Goal: Task Accomplishment & Management: Complete application form

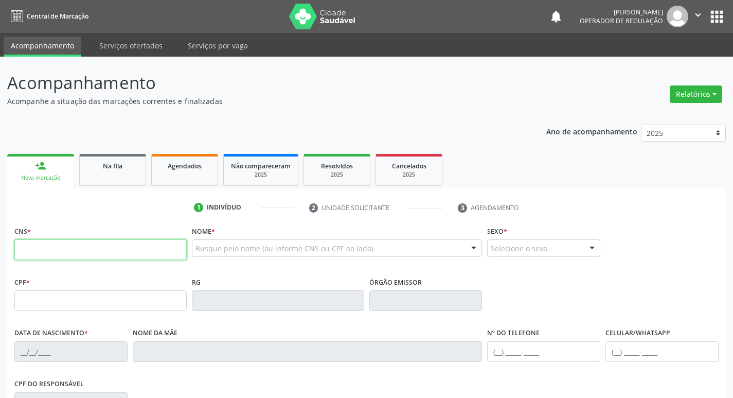
click at [26, 251] on input "text" at bounding box center [100, 249] width 172 height 21
type input "705 8024 1738 8438"
type input "172.588.164-02"
type input "1[DATE]"
type input "[PERSON_NAME]"
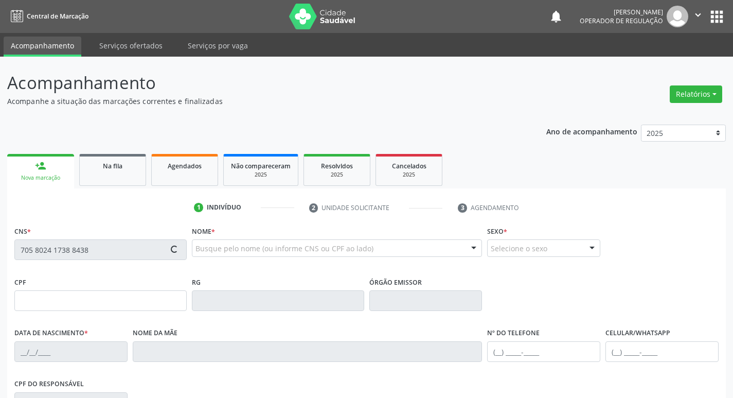
type input "[PHONE_NUMBER]"
type input "S/N"
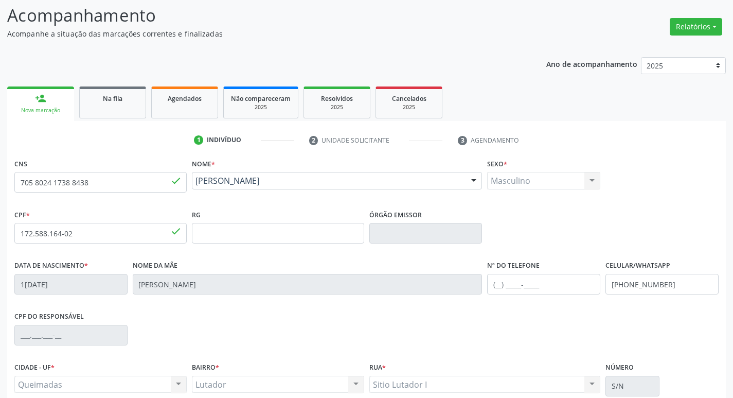
scroll to position [160, 0]
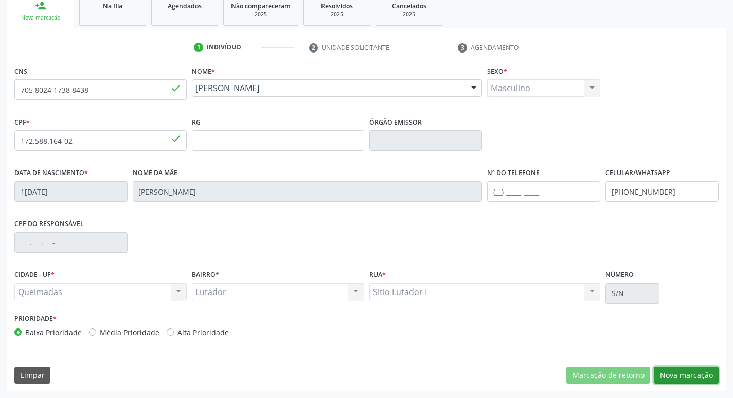
click at [680, 377] on button "Nova marcação" at bounding box center [686, 374] width 65 height 17
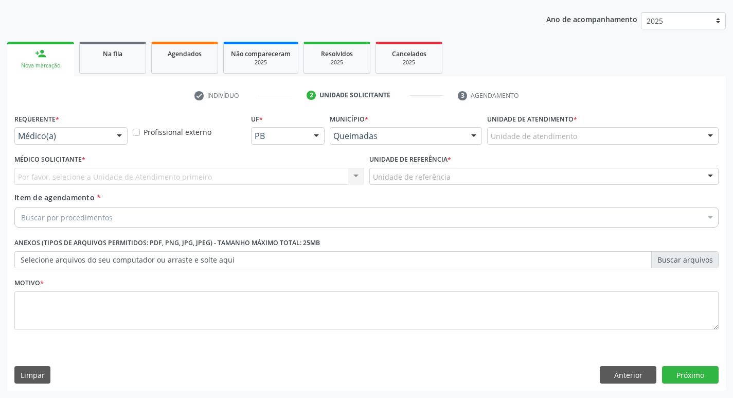
click at [119, 133] on div at bounding box center [119, 136] width 15 height 17
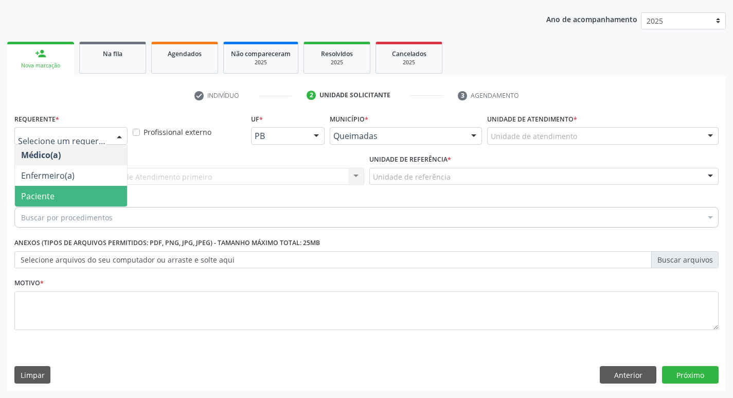
click at [47, 193] on span "Paciente" at bounding box center [37, 195] width 33 height 11
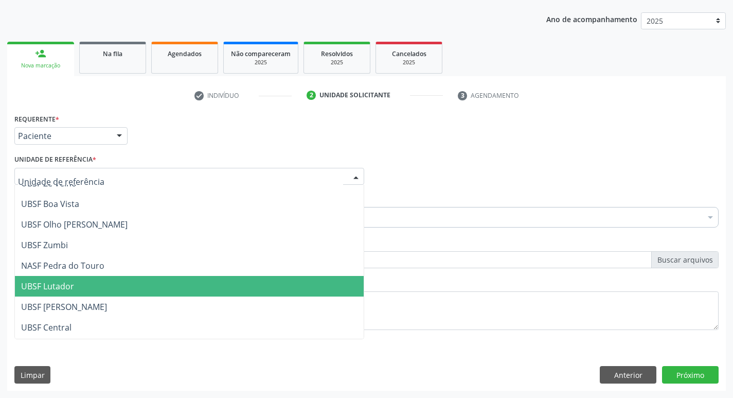
scroll to position [103, 0]
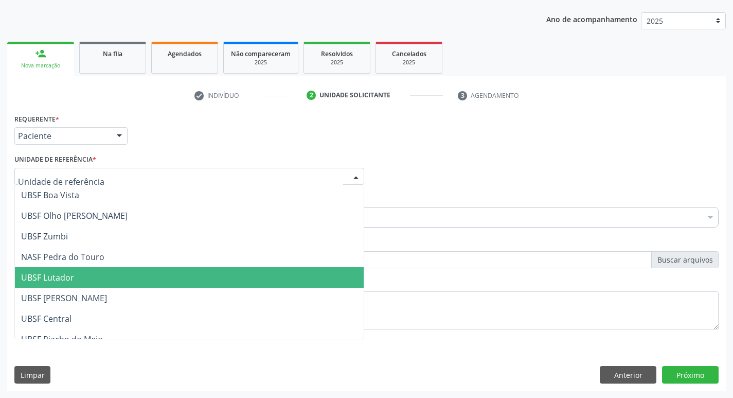
click at [54, 279] on span "UBSF Lutador" at bounding box center [47, 277] width 53 height 11
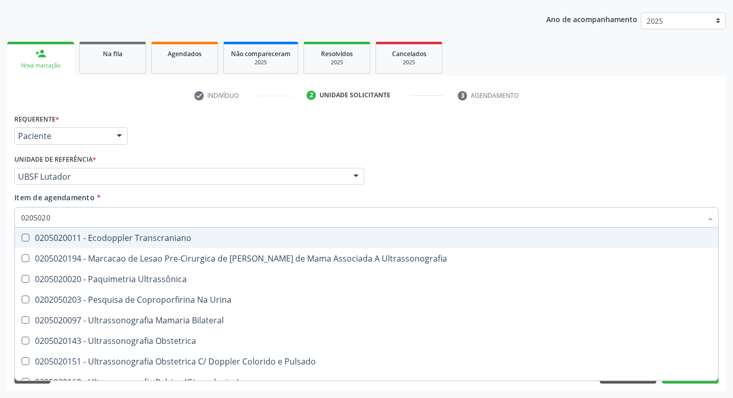
type input "02050200"
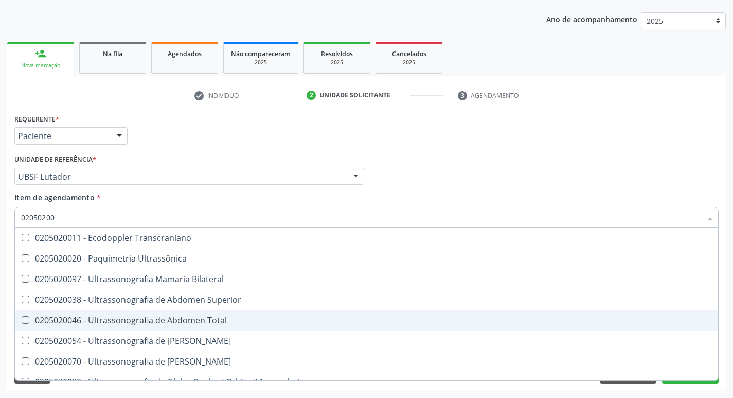
click at [25, 319] on Total at bounding box center [26, 320] width 8 height 8
click at [22, 319] on Total "checkbox" at bounding box center [18, 319] width 7 height 7
checkbox Total "true"
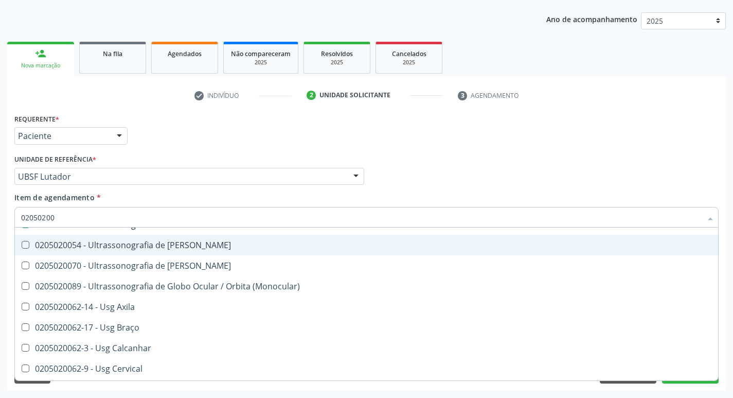
scroll to position [206, 0]
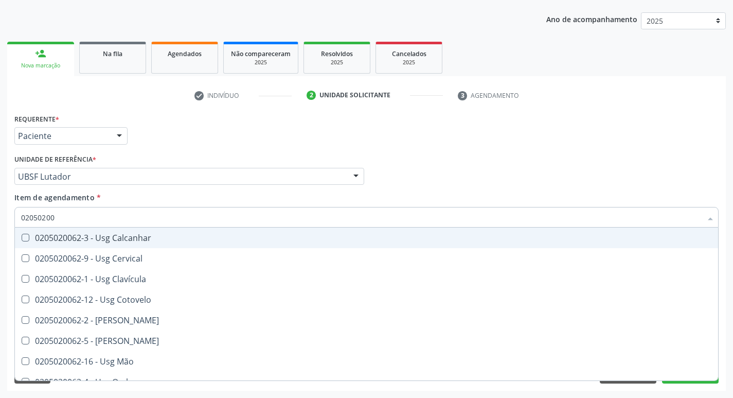
click at [663, 189] on div "Médico Solicitante Por favor, selecione a Unidade de Atendimento primeiro Nenhu…" at bounding box center [366, 172] width 709 height 40
checkbox Ultrassônica "true"
checkbox Total "false"
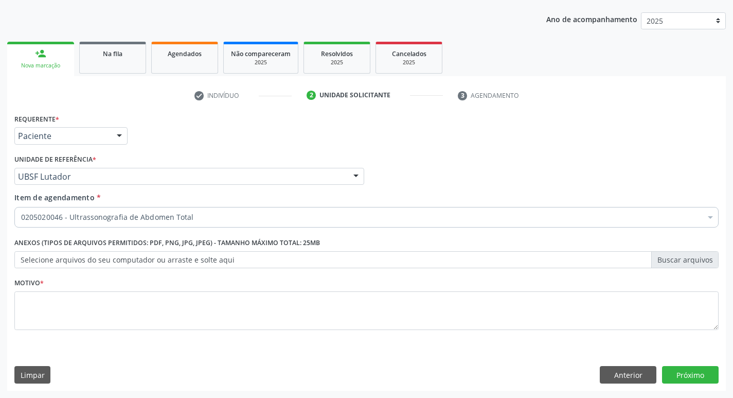
scroll to position [0, 0]
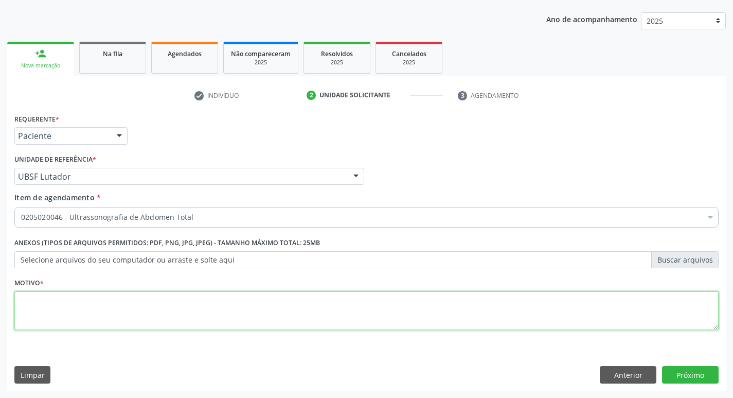
click at [47, 306] on textarea at bounding box center [366, 310] width 704 height 39
click at [37, 297] on textarea "CA" at bounding box center [366, 310] width 704 height 39
type textarea "C"
type textarea "AVALIACAO"
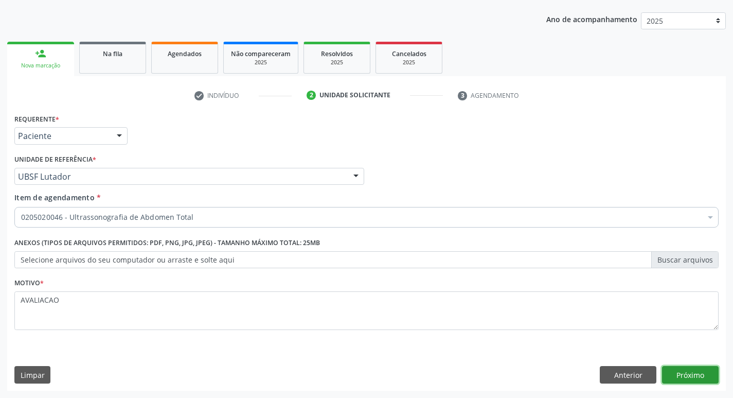
click at [696, 381] on button "Próximo" at bounding box center [690, 374] width 57 height 17
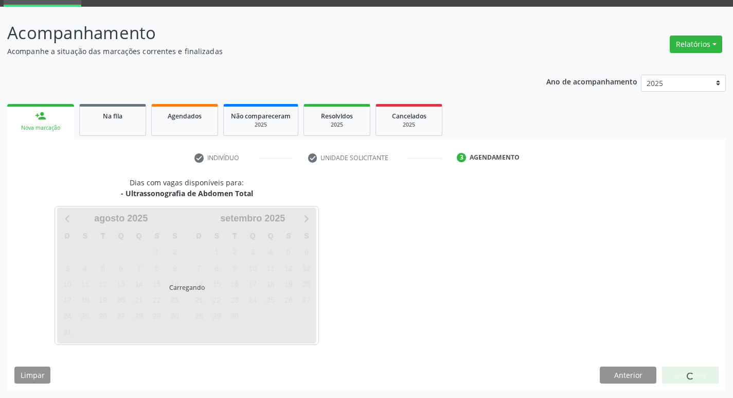
scroll to position [50, 0]
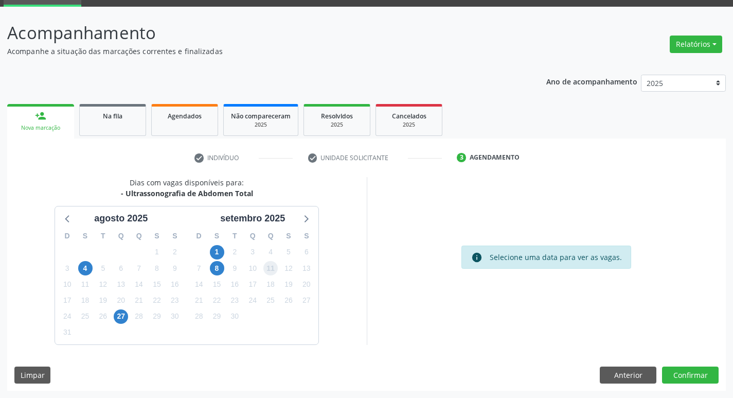
click at [272, 268] on span "11" at bounding box center [270, 268] width 14 height 14
click at [692, 372] on button "Confirmar" at bounding box center [690, 374] width 57 height 17
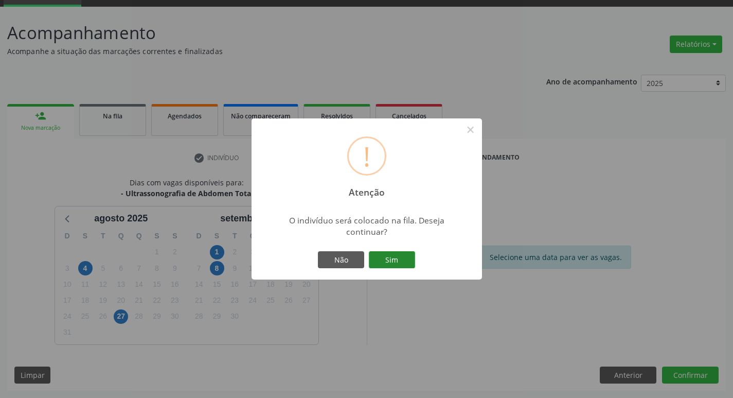
click at [399, 256] on button "Sim" at bounding box center [392, 259] width 46 height 17
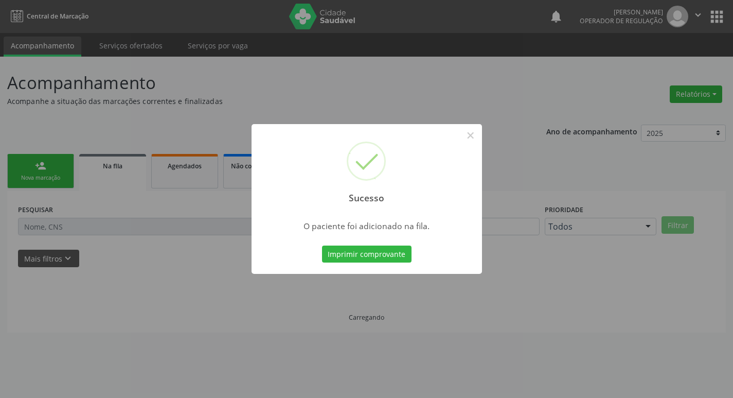
scroll to position [0, 0]
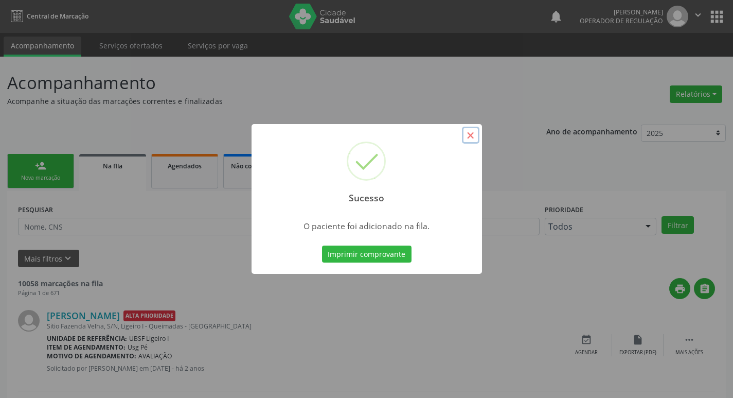
click at [470, 136] on button "×" at bounding box center [470, 135] width 17 height 17
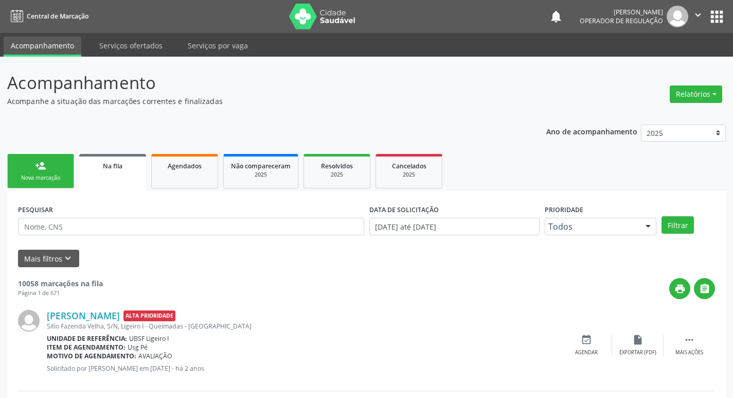
click at [61, 173] on link "person_add Nova marcação" at bounding box center [40, 171] width 67 height 34
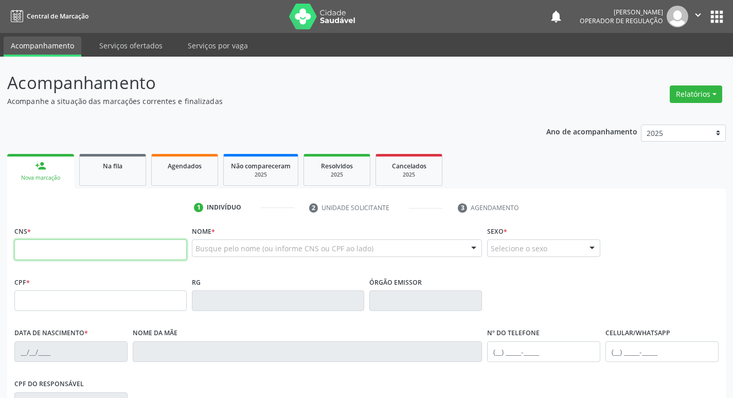
click at [28, 251] on input "text" at bounding box center [100, 249] width 172 height 21
type input "700 8044 4417 8180"
type input "112.281.554-96"
type input "0[DATE]"
type input "Mércia [DEMOGRAPHIC_DATA][PERSON_NAME]"
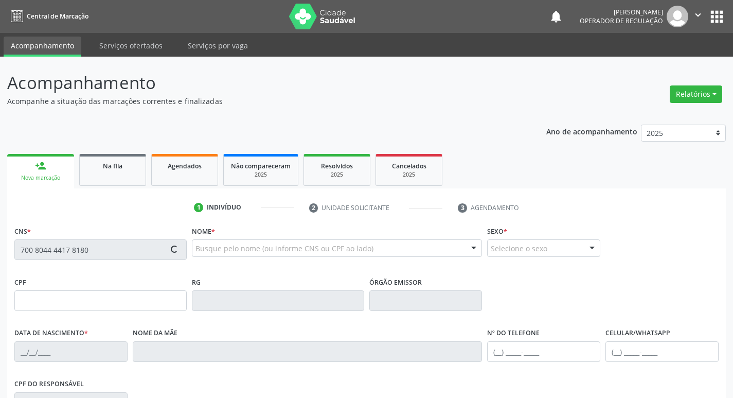
type input "[PHONE_NUMBER]"
type input "038.562.524-36"
type input "S/N"
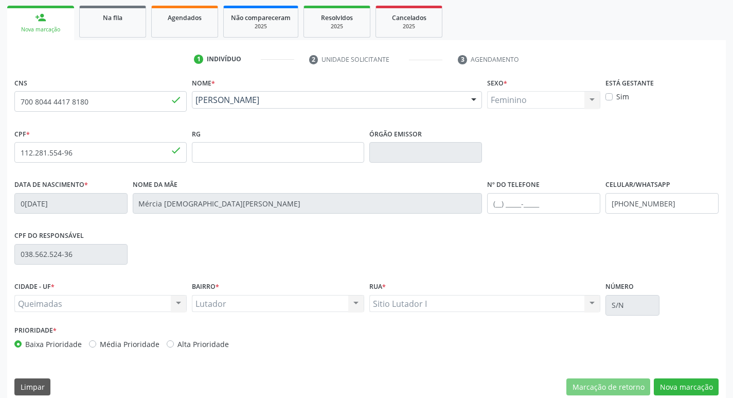
scroll to position [160, 0]
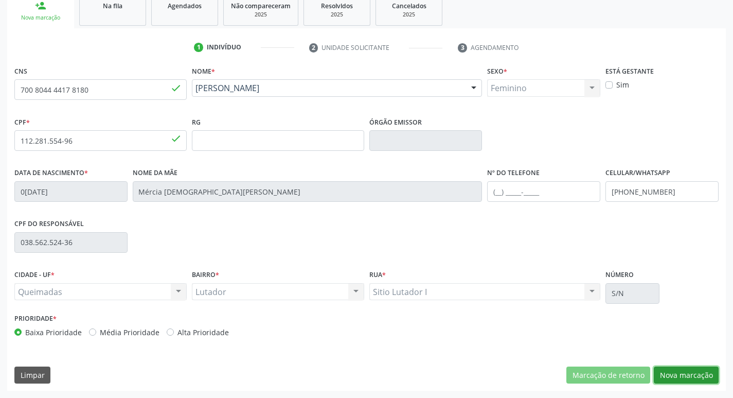
click at [682, 378] on button "Nova marcação" at bounding box center [686, 374] width 65 height 17
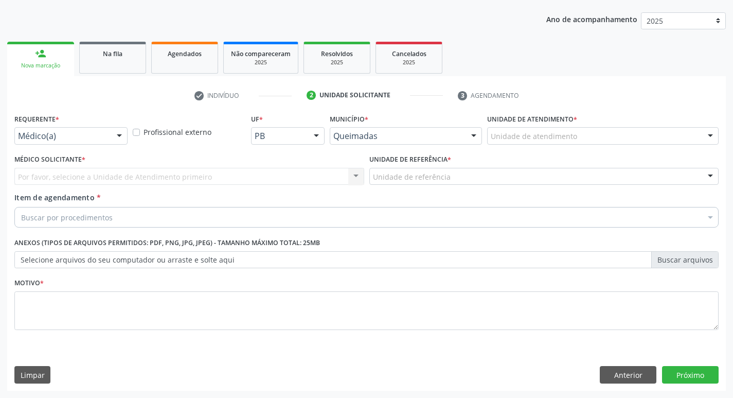
scroll to position [112, 0]
click at [119, 135] on div at bounding box center [119, 136] width 15 height 17
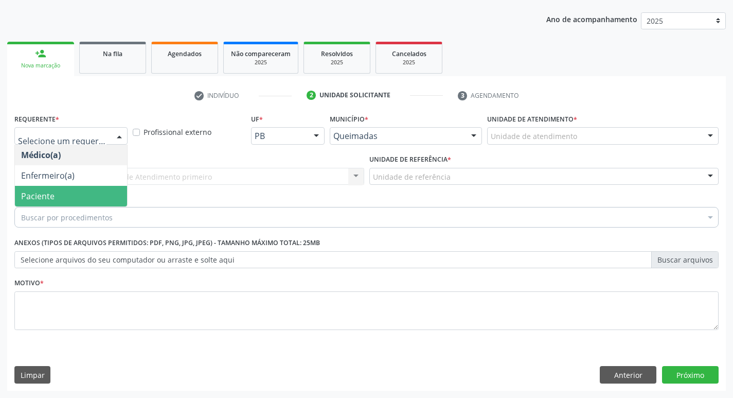
click at [49, 198] on span "Paciente" at bounding box center [37, 195] width 33 height 11
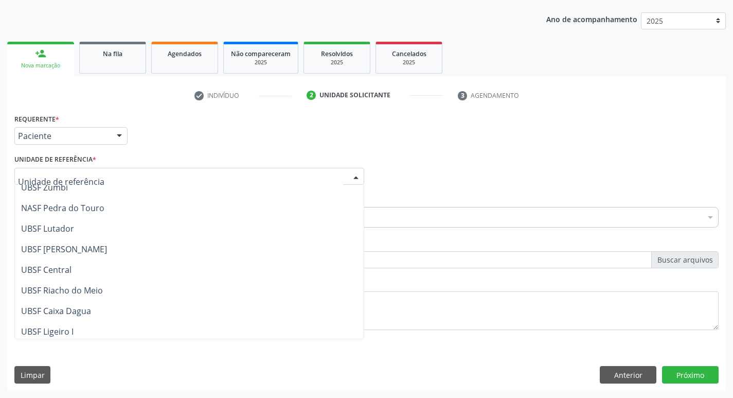
scroll to position [154, 0]
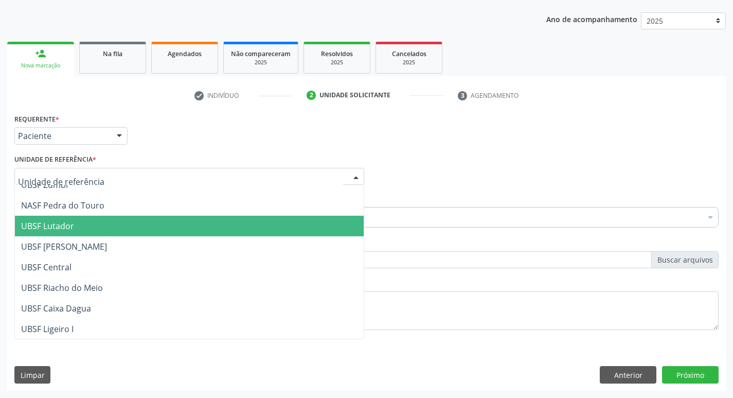
click at [56, 222] on span "UBSF Lutador" at bounding box center [47, 225] width 53 height 11
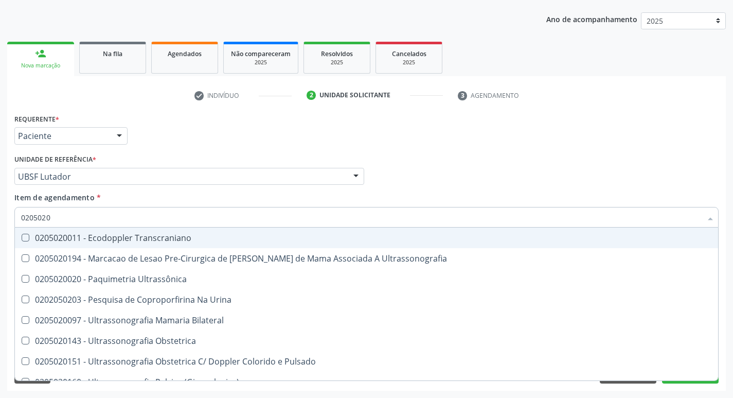
type input "02050200"
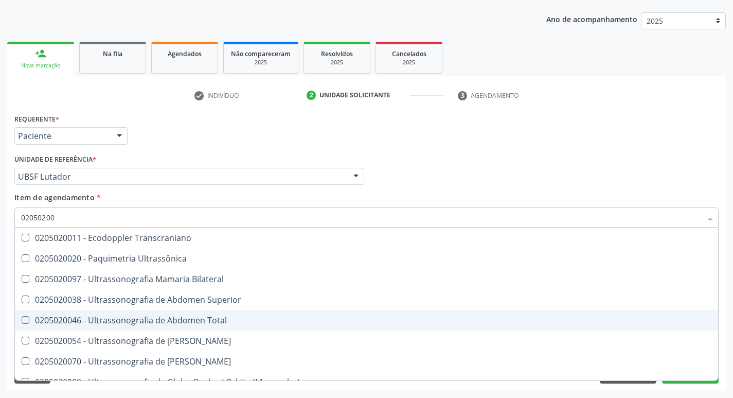
click at [27, 323] on Total at bounding box center [26, 320] width 8 height 8
click at [22, 323] on Total "checkbox" at bounding box center [18, 319] width 7 height 7
checkbox Total "true"
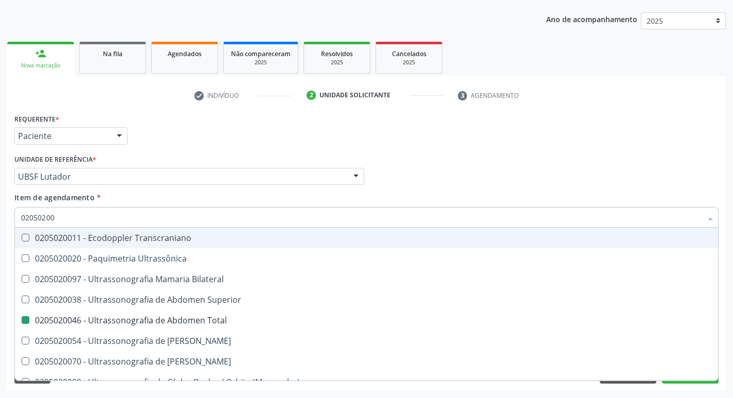
click at [618, 187] on div "Médico Solicitante Por favor, selecione a Unidade de Atendimento primeiro Nenhu…" at bounding box center [366, 172] width 709 height 40
checkbox Ultrassônica "true"
checkbox Total "false"
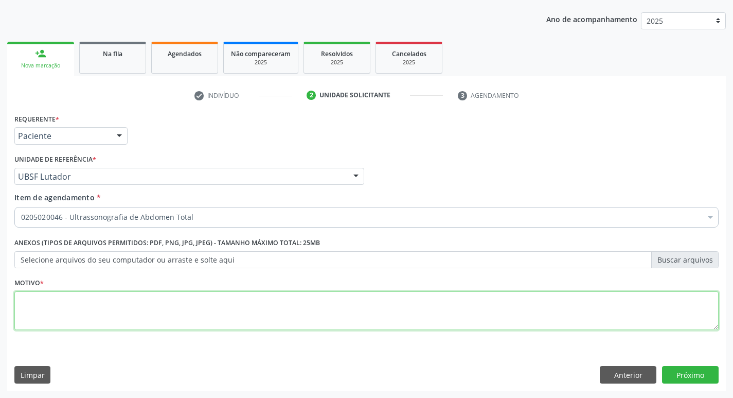
click at [40, 314] on textarea at bounding box center [366, 310] width 704 height 39
type textarea "AVALIACAO"
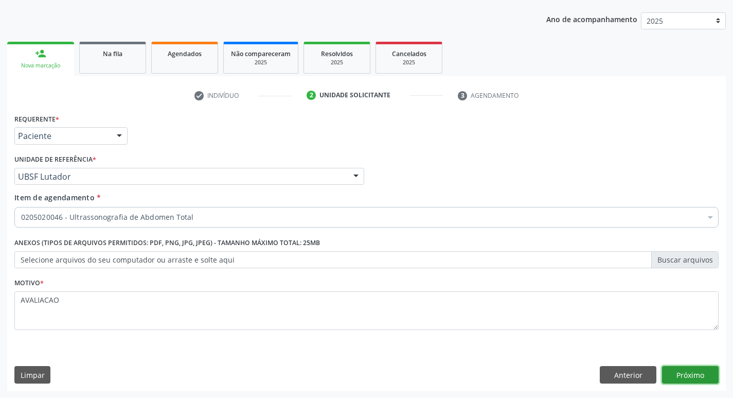
click at [688, 371] on button "Próximo" at bounding box center [690, 374] width 57 height 17
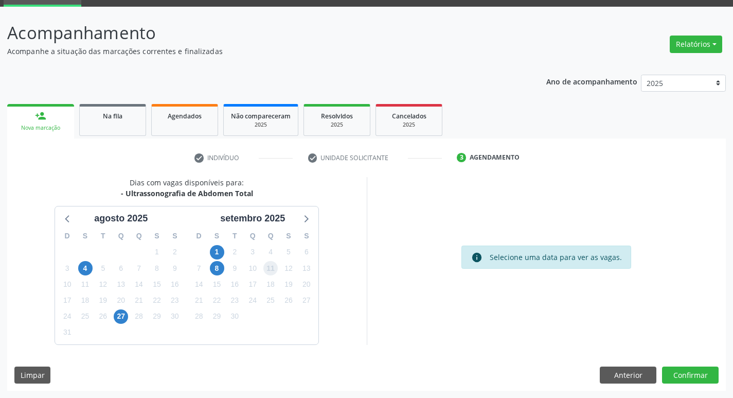
click at [271, 271] on span "11" at bounding box center [270, 268] width 14 height 14
click at [685, 376] on button "Confirmar" at bounding box center [690, 374] width 57 height 17
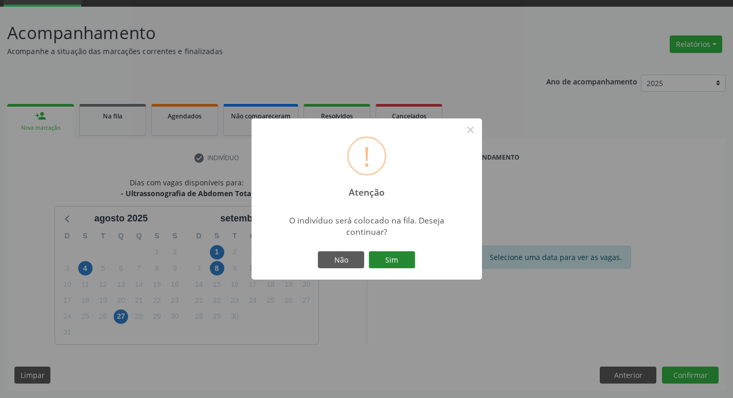
click at [391, 259] on button "Sim" at bounding box center [392, 259] width 46 height 17
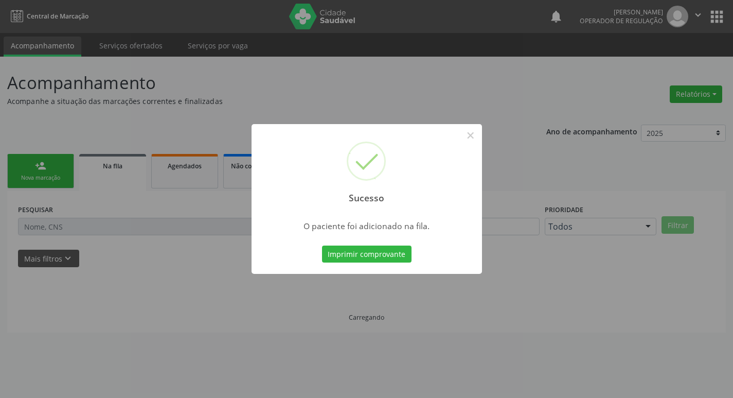
scroll to position [0, 0]
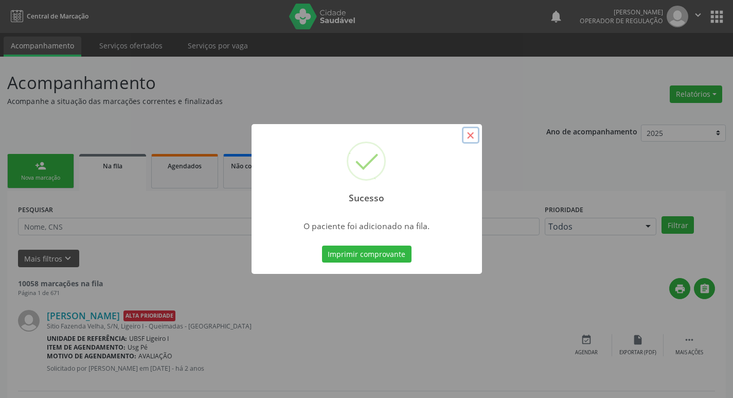
click at [471, 136] on button "×" at bounding box center [470, 135] width 17 height 17
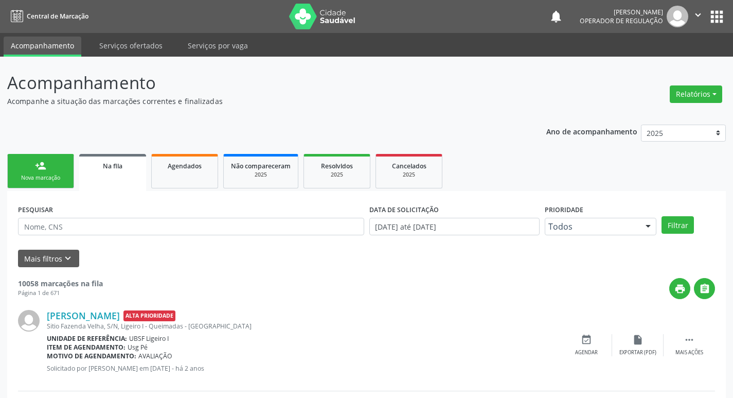
click at [44, 165] on div "person_add" at bounding box center [40, 165] width 11 height 11
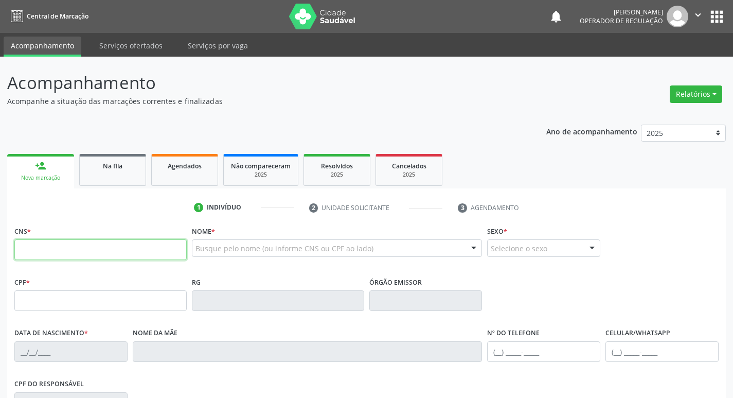
click at [34, 252] on input "text" at bounding box center [100, 249] width 172 height 21
type input "705 0078 5683 3659"
type input "450.582.104-87"
type input "[DATE]"
type input "[PERSON_NAME]"
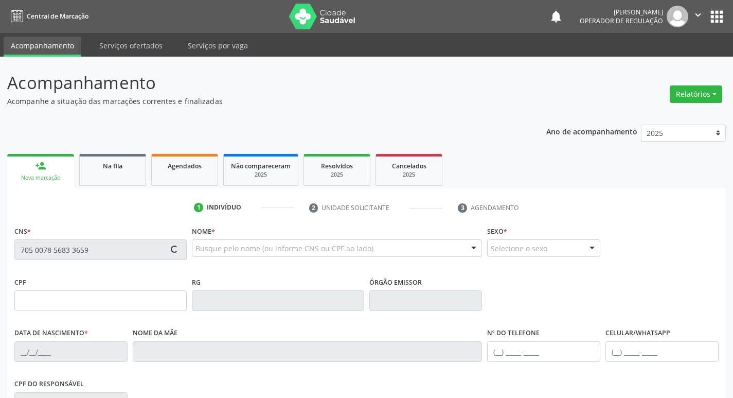
type input "[PHONE_NUMBER]"
type input "S/N"
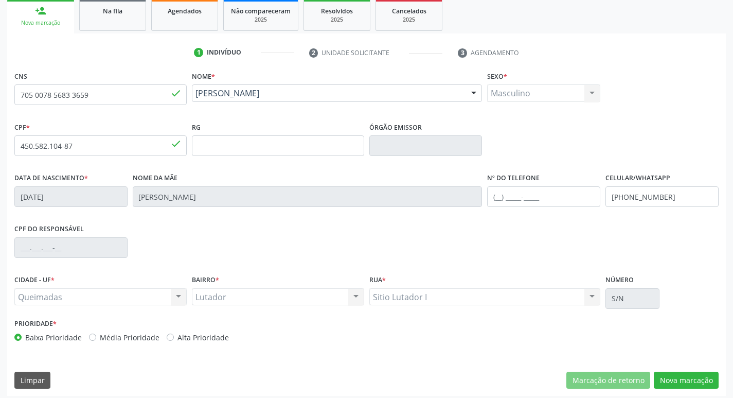
scroll to position [160, 0]
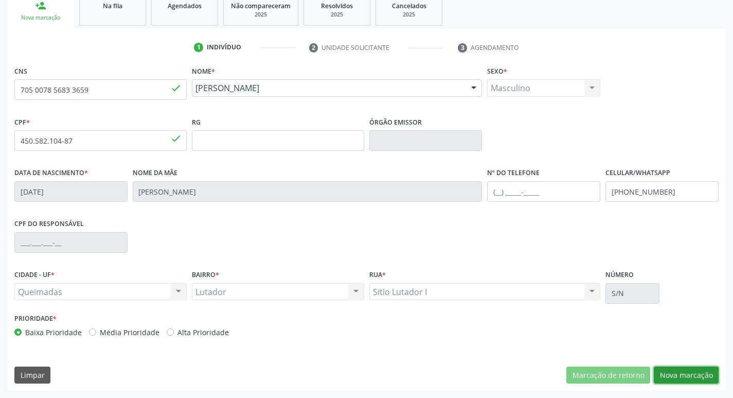
click at [672, 374] on button "Nova marcação" at bounding box center [686, 374] width 65 height 17
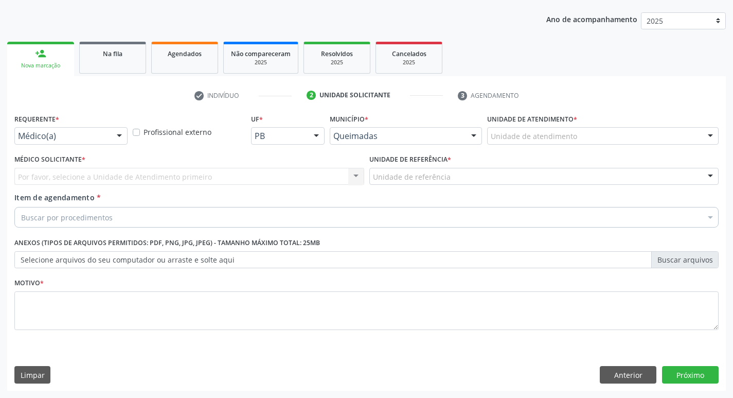
scroll to position [112, 0]
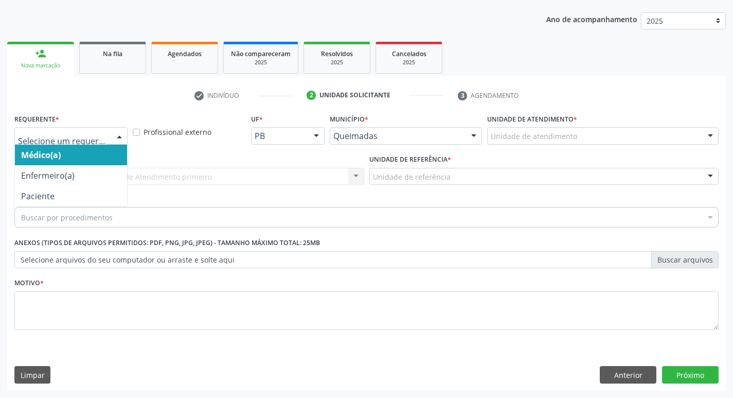
click at [121, 136] on div at bounding box center [119, 136] width 15 height 17
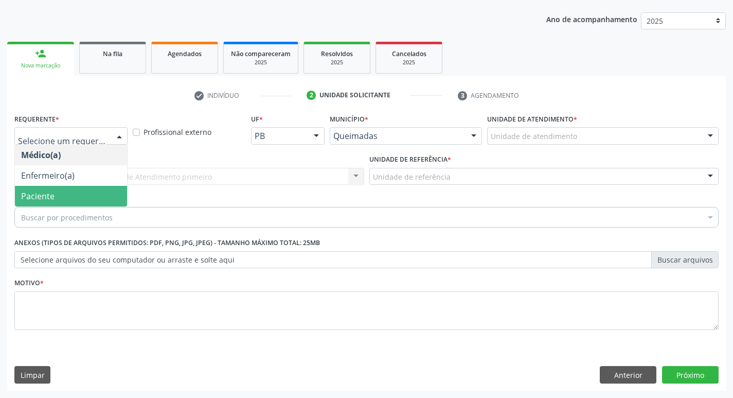
click at [66, 193] on span "Paciente" at bounding box center [71, 196] width 112 height 21
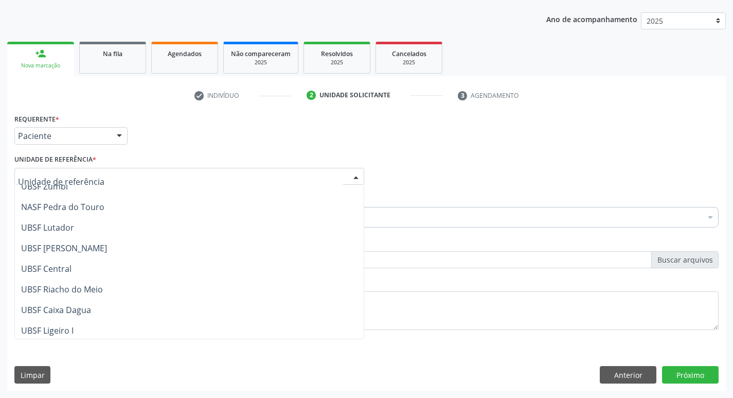
scroll to position [154, 0]
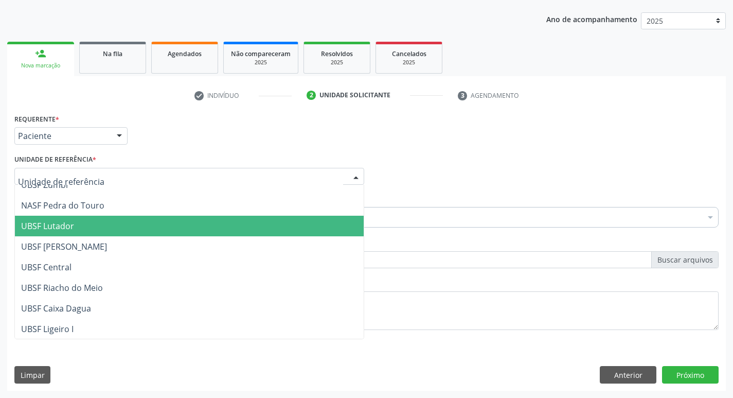
click at [67, 221] on span "UBSF Lutador" at bounding box center [47, 225] width 53 height 11
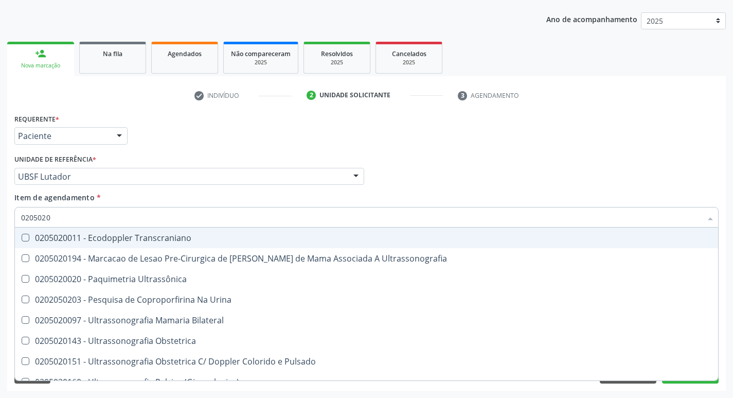
type input "02050200"
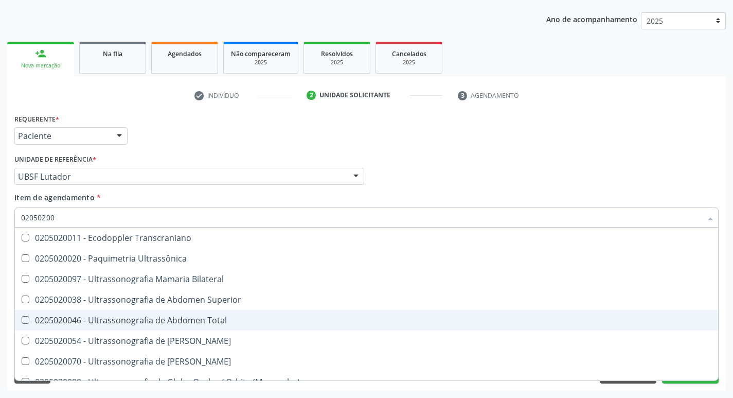
click at [23, 320] on Total at bounding box center [26, 320] width 8 height 8
click at [22, 320] on Total "checkbox" at bounding box center [18, 319] width 7 height 7
checkbox Total "true"
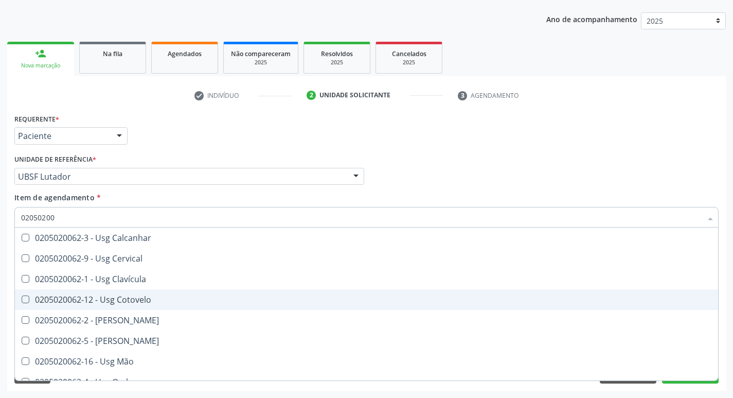
scroll to position [403, 0]
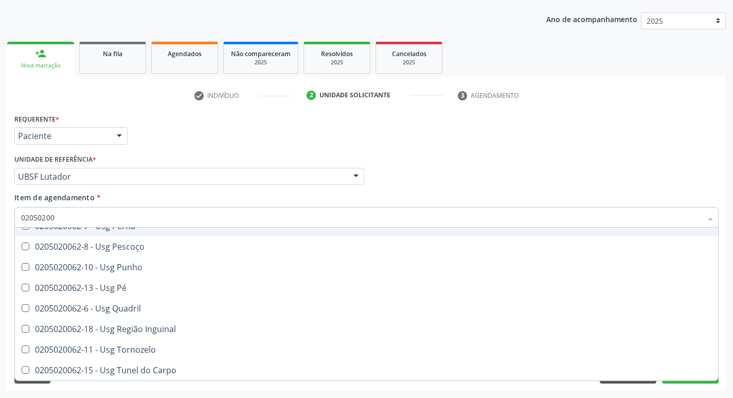
click at [508, 174] on div "Médico Solicitante Por favor, selecione a Unidade de Atendimento primeiro Nenhu…" at bounding box center [366, 172] width 709 height 40
checkbox Ultrassônica "true"
checkbox Total "false"
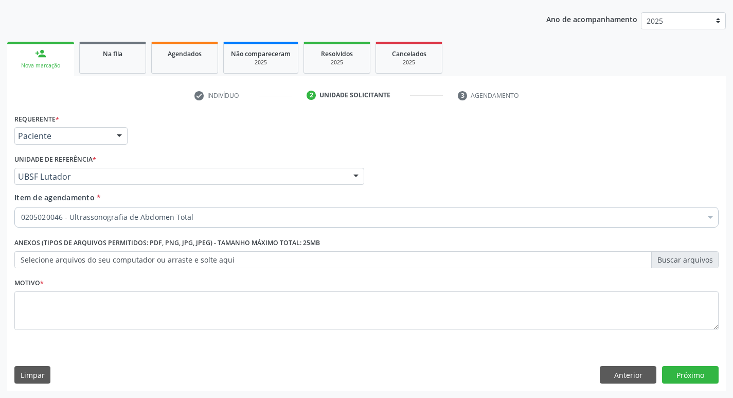
scroll to position [0, 0]
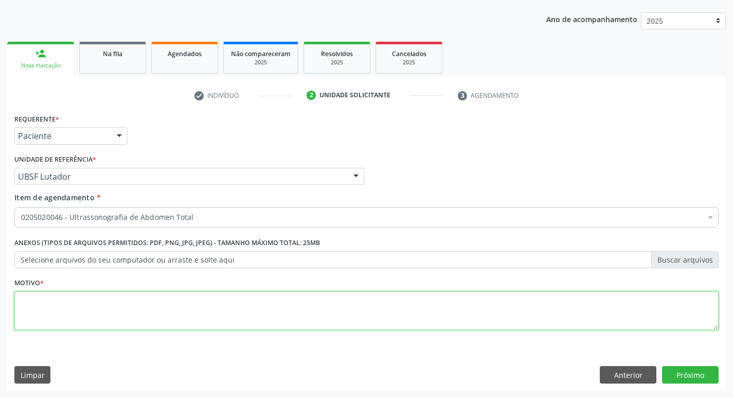
click at [23, 306] on textarea at bounding box center [366, 310] width 704 height 39
type textarea "[MEDICAL_DATA] DE SIGMOIDE OPERADO"
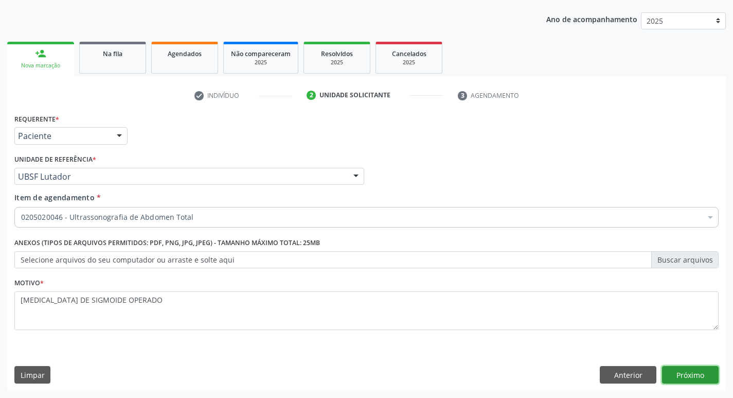
click at [684, 374] on button "Próximo" at bounding box center [690, 374] width 57 height 17
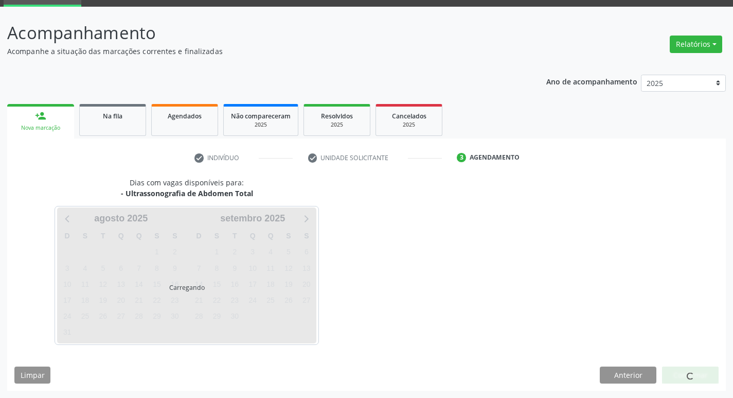
scroll to position [50, 0]
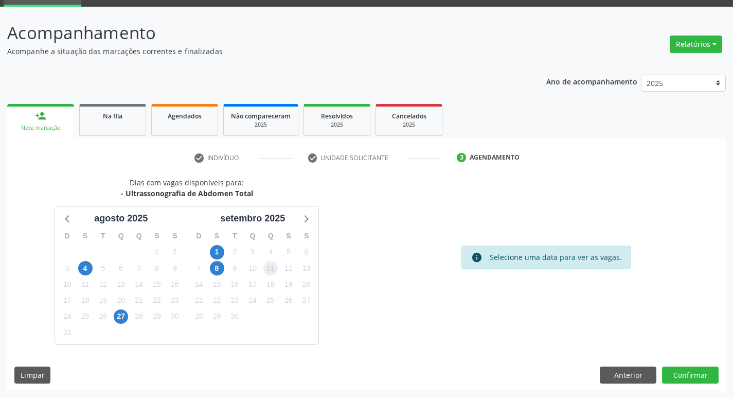
click at [271, 266] on span "11" at bounding box center [270, 268] width 14 height 14
click at [681, 372] on button "Confirmar" at bounding box center [690, 374] width 57 height 17
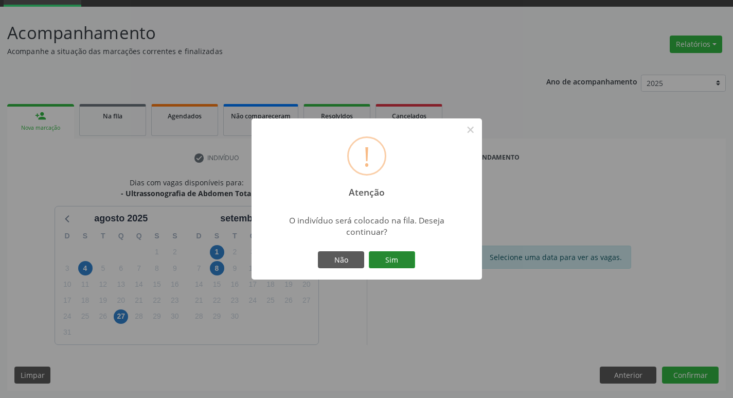
click at [398, 261] on button "Sim" at bounding box center [392, 259] width 46 height 17
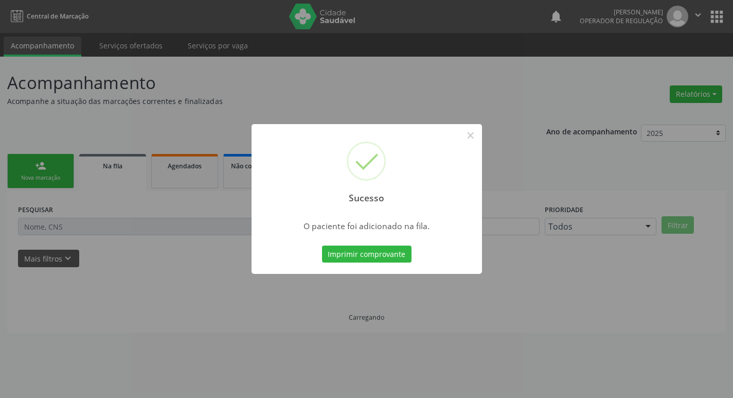
scroll to position [0, 0]
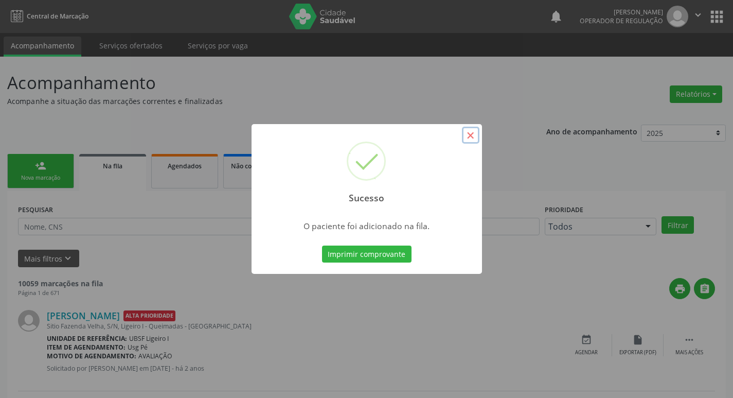
click at [468, 135] on button "×" at bounding box center [470, 135] width 17 height 17
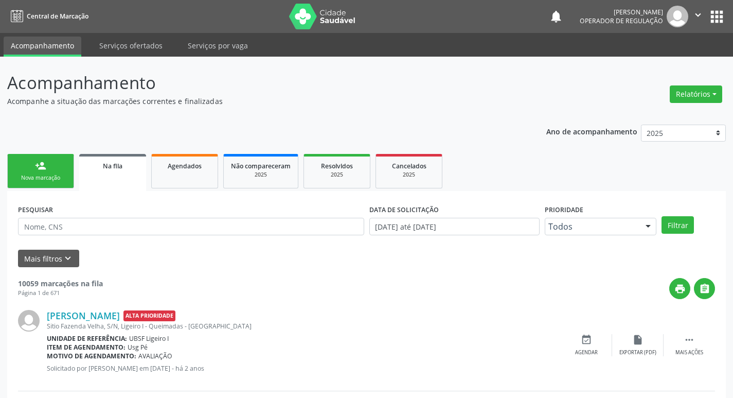
click at [58, 172] on link "person_add Nova marcação" at bounding box center [40, 171] width 67 height 34
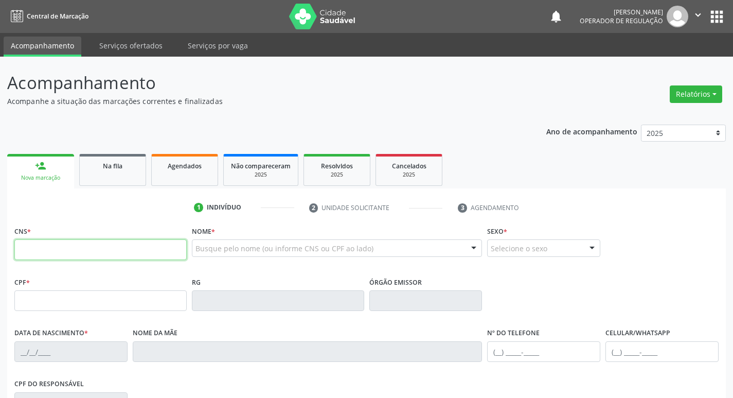
click at [22, 246] on input "text" at bounding box center [100, 249] width 172 height 21
type input "706 8062 8570 3422"
type input "752.193.794-53"
type input "0[DATE]"
type input "[PERSON_NAME]"
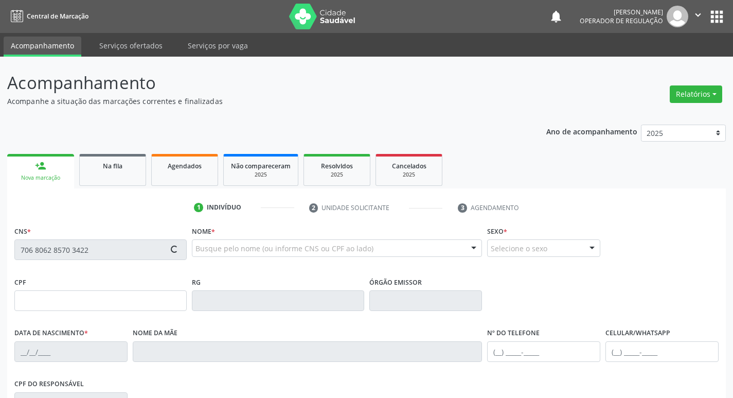
type input "[PHONE_NUMBER]"
type input "301"
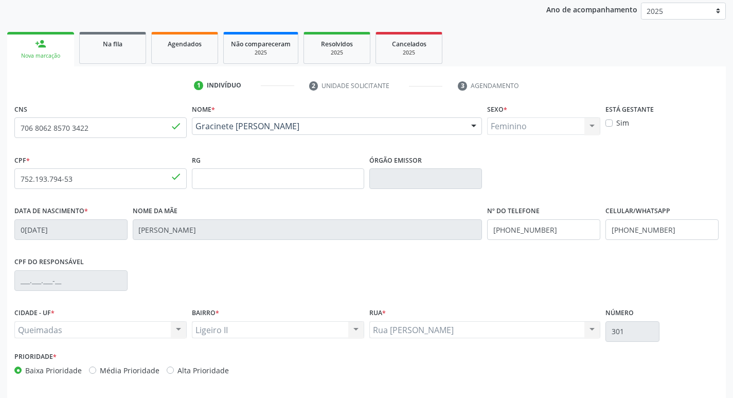
scroll to position [160, 0]
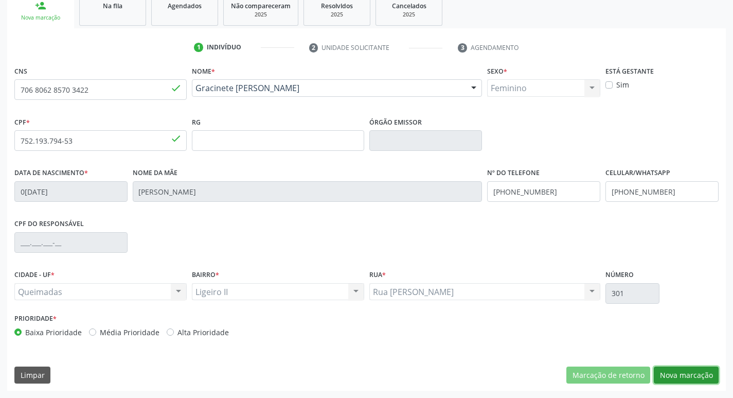
click at [681, 373] on button "Nova marcação" at bounding box center [686, 374] width 65 height 17
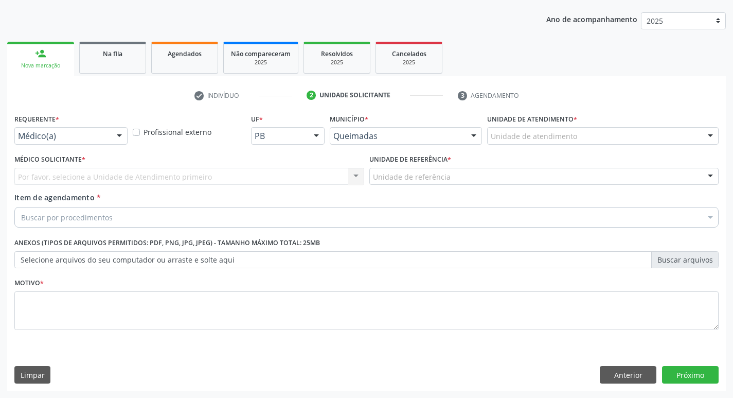
click at [120, 133] on div at bounding box center [119, 136] width 15 height 17
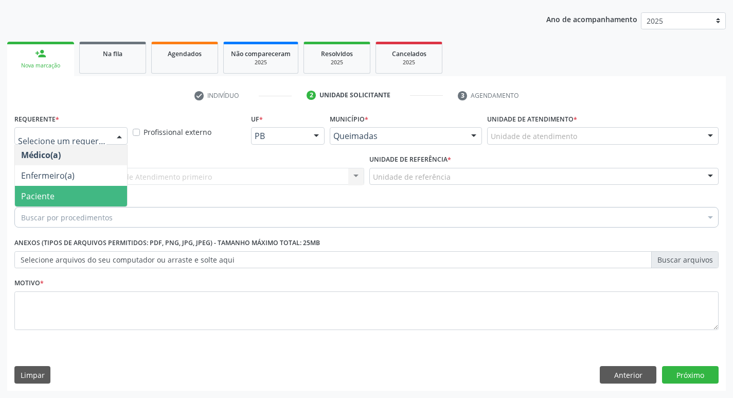
click at [71, 193] on span "Paciente" at bounding box center [71, 196] width 112 height 21
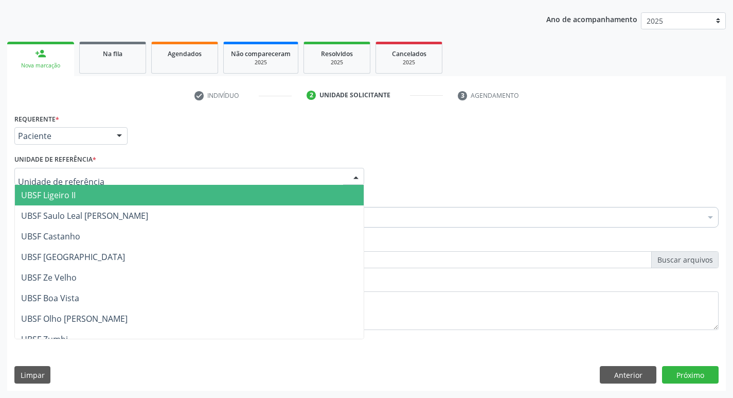
click at [75, 200] on span "UBSF Ligeiro II" at bounding box center [48, 194] width 55 height 11
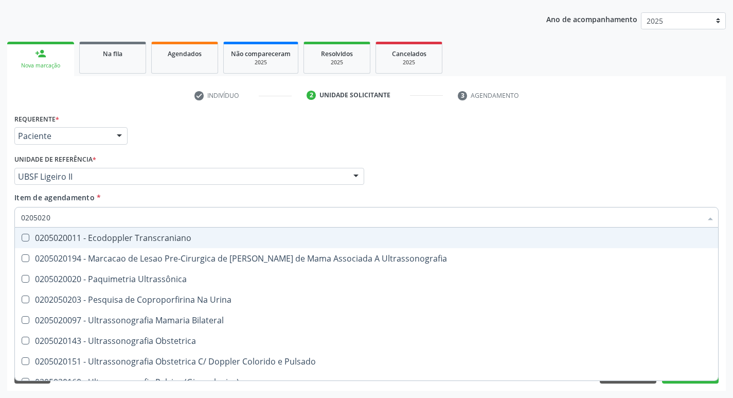
type input "02050200"
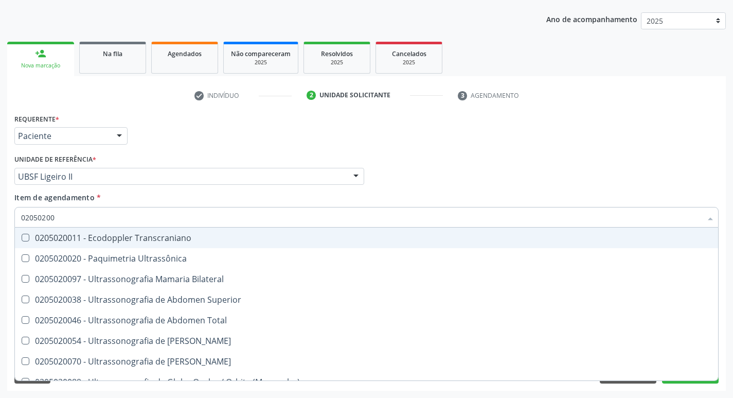
click at [441, 158] on div "Médico Solicitante Por favor, selecione a Unidade de Atendimento primeiro Nenhu…" at bounding box center [366, 172] width 709 height 40
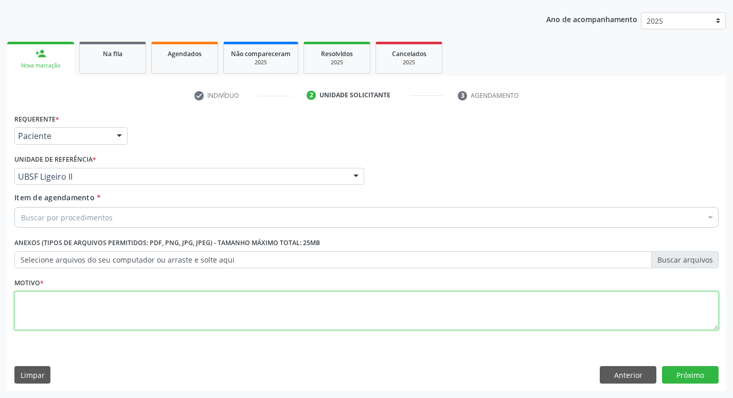
click at [21, 306] on textarea at bounding box center [366, 310] width 704 height 39
type textarea "AVALIACAO"
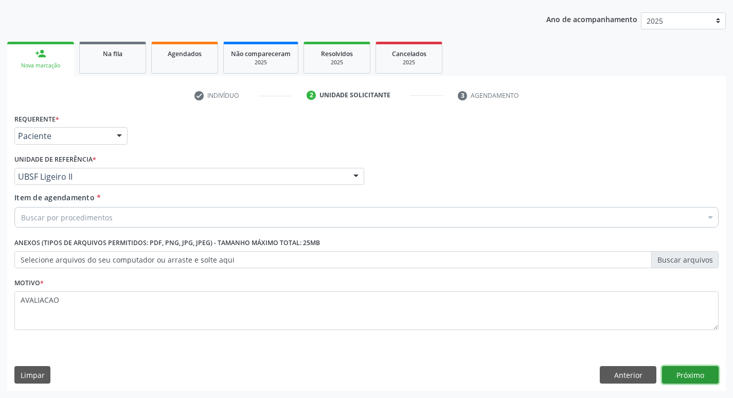
click at [696, 376] on button "Próximo" at bounding box center [690, 374] width 57 height 17
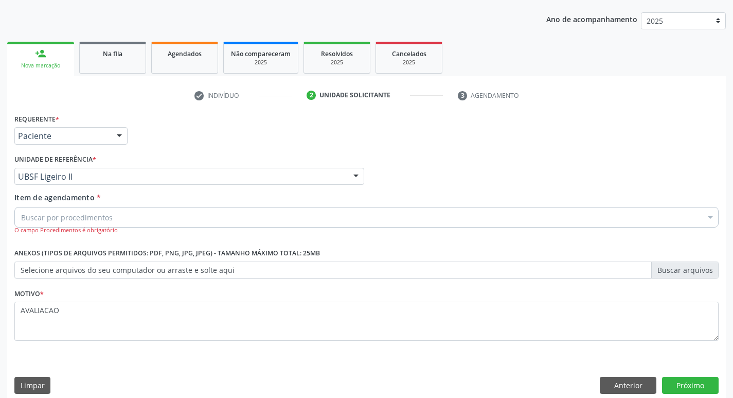
click at [194, 215] on div "Buscar por procedimentos" at bounding box center [366, 217] width 704 height 21
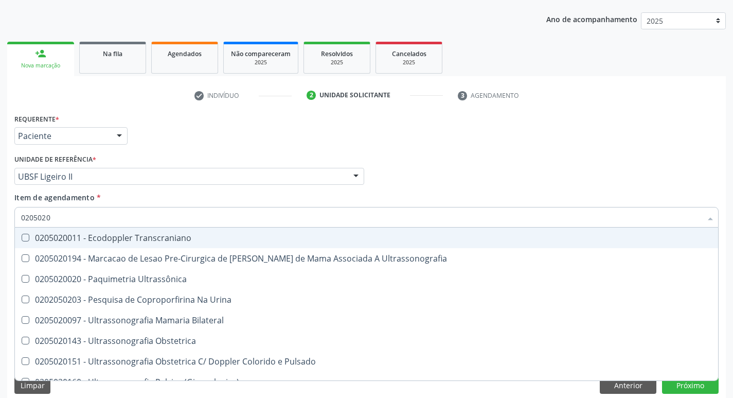
type input "02050200"
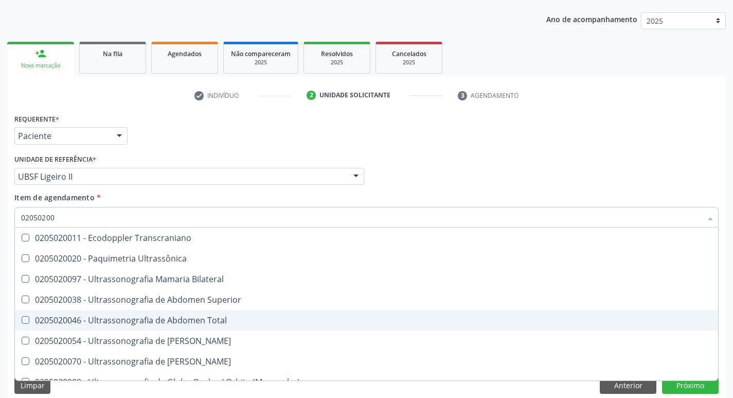
click at [25, 319] on Total at bounding box center [26, 320] width 8 height 8
click at [22, 319] on Total "checkbox" at bounding box center [18, 319] width 7 height 7
checkbox Total "true"
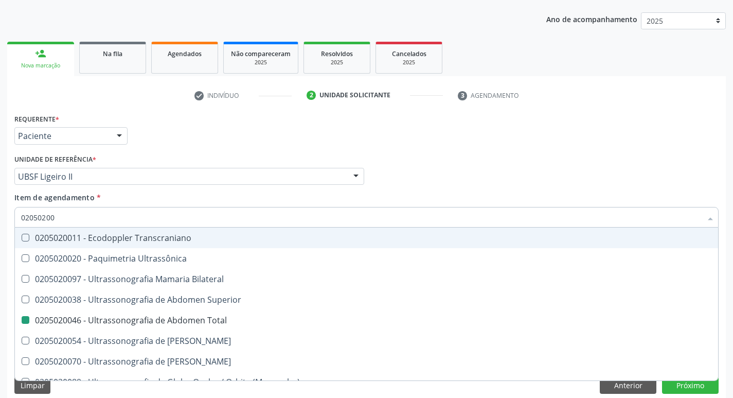
checkbox Ultrassônica "true"
checkbox Total "false"
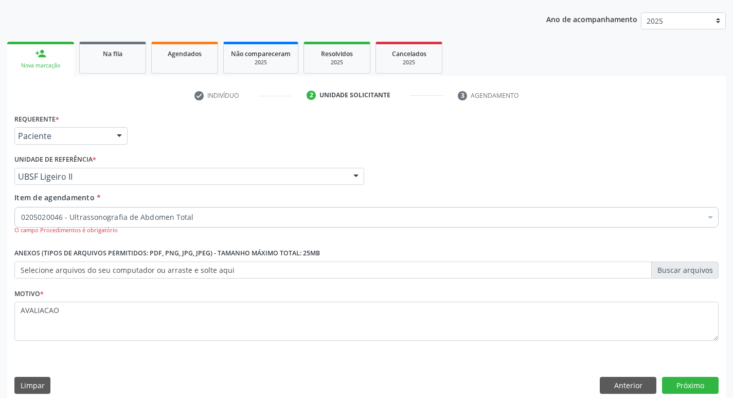
click at [506, 158] on div "Médico Solicitante Por favor, selecione a Unidade de Atendimento primeiro Nenhu…" at bounding box center [366, 172] width 709 height 40
click at [686, 386] on button "Próximo" at bounding box center [690, 385] width 57 height 17
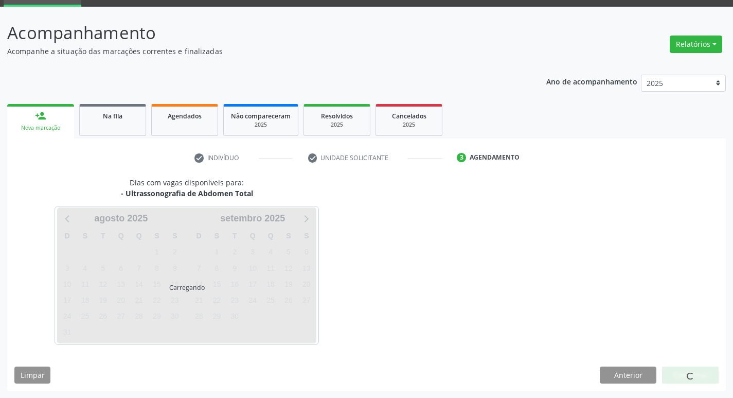
scroll to position [50, 0]
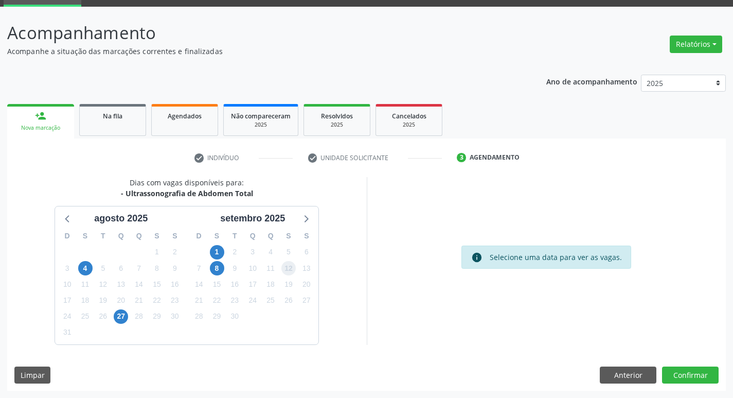
click at [288, 268] on span "12" at bounding box center [288, 268] width 14 height 14
click at [699, 376] on button "Confirmar" at bounding box center [690, 374] width 57 height 17
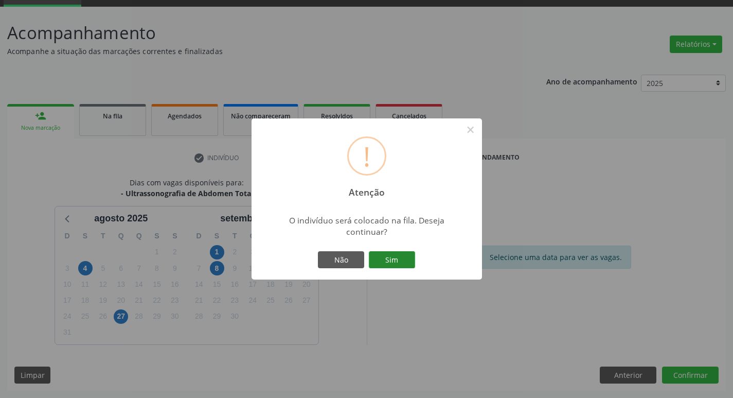
click at [387, 256] on button "Sim" at bounding box center [392, 259] width 46 height 17
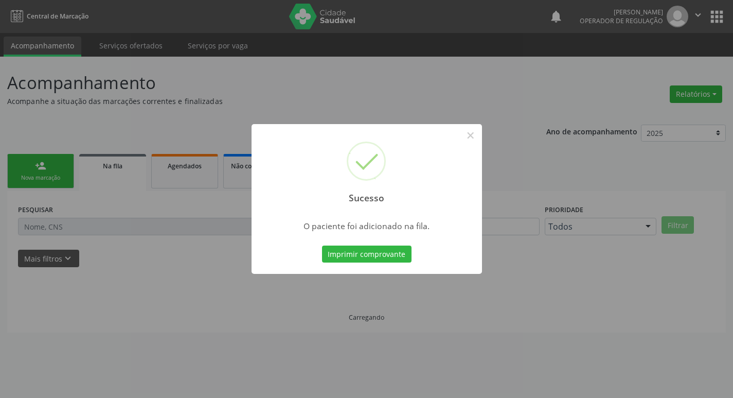
scroll to position [0, 0]
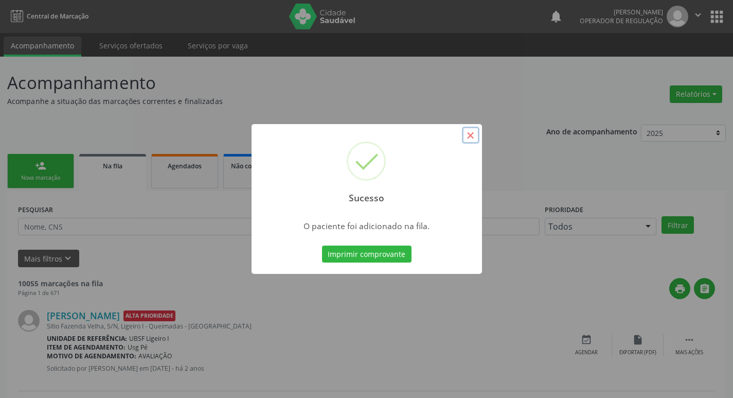
click at [470, 135] on button "×" at bounding box center [470, 135] width 17 height 17
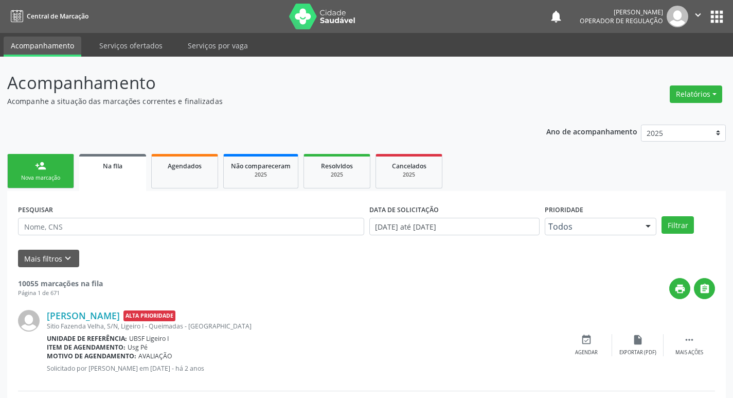
click at [41, 175] on div "Nova marcação" at bounding box center [40, 178] width 51 height 8
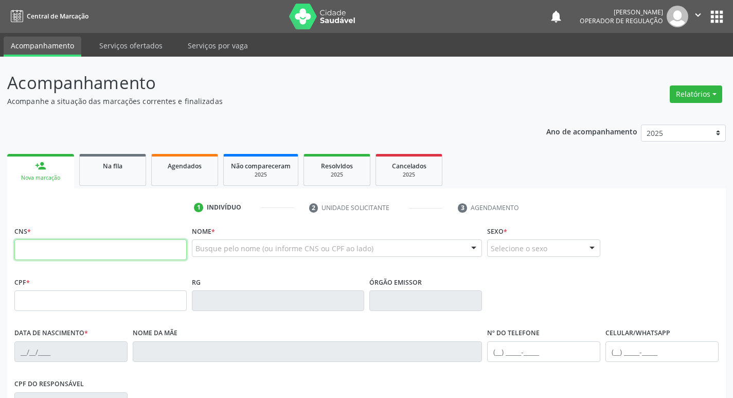
click at [33, 253] on input "text" at bounding box center [100, 249] width 172 height 21
type input "705 1068 4039 4640"
type input "216.402.727-20"
type input "[DATE]"
type input "[PERSON_NAME]"
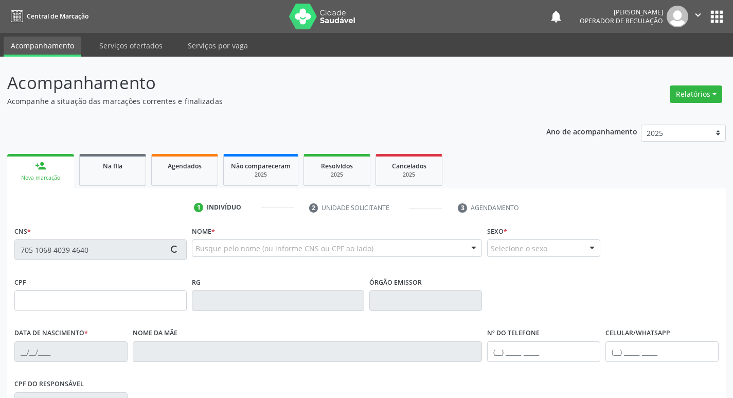
type input "[PHONE_NUMBER]"
type input "130.567.997-08"
type input "66"
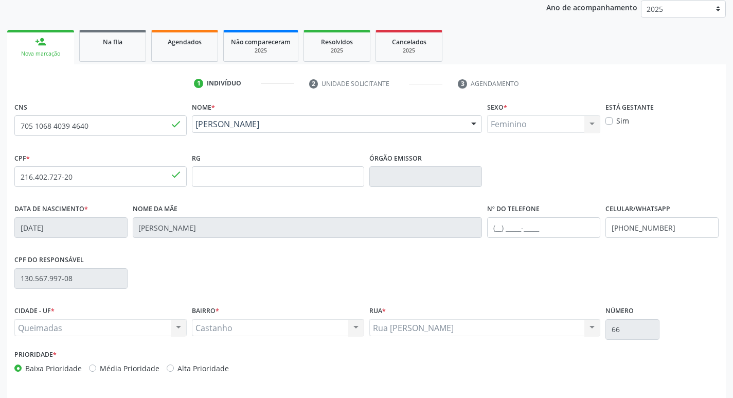
scroll to position [160, 0]
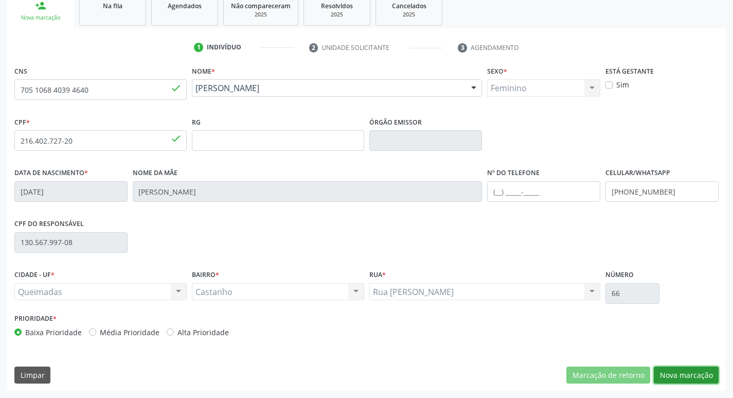
click at [676, 373] on button "Nova marcação" at bounding box center [686, 374] width 65 height 17
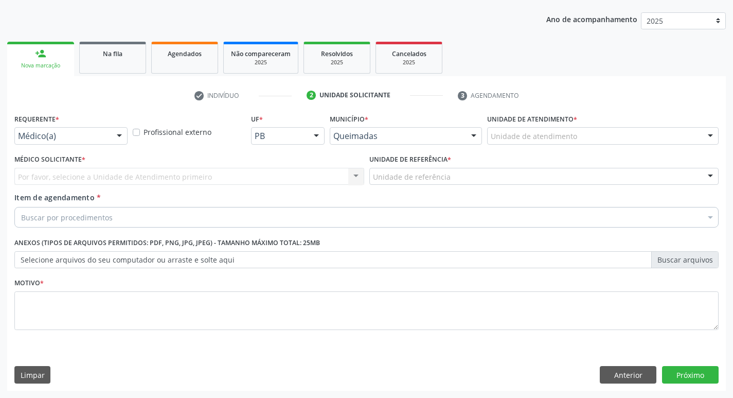
scroll to position [112, 0]
click at [116, 134] on div at bounding box center [119, 136] width 15 height 17
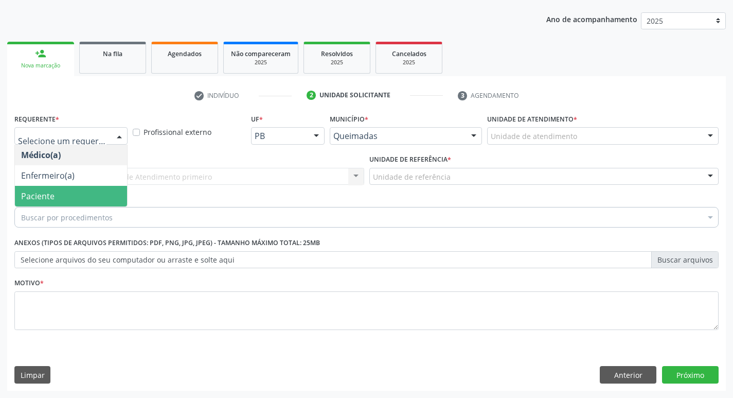
click at [82, 191] on span "Paciente" at bounding box center [71, 196] width 112 height 21
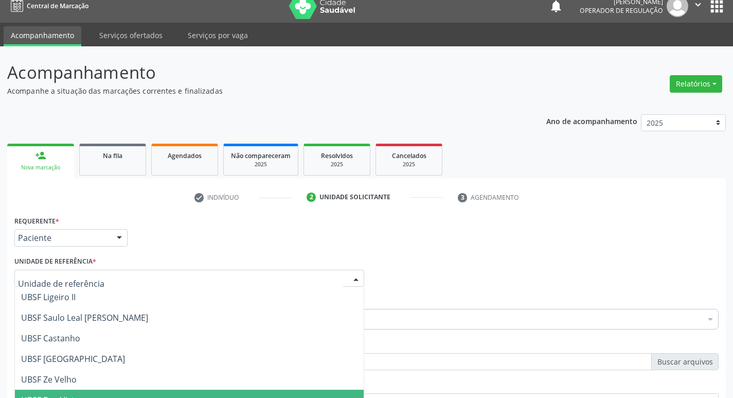
scroll to position [9, 0]
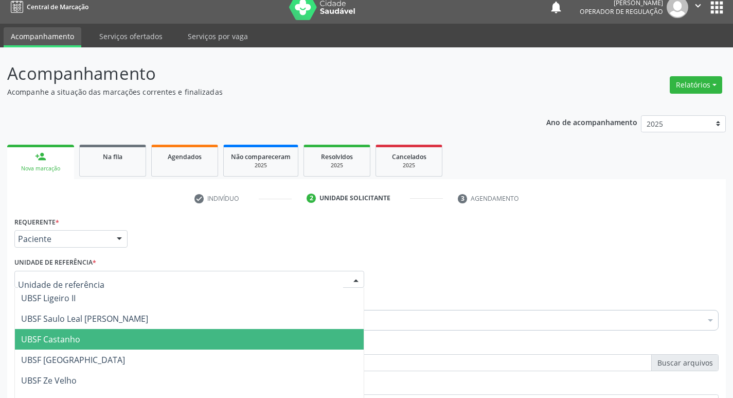
click at [74, 334] on span "UBSF Castanho" at bounding box center [50, 338] width 59 height 11
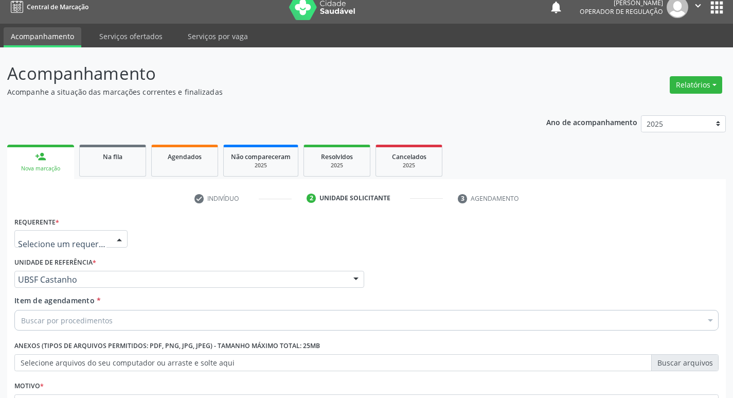
click at [118, 239] on div at bounding box center [119, 238] width 15 height 17
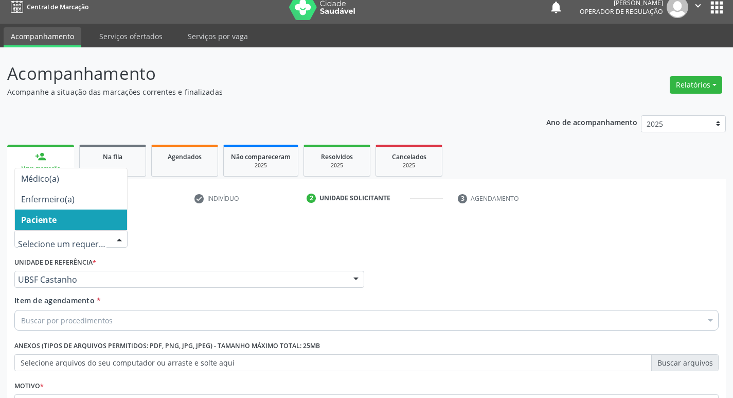
click at [69, 224] on span "Paciente" at bounding box center [71, 219] width 112 height 21
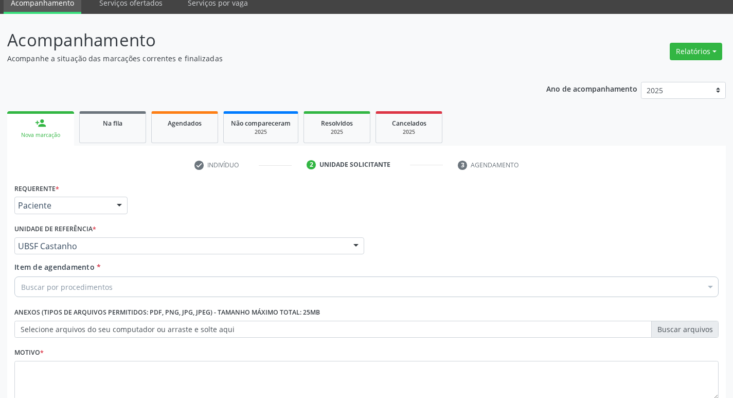
scroll to position [61, 0]
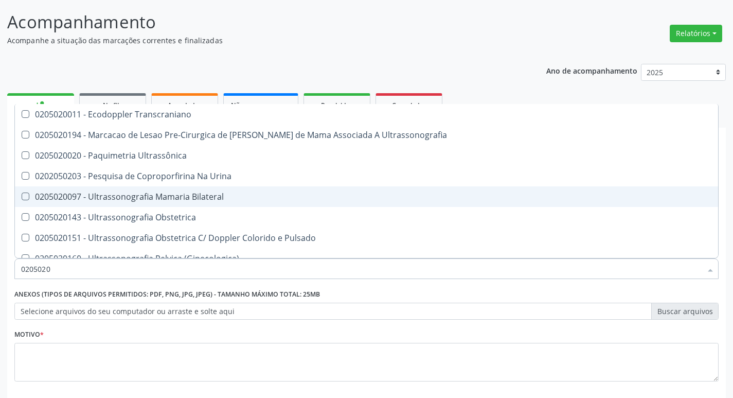
type input "02050200"
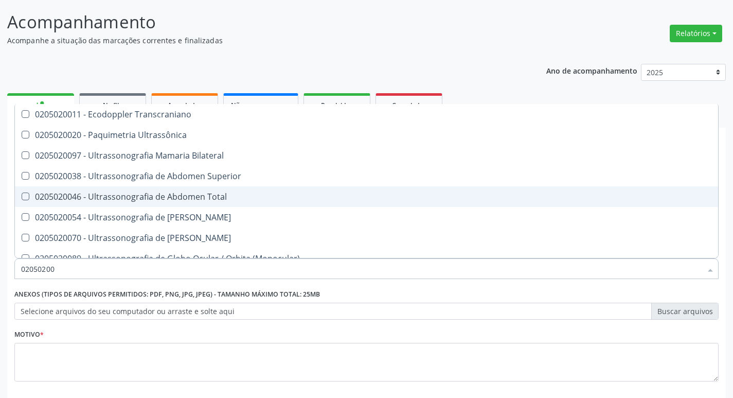
click at [25, 196] on Total at bounding box center [26, 196] width 8 height 8
click at [22, 196] on Total "checkbox" at bounding box center [18, 196] width 7 height 7
checkbox Total "true"
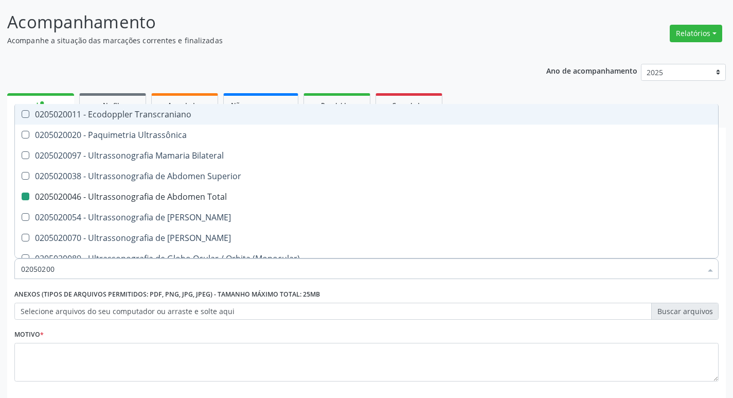
click at [520, 62] on div "Ano de acompanhamento 2025 2024 2023 2022 2021 person_add Nova marcação Na fila…" at bounding box center [366, 249] width 719 height 385
checkbox Ultrassônica "true"
checkbox Total "false"
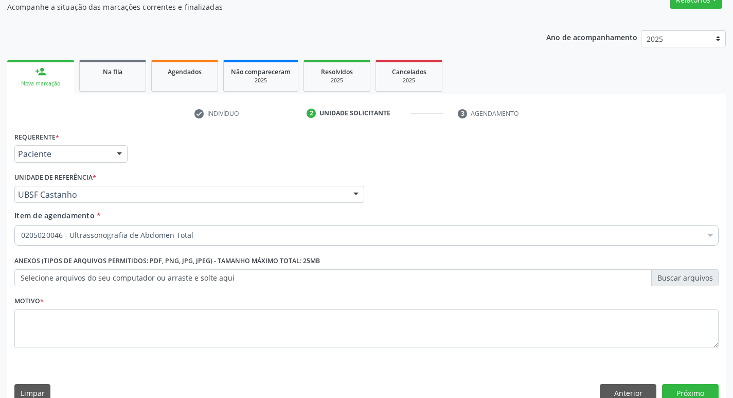
scroll to position [112, 0]
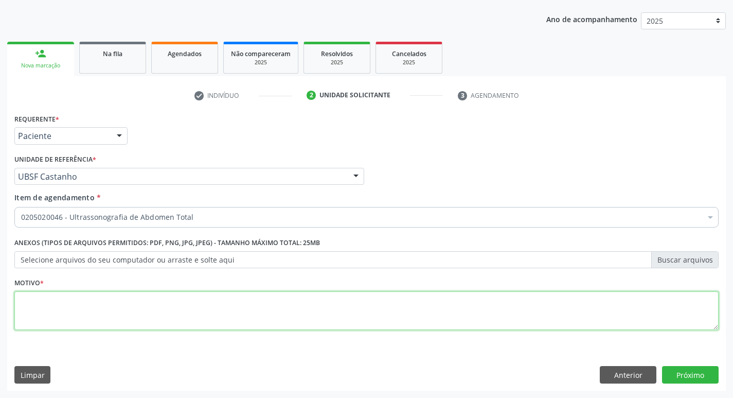
click at [24, 297] on textarea at bounding box center [366, 310] width 704 height 39
type textarea "AVALIACAO"
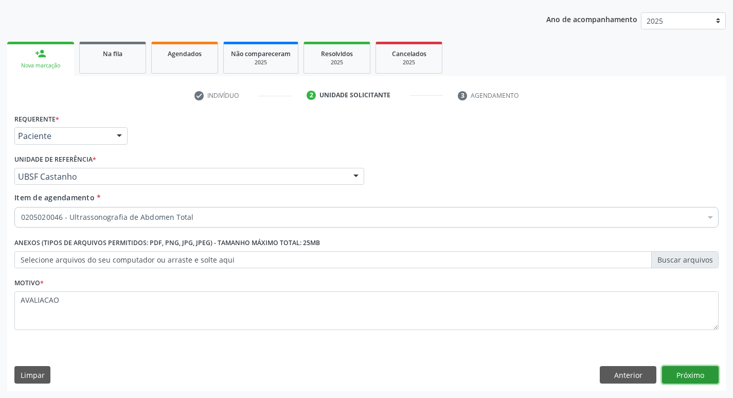
click at [684, 369] on button "Próximo" at bounding box center [690, 374] width 57 height 17
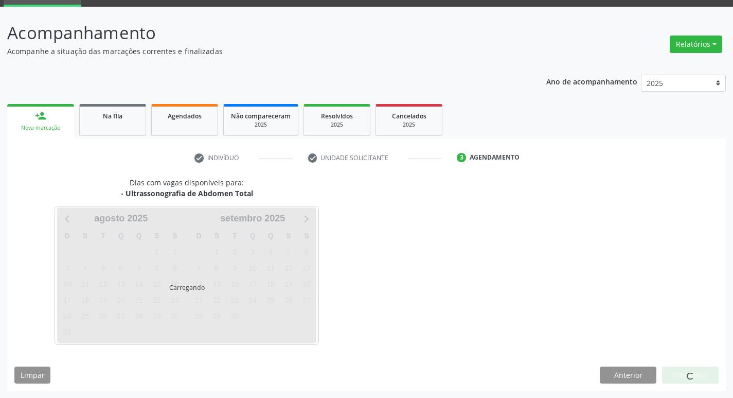
scroll to position [50, 0]
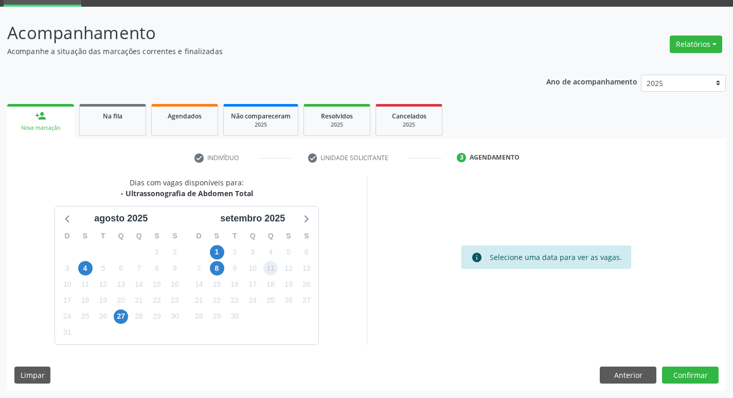
click at [265, 269] on span "11" at bounding box center [270, 268] width 14 height 14
click at [672, 375] on button "Confirmar" at bounding box center [690, 374] width 57 height 17
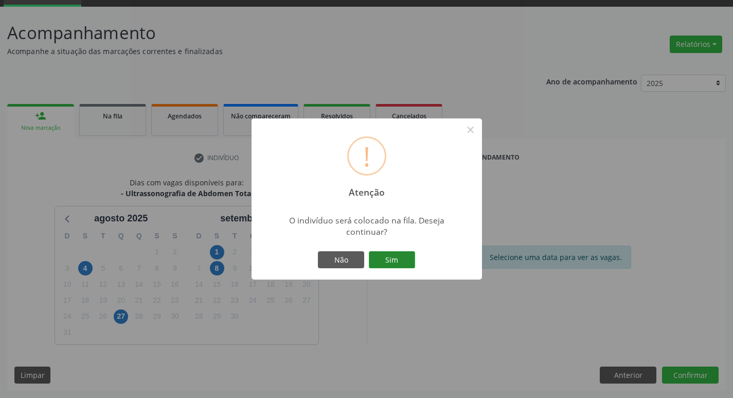
click at [406, 265] on button "Sim" at bounding box center [392, 259] width 46 height 17
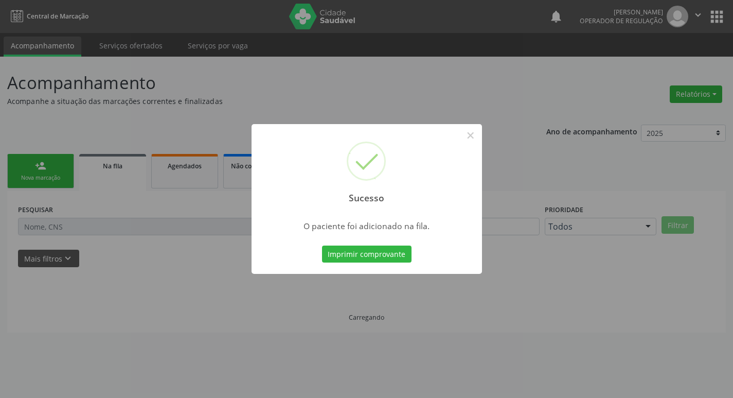
scroll to position [0, 0]
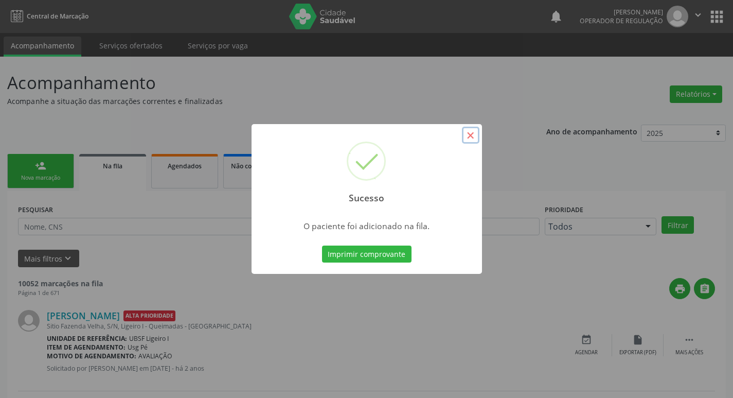
click at [468, 136] on button "×" at bounding box center [470, 135] width 17 height 17
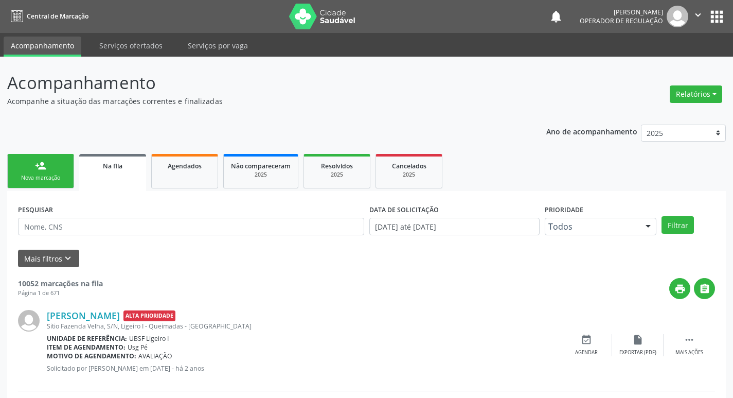
click at [38, 167] on div "person_add" at bounding box center [40, 165] width 11 height 11
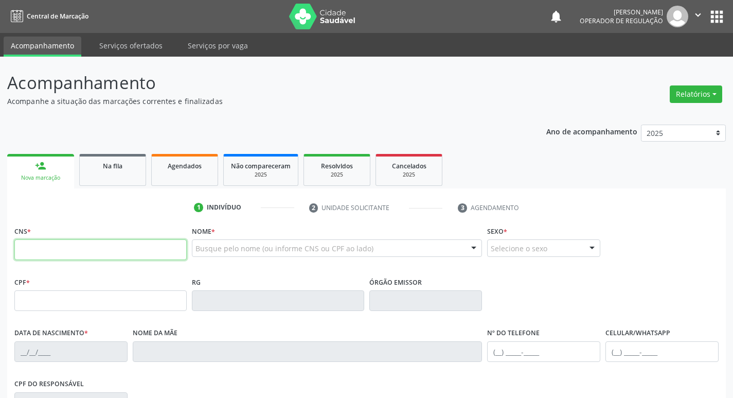
click at [47, 249] on input "text" at bounding box center [100, 249] width 172 height 21
type input "700 8004 1663 7180"
type input "022.431.424-65"
type input "1[DATE]"
type input "Avani da [PERSON_NAME]"
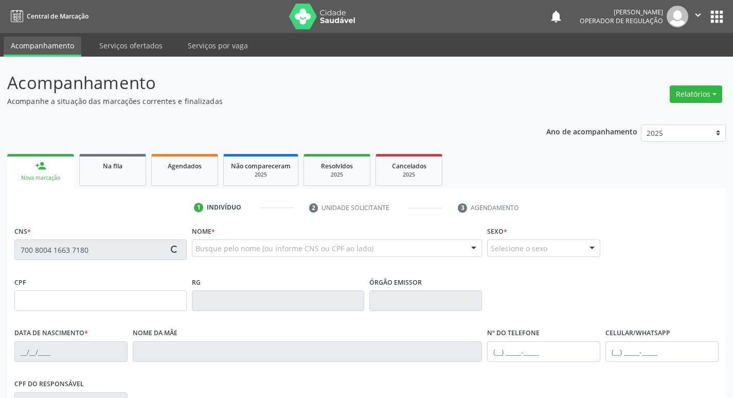
type input "[PHONE_NUMBER]"
type input "447"
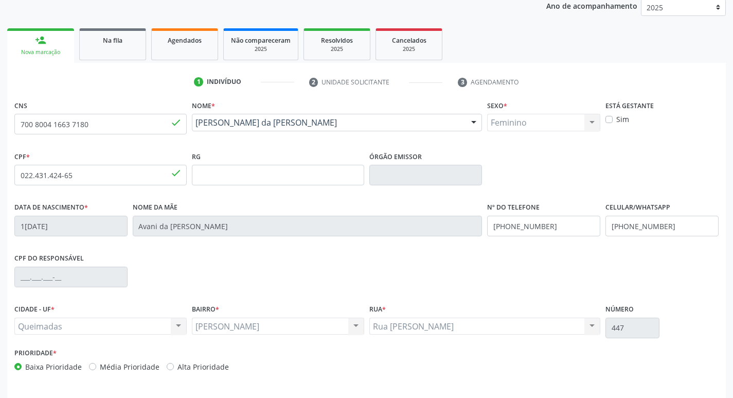
scroll to position [160, 0]
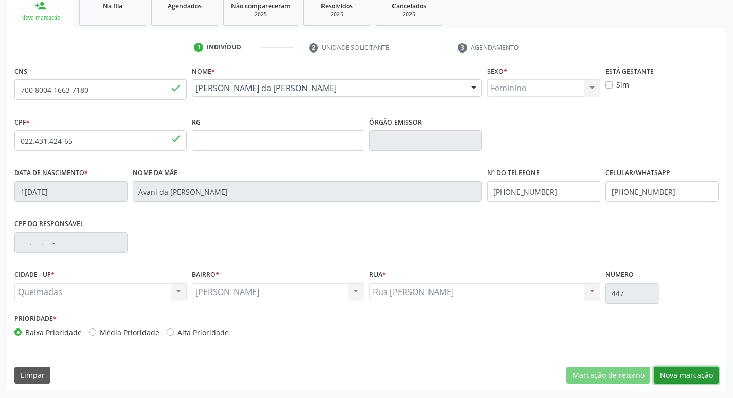
click at [690, 377] on button "Nova marcação" at bounding box center [686, 374] width 65 height 17
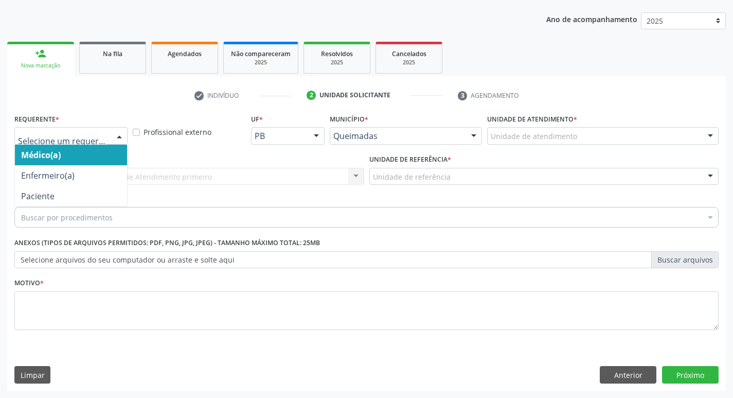
click at [124, 132] on div at bounding box center [119, 136] width 15 height 17
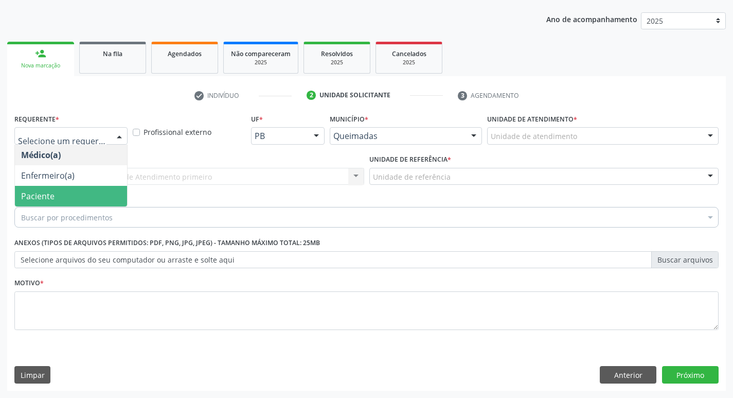
click at [91, 193] on span "Paciente" at bounding box center [71, 196] width 112 height 21
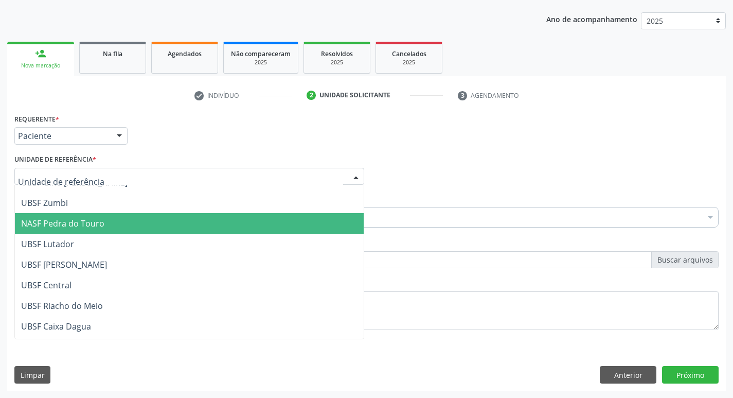
scroll to position [154, 0]
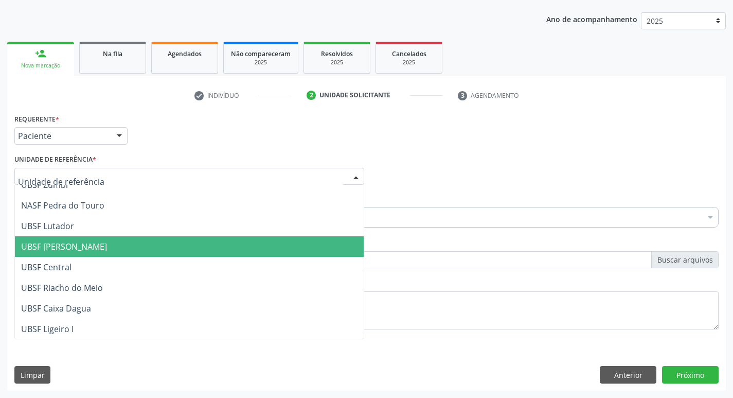
click at [78, 249] on span "UBSF [PERSON_NAME]" at bounding box center [64, 246] width 86 height 11
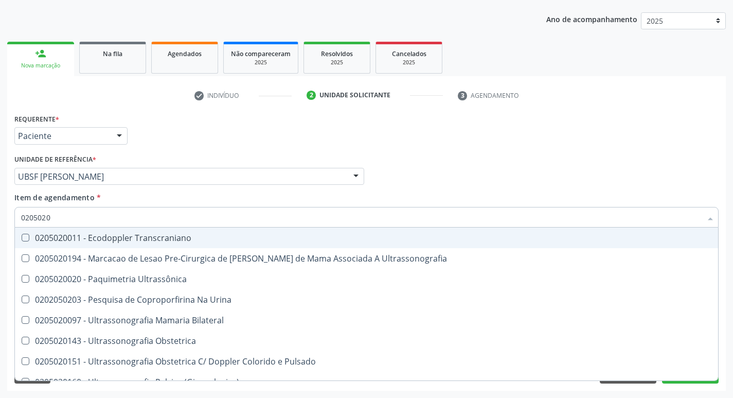
type input "02050200"
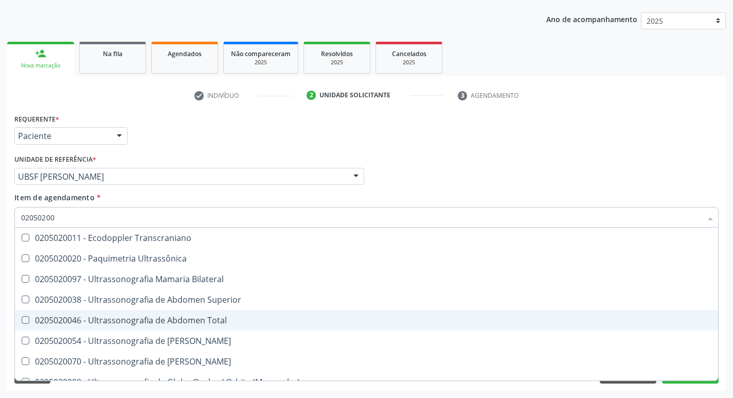
click at [23, 316] on Total at bounding box center [26, 320] width 8 height 8
click at [22, 316] on Total "checkbox" at bounding box center [18, 319] width 7 height 7
checkbox Total "true"
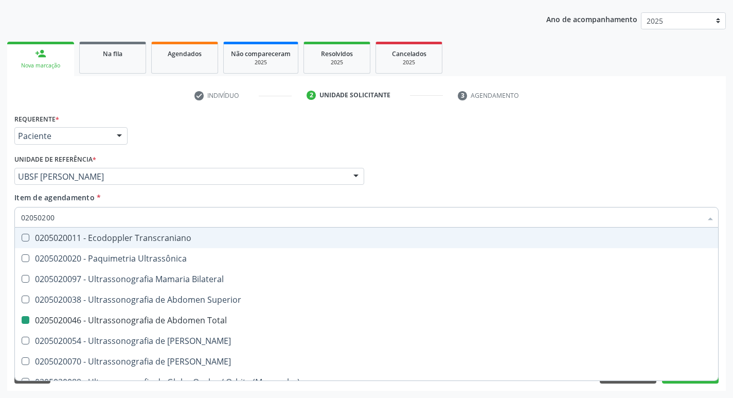
click at [476, 179] on div "Médico Solicitante Por favor, selecione a Unidade de Atendimento primeiro Nenhu…" at bounding box center [366, 172] width 709 height 40
checkbox Ultrassônica "true"
checkbox Total "false"
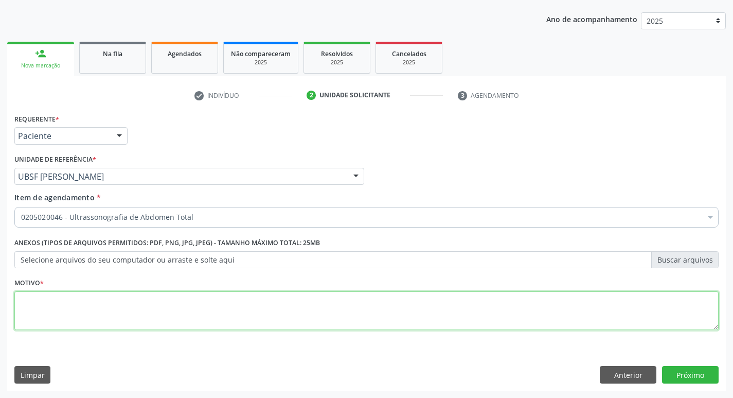
click at [62, 309] on textarea at bounding box center [366, 310] width 704 height 39
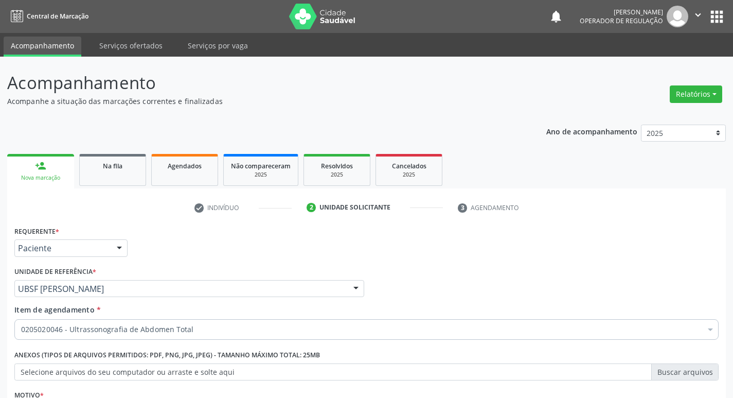
scroll to position [112, 0]
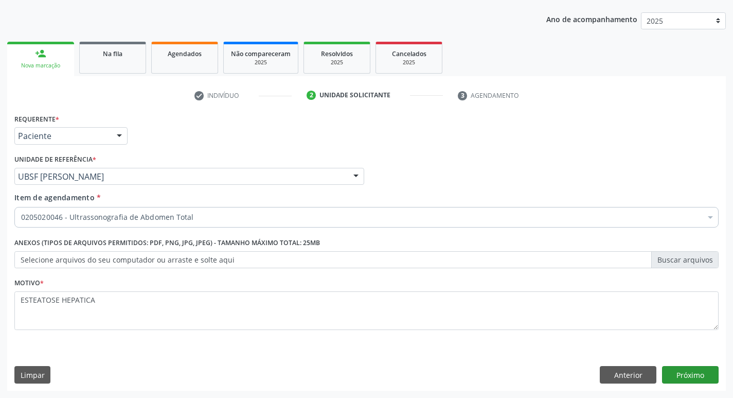
type textarea "ESTEATOSE HEPATICA"
click at [691, 376] on button "Próximo" at bounding box center [690, 374] width 57 height 17
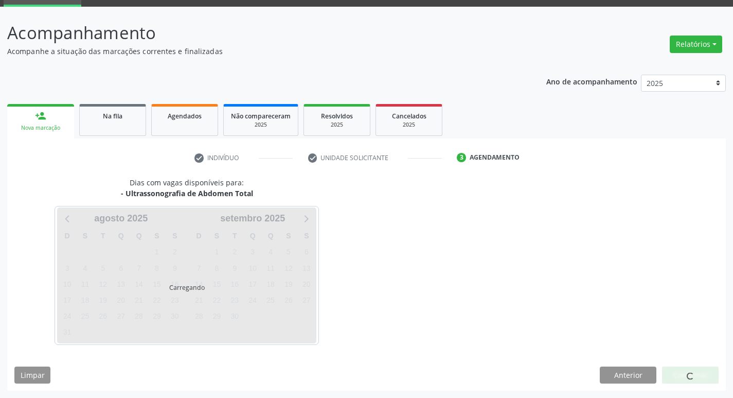
scroll to position [50, 0]
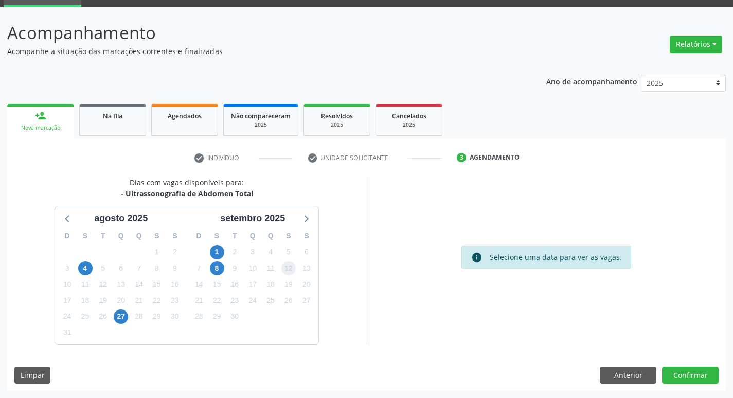
click at [288, 263] on span "12" at bounding box center [288, 268] width 14 height 14
click at [692, 380] on button "Confirmar" at bounding box center [690, 374] width 57 height 17
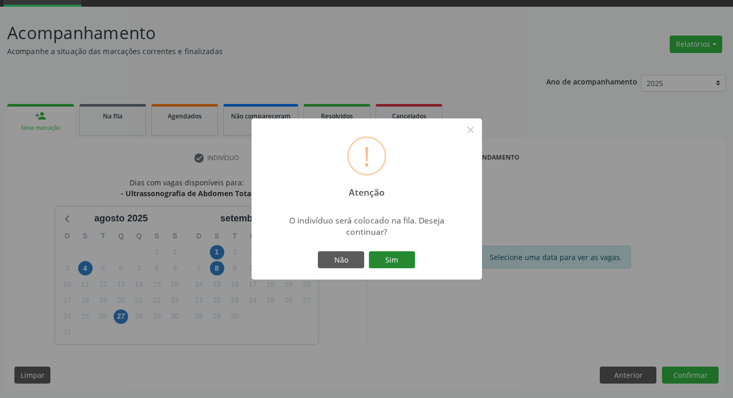
click at [379, 257] on button "Sim" at bounding box center [392, 259] width 46 height 17
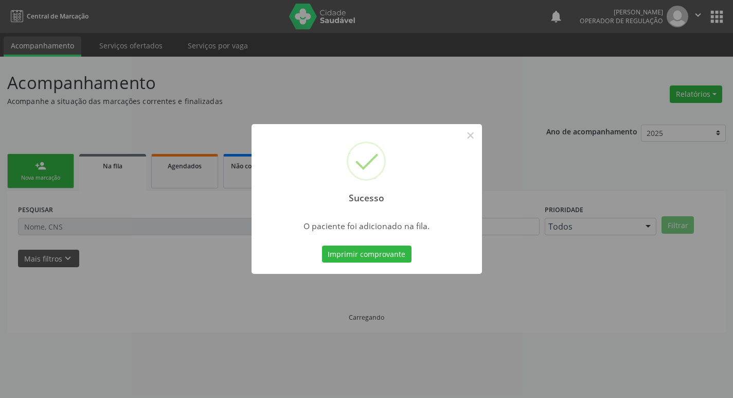
scroll to position [0, 0]
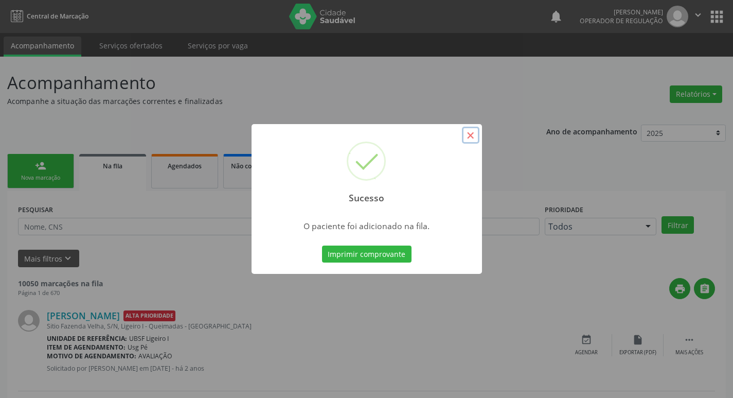
click at [469, 139] on button "×" at bounding box center [470, 135] width 17 height 17
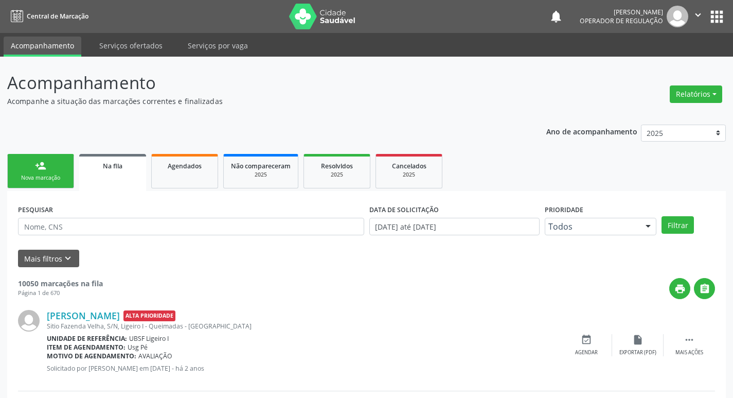
click at [39, 170] on div "person_add" at bounding box center [40, 165] width 11 height 11
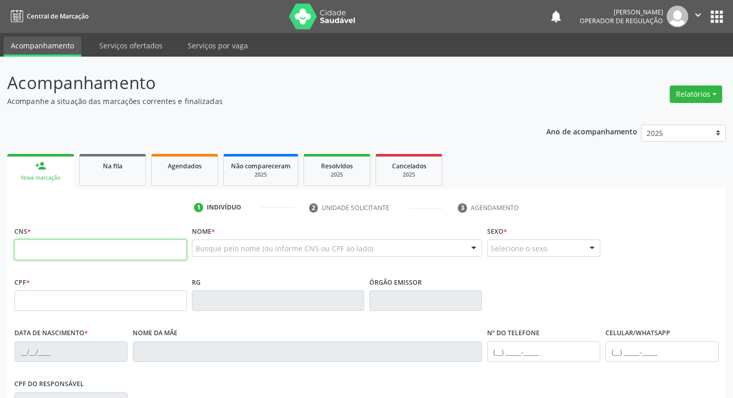
click at [41, 246] on input "text" at bounding box center [100, 249] width 172 height 21
type input "701 0058 9657 9392"
type input "854.457.464-53"
type input "10/01/1965"
type input "Severina Eulália da Silva"
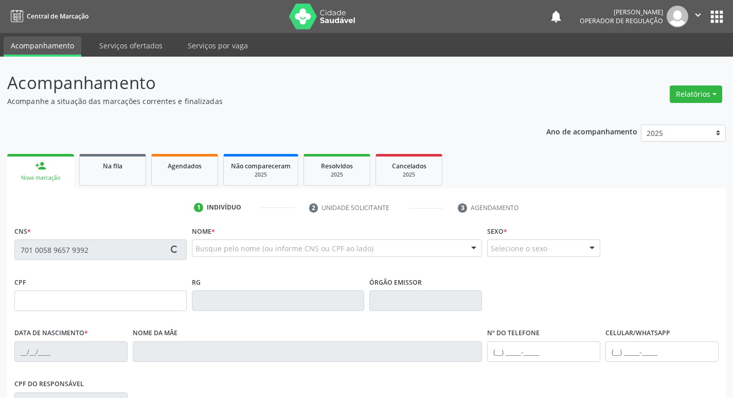
type input "(83) 99156-4310"
type input "253"
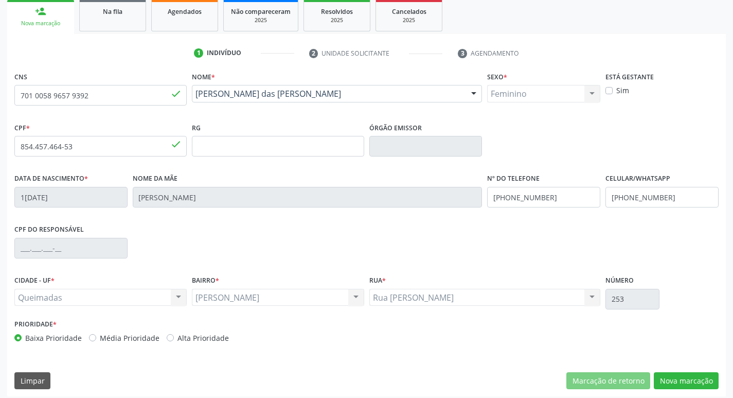
scroll to position [160, 0]
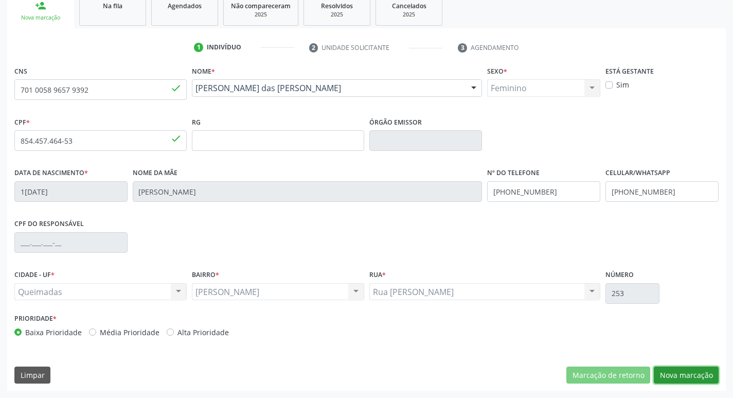
click at [692, 372] on button "Nova marcação" at bounding box center [686, 374] width 65 height 17
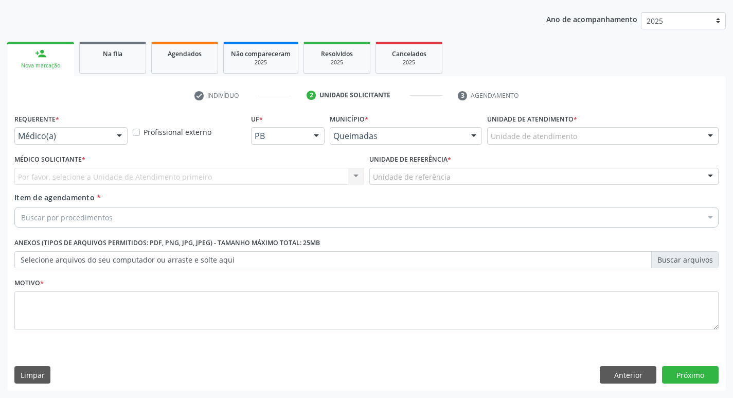
scroll to position [112, 0]
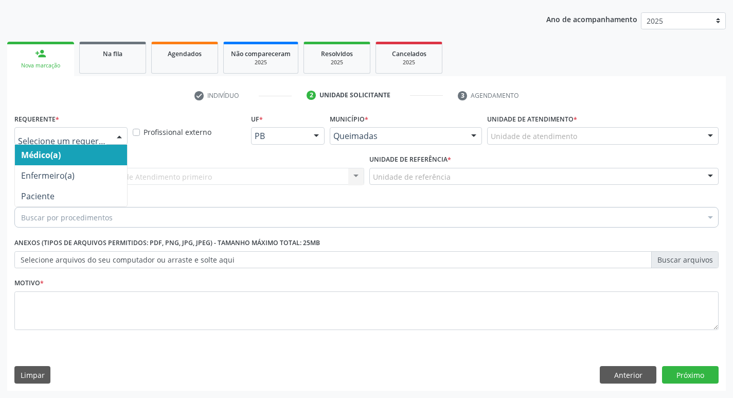
click at [121, 134] on div at bounding box center [119, 136] width 15 height 17
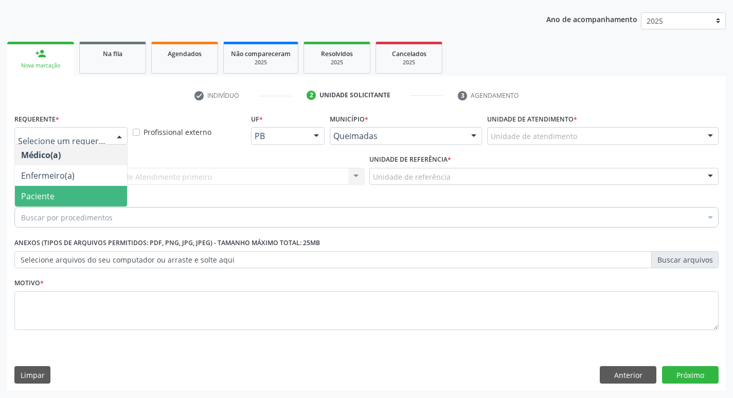
click at [76, 202] on span "Paciente" at bounding box center [71, 196] width 112 height 21
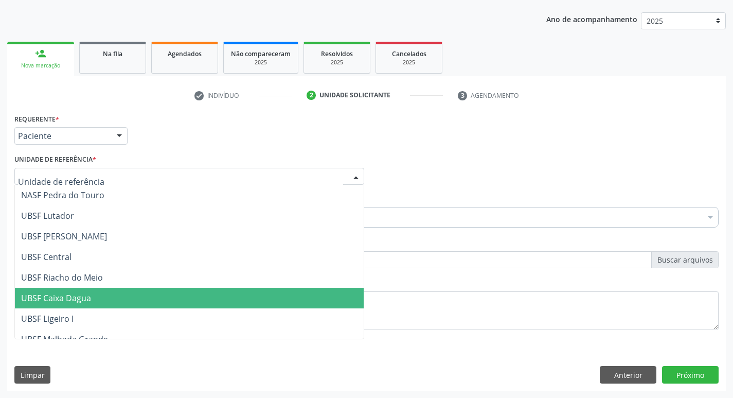
scroll to position [154, 0]
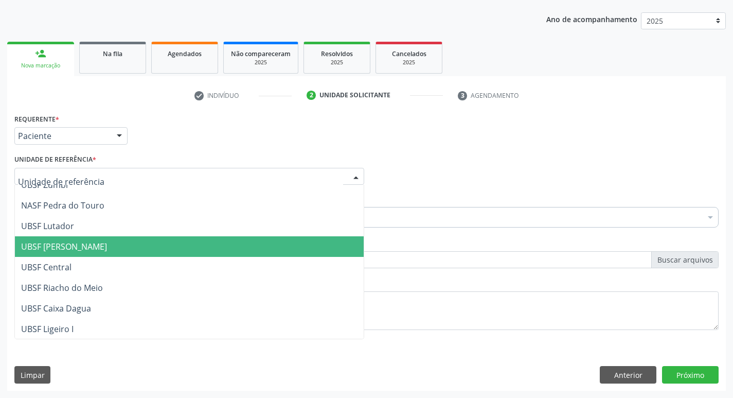
click at [73, 240] on span "UBSF [PERSON_NAME]" at bounding box center [189, 246] width 349 height 21
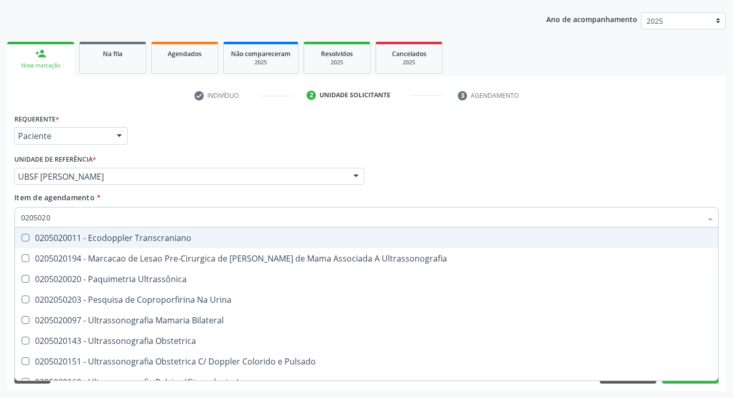
type input "02050200"
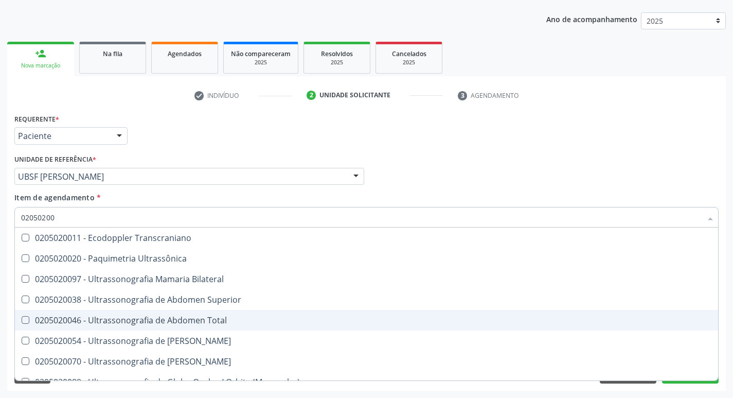
click at [25, 323] on Total at bounding box center [26, 320] width 8 height 8
click at [22, 323] on Total "checkbox" at bounding box center [18, 319] width 7 height 7
checkbox Total "true"
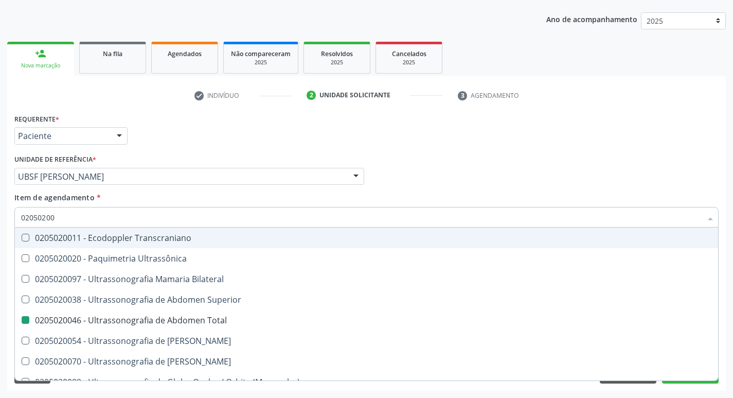
click at [534, 172] on div "Médico Solicitante Por favor, selecione a Unidade de Atendimento primeiro Nenhu…" at bounding box center [366, 172] width 709 height 40
checkbox Ultrassônica "true"
checkbox Total "false"
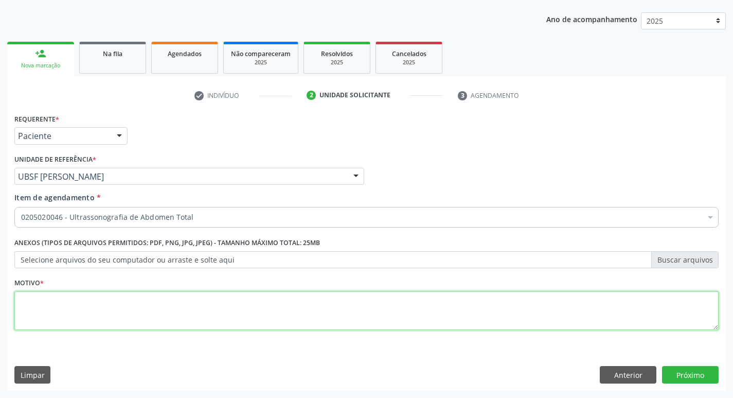
click at [49, 302] on textarea at bounding box center [366, 310] width 704 height 39
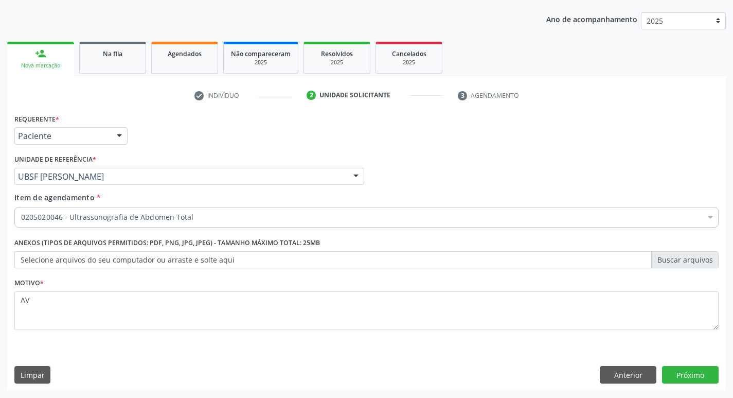
click at [515, 22] on div "Ano de acompanhamento 2025 2024 2023 2022 2021 person_add Nova marcação Na fila…" at bounding box center [366, 197] width 719 height 385
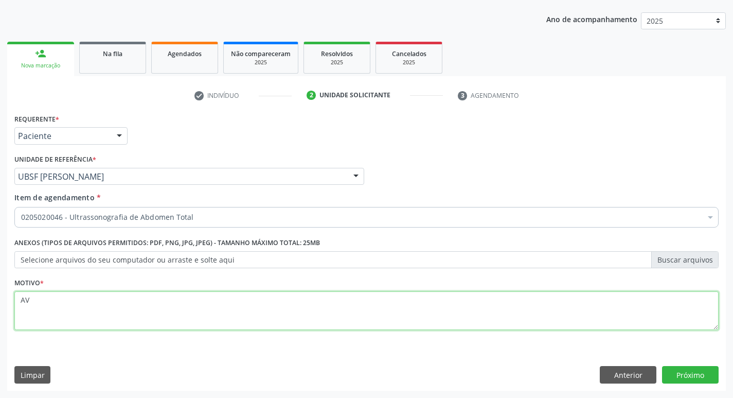
click at [37, 296] on textarea "AV" at bounding box center [366, 310] width 704 height 39
type textarea "AVALIACAO"
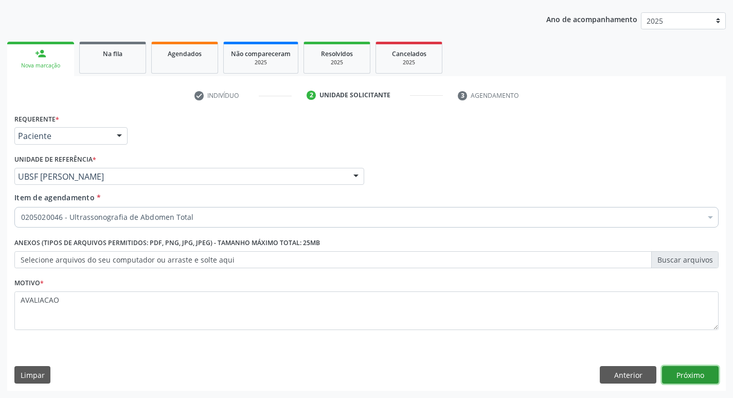
click at [692, 376] on button "Próximo" at bounding box center [690, 374] width 57 height 17
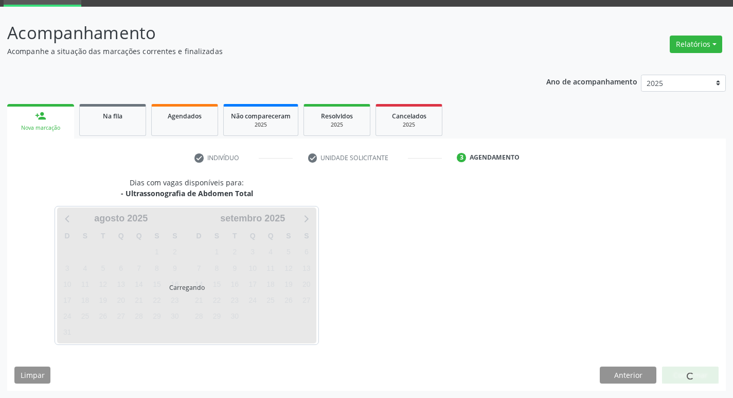
scroll to position [50, 0]
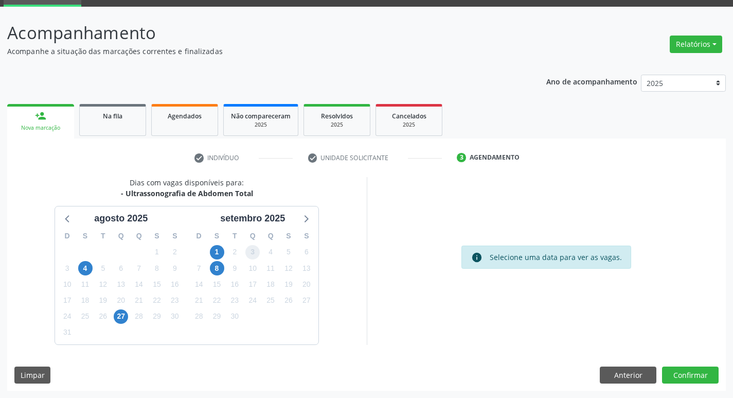
click at [251, 252] on span "3" at bounding box center [252, 252] width 14 height 14
click at [690, 377] on button "Confirmar" at bounding box center [690, 374] width 57 height 17
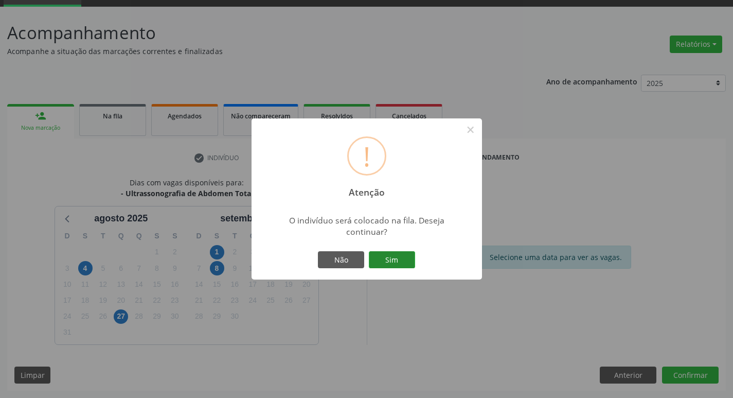
click at [397, 264] on button "Sim" at bounding box center [392, 259] width 46 height 17
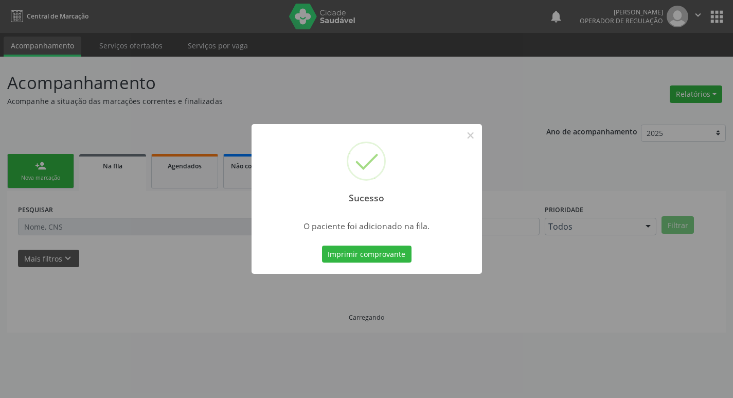
scroll to position [0, 0]
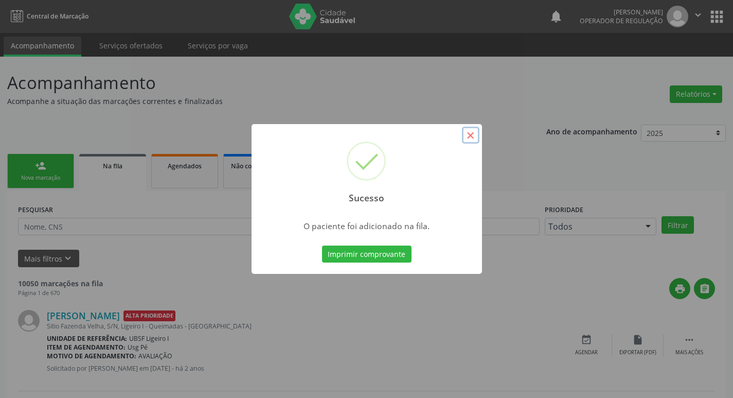
click at [475, 135] on button "×" at bounding box center [470, 135] width 17 height 17
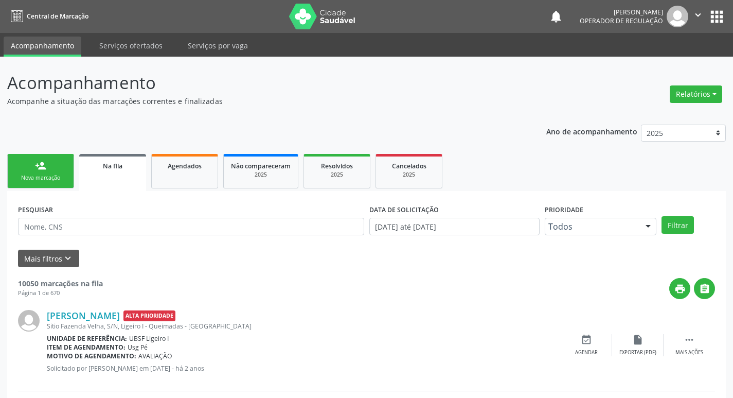
click at [49, 161] on link "person_add Nova marcação" at bounding box center [40, 171] width 67 height 34
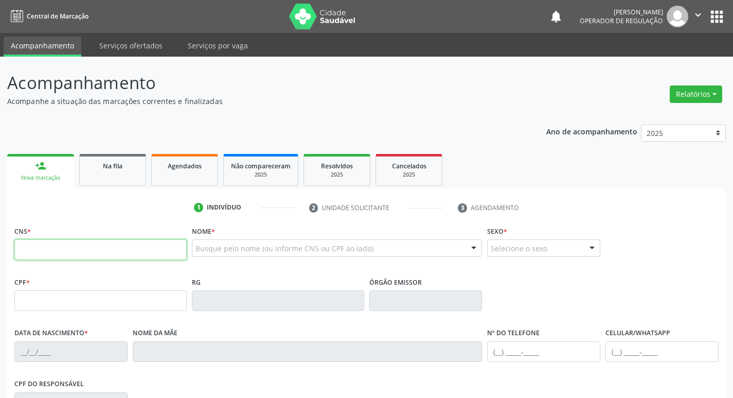
click at [17, 254] on input "text" at bounding box center [100, 249] width 172 height 21
type input "705 4004 2005 4393"
type input "165.888.634-89"
type input "22/03/2016"
type input "Erica Silva Ferreira"
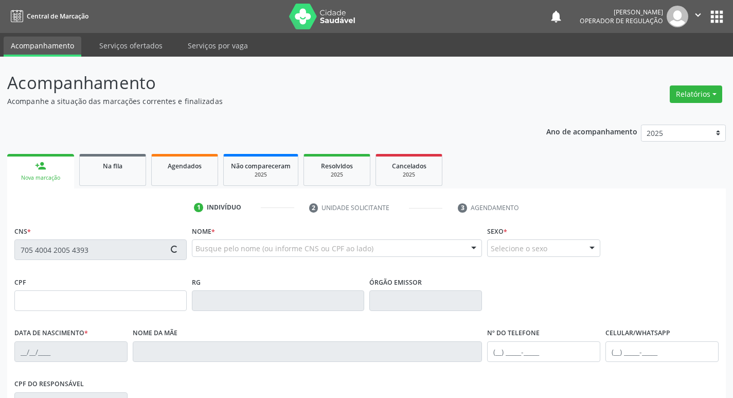
type input "(83) 99351-3997"
type input "072.282.054-21"
type input "50"
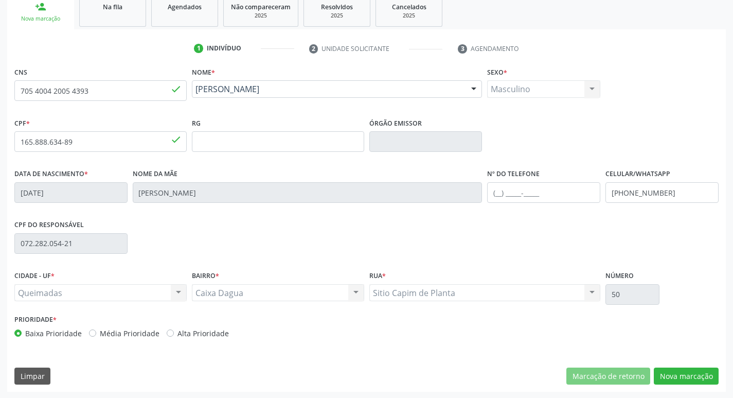
scroll to position [160, 0]
click at [678, 373] on button "Nova marcação" at bounding box center [686, 374] width 65 height 17
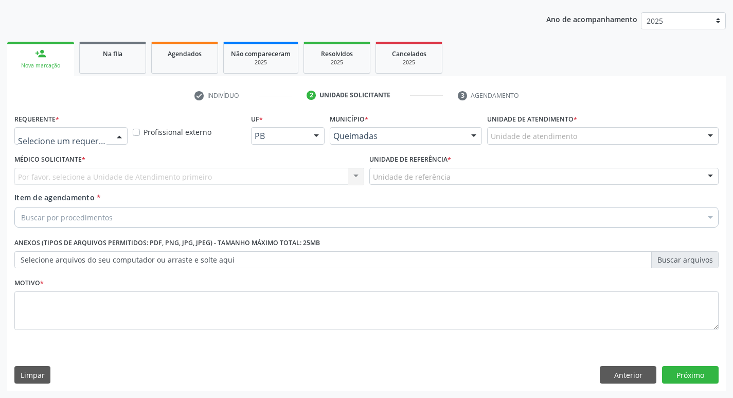
click at [120, 136] on div at bounding box center [119, 136] width 15 height 17
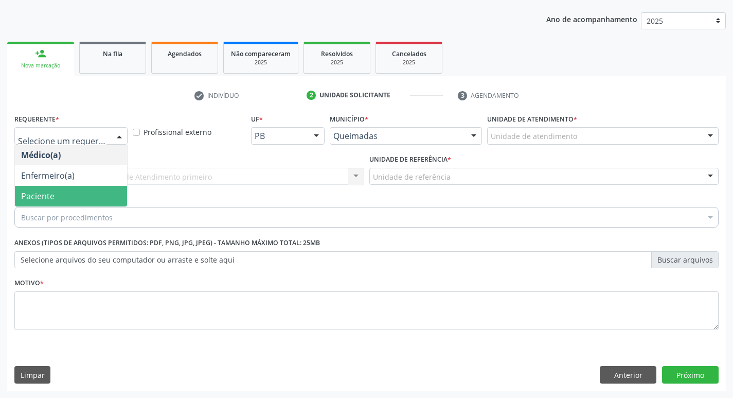
click at [84, 192] on span "Paciente" at bounding box center [71, 196] width 112 height 21
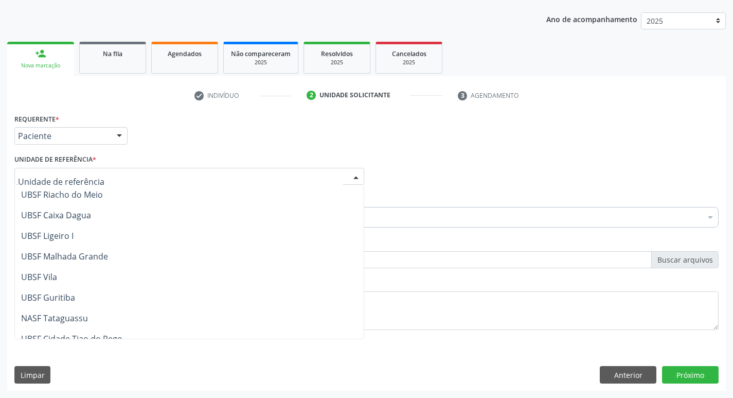
scroll to position [257, 0]
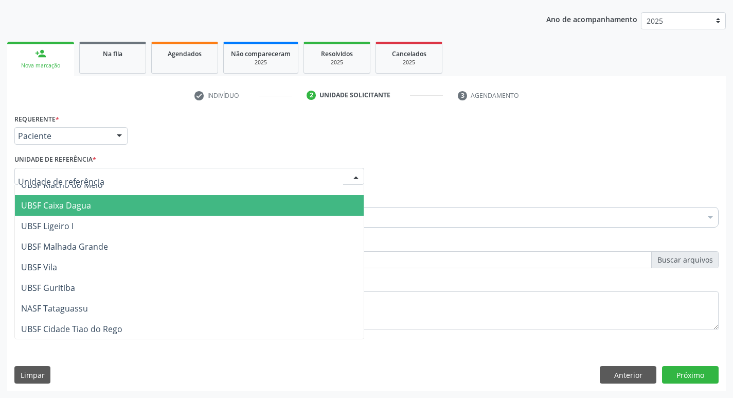
click at [78, 204] on span "UBSF Caixa Dagua" at bounding box center [56, 205] width 70 height 11
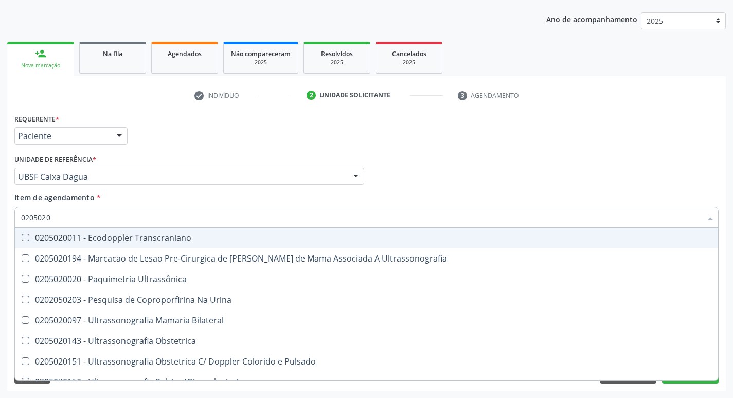
type input "02050200"
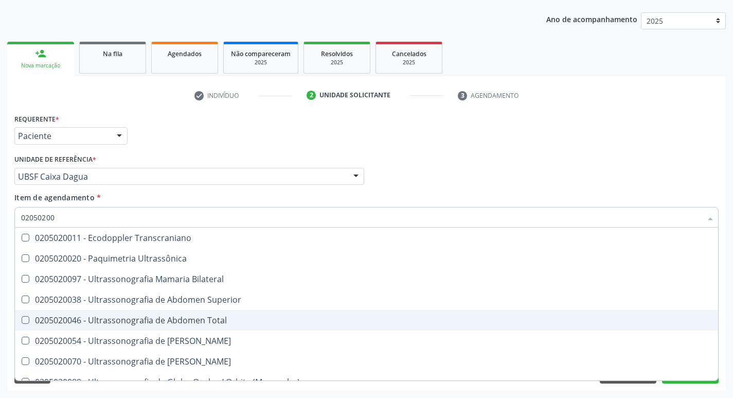
click at [25, 318] on Total at bounding box center [26, 320] width 8 height 8
click at [22, 318] on Total "checkbox" at bounding box center [18, 319] width 7 height 7
checkbox Total "true"
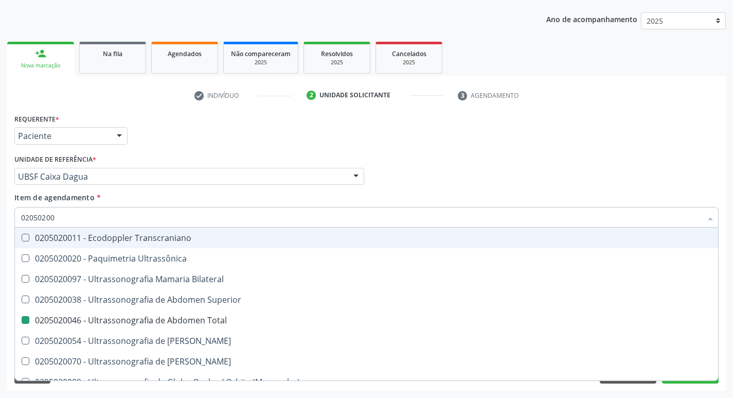
click at [608, 148] on div "Requerente * Paciente Médico(a) Enfermeiro(a) Paciente Nenhum resultado encontr…" at bounding box center [366, 131] width 709 height 40
checkbox Ultrassônica "true"
checkbox Total "false"
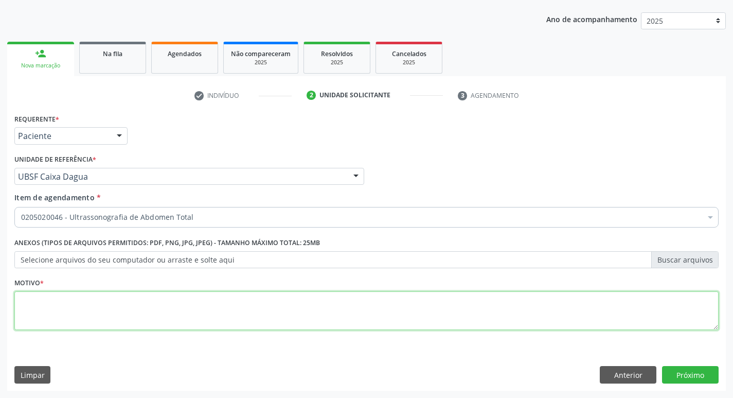
click at [28, 300] on textarea at bounding box center [366, 310] width 704 height 39
click at [48, 309] on textarea at bounding box center [366, 310] width 704 height 39
type textarea "AVALIACAO"
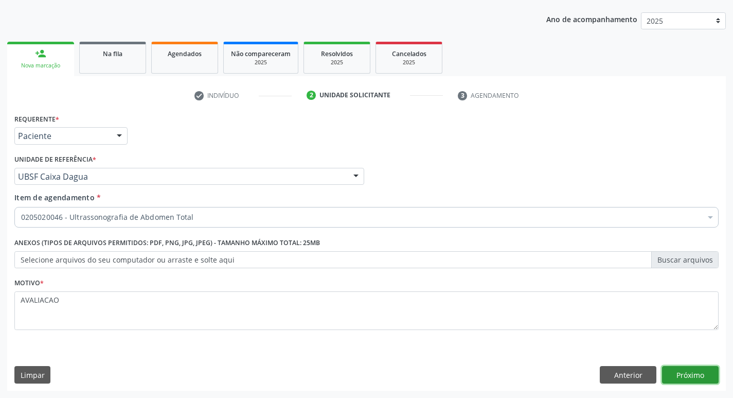
click at [672, 367] on button "Próximo" at bounding box center [690, 374] width 57 height 17
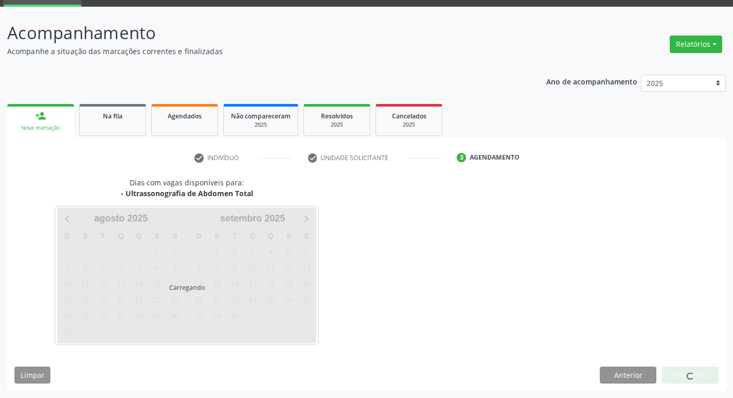
scroll to position [50, 0]
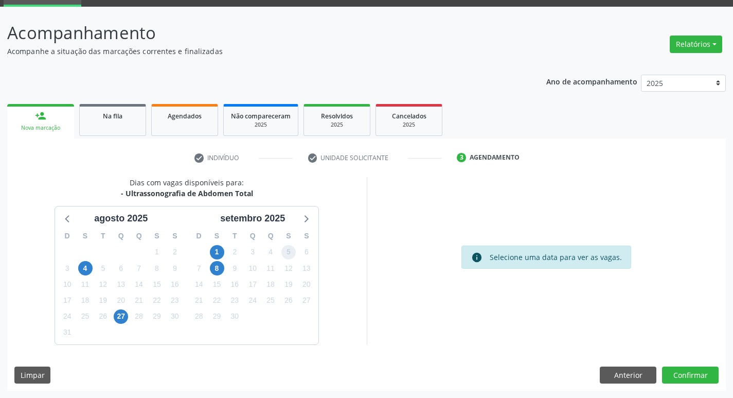
click at [286, 252] on span "5" at bounding box center [288, 252] width 14 height 14
click at [692, 377] on button "Confirmar" at bounding box center [690, 374] width 57 height 17
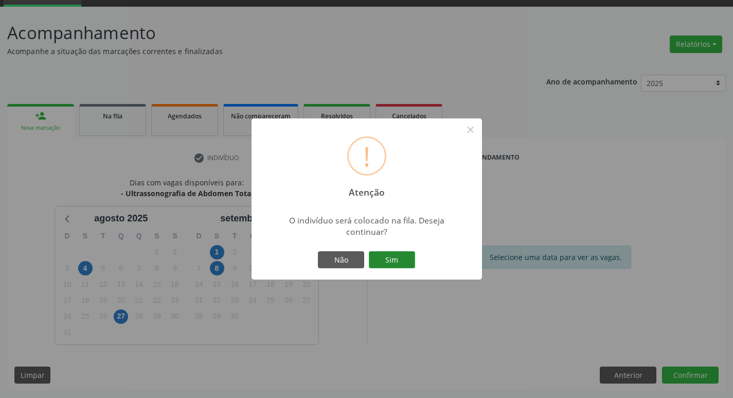
click at [395, 266] on button "Sim" at bounding box center [392, 259] width 46 height 17
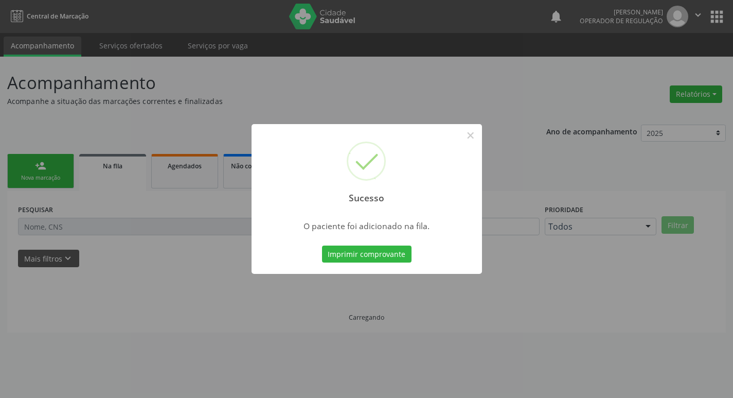
scroll to position [0, 0]
click at [475, 139] on button "×" at bounding box center [474, 135] width 17 height 17
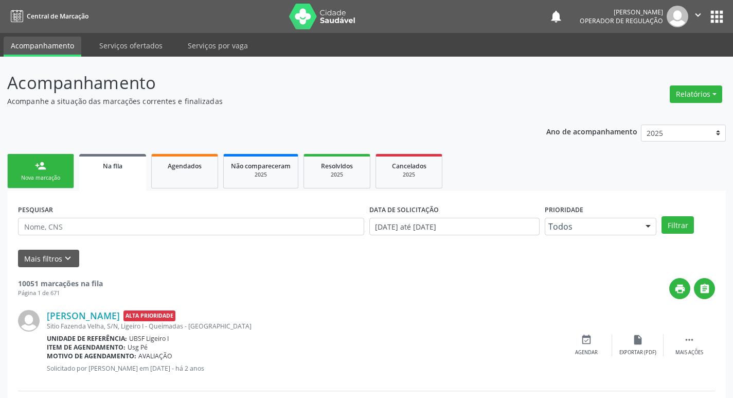
click at [41, 176] on div "Nova marcação" at bounding box center [40, 178] width 51 height 8
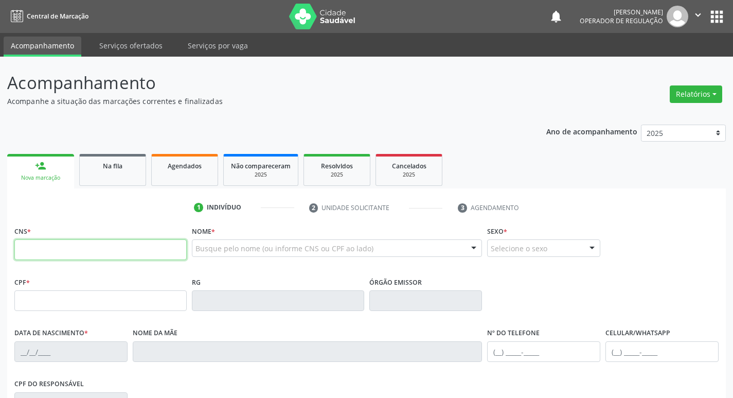
click at [49, 248] on input "text" at bounding box center [100, 249] width 172 height 21
type input "706 9051 2970 9131"
type input "158.152.194-44"
type input "07/09/2011"
type input "Simone Santos Silva Vidal"
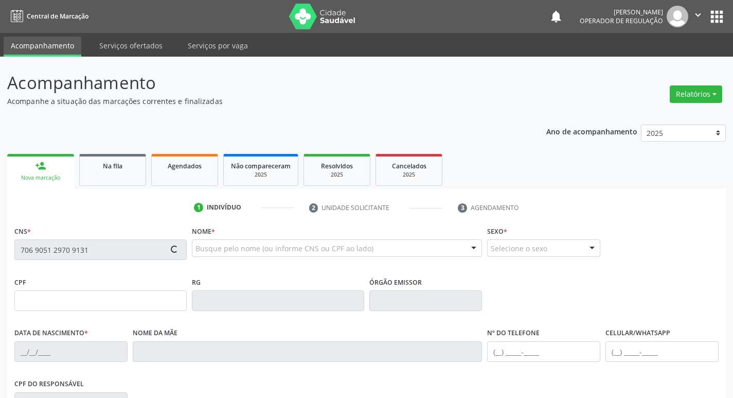
type input "(83) 99309-9022"
type input "083.230.484-01"
type input "166"
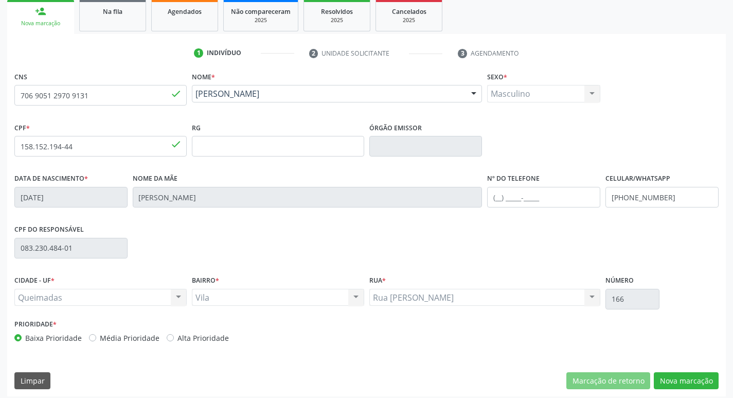
scroll to position [160, 0]
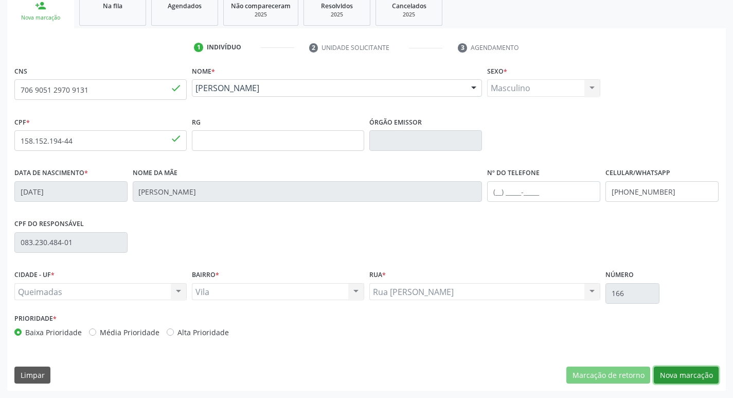
click at [684, 378] on button "Nova marcação" at bounding box center [686, 374] width 65 height 17
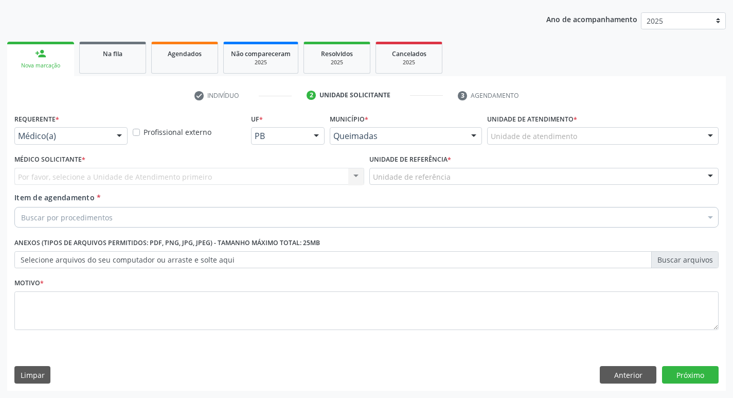
scroll to position [112, 0]
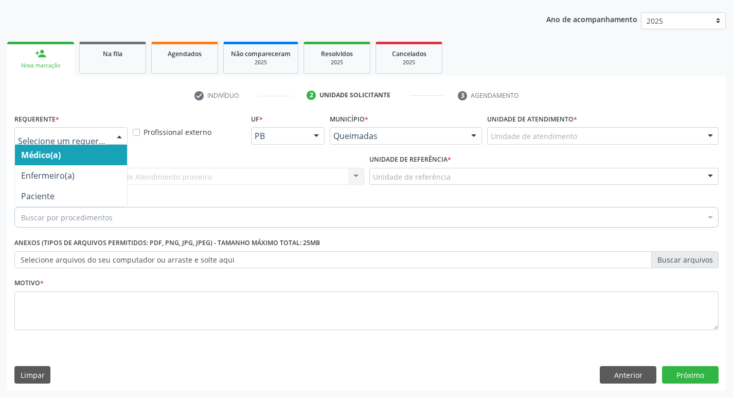
click at [119, 135] on div at bounding box center [119, 136] width 15 height 17
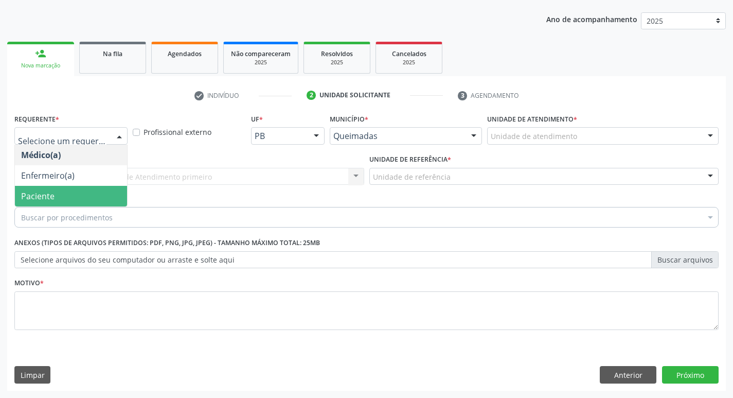
click at [56, 192] on span "Paciente" at bounding box center [71, 196] width 112 height 21
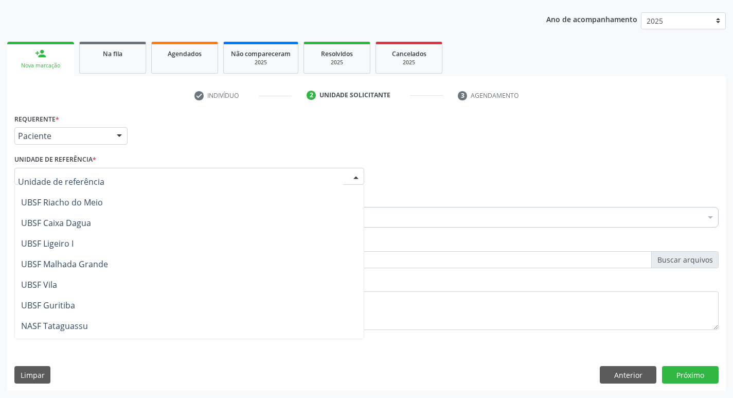
scroll to position [257, 0]
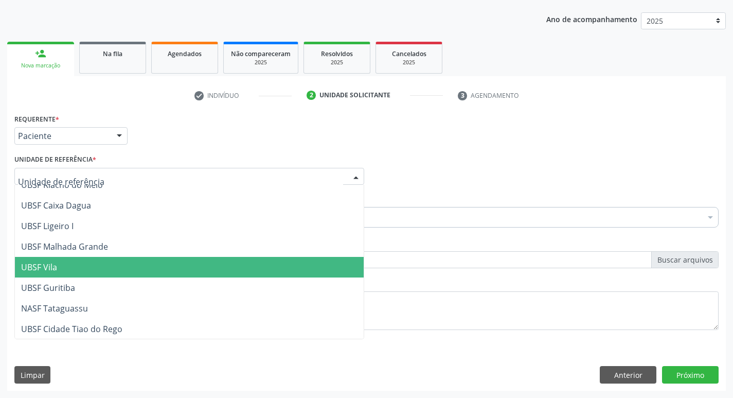
click at [74, 265] on span "UBSF Vila" at bounding box center [189, 267] width 349 height 21
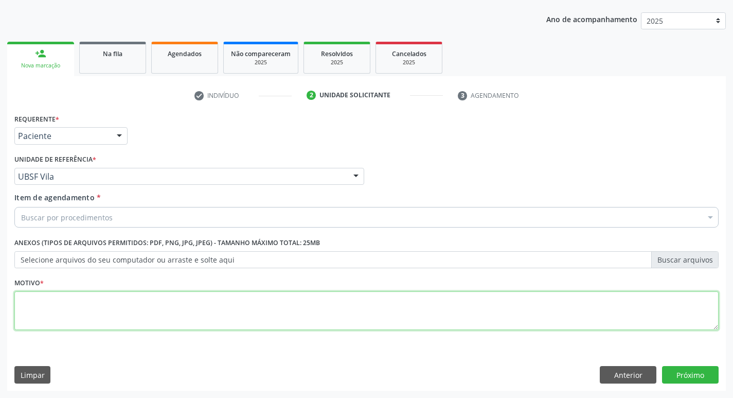
click at [25, 318] on textarea at bounding box center [366, 310] width 704 height 39
type textarea "AVALIACAO"
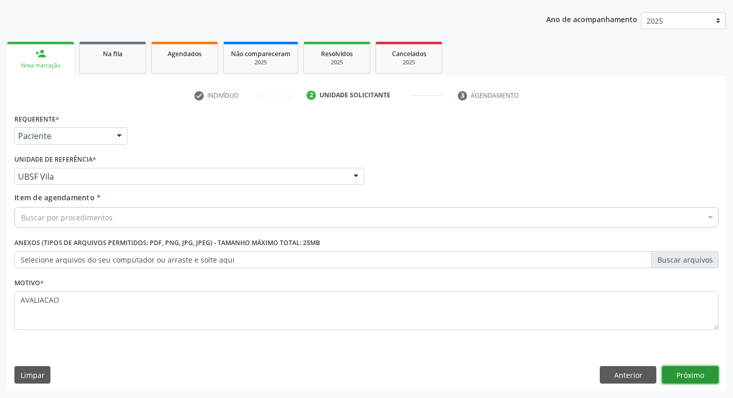
click at [690, 372] on button "Próximo" at bounding box center [690, 374] width 57 height 17
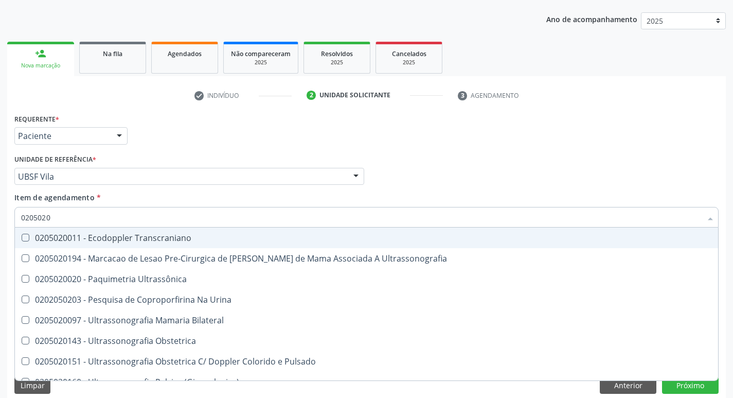
type input "02050200"
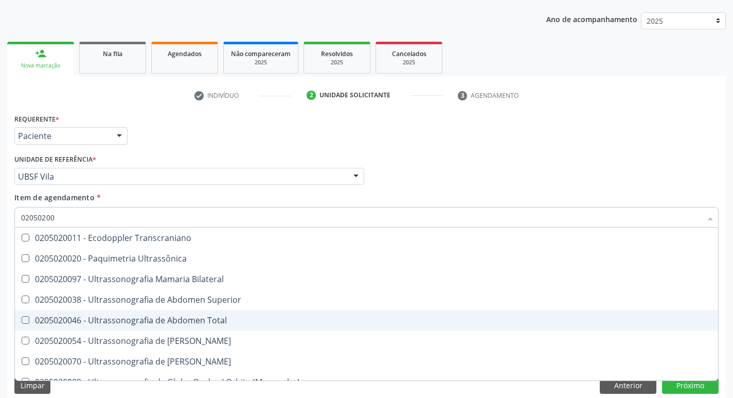
click at [23, 317] on Total at bounding box center [26, 320] width 8 height 8
click at [22, 317] on Total "checkbox" at bounding box center [18, 319] width 7 height 7
checkbox Total "true"
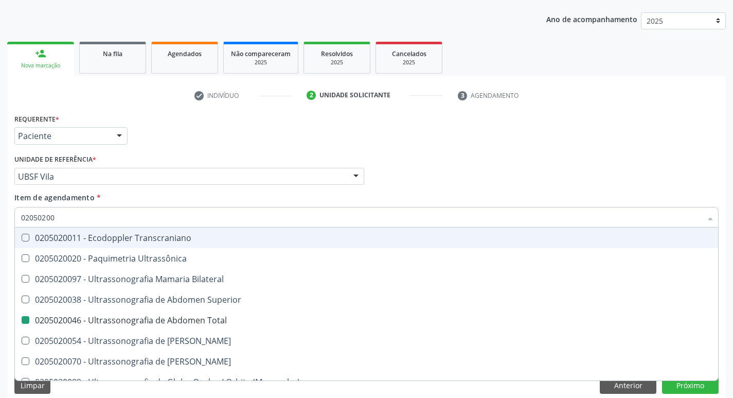
click at [482, 173] on div "Médico Solicitante Por favor, selecione a Unidade de Atendimento primeiro Nenhu…" at bounding box center [366, 172] width 709 height 40
checkbox Ultrassônica "true"
checkbox Total "false"
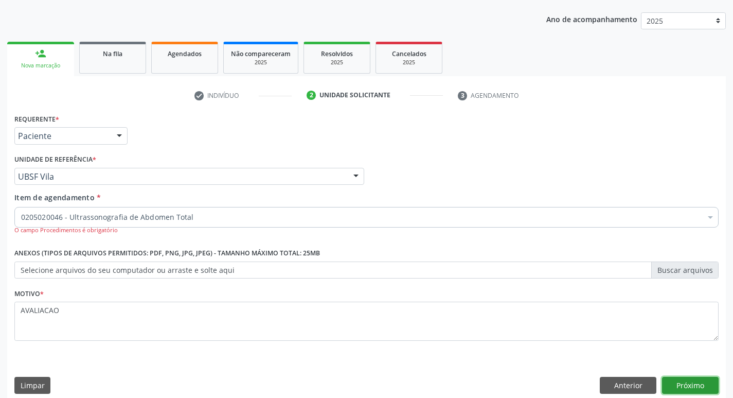
click at [695, 384] on button "Próximo" at bounding box center [690, 385] width 57 height 17
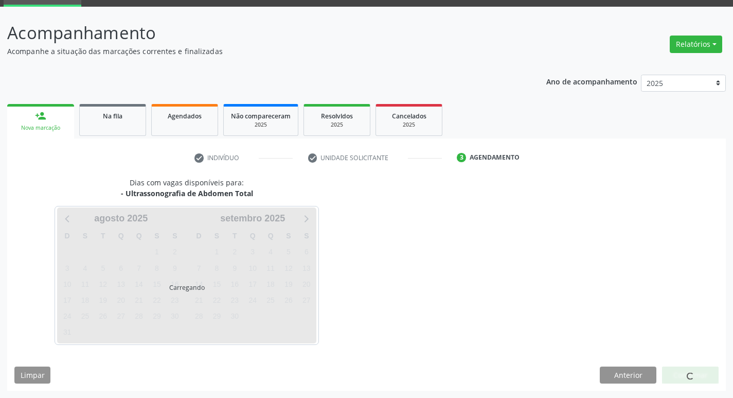
scroll to position [50, 0]
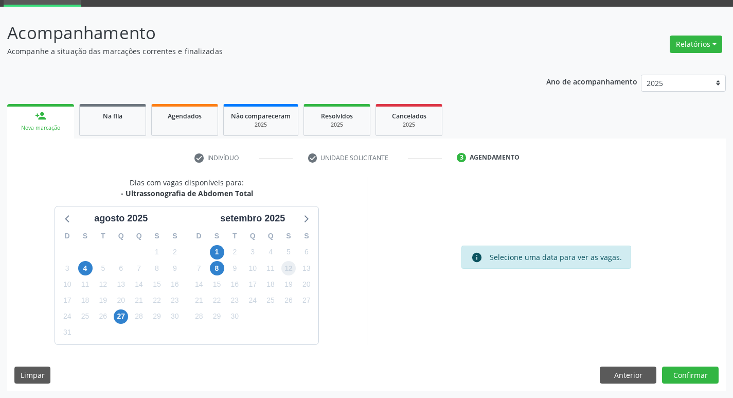
click at [286, 271] on span "12" at bounding box center [288, 268] width 14 height 14
click at [688, 379] on button "Confirmar" at bounding box center [690, 374] width 57 height 17
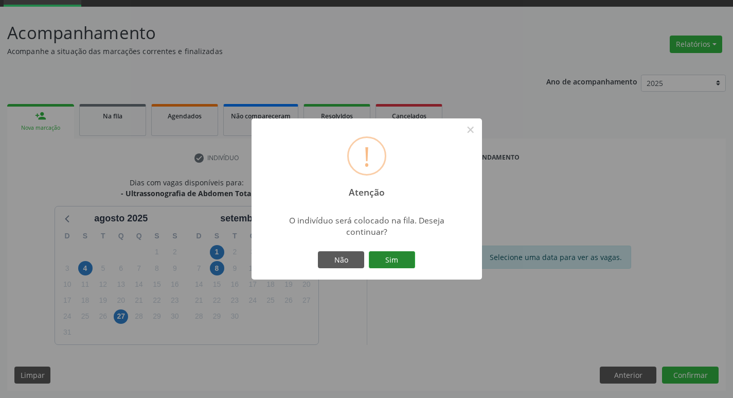
click at [387, 261] on button "Sim" at bounding box center [392, 259] width 46 height 17
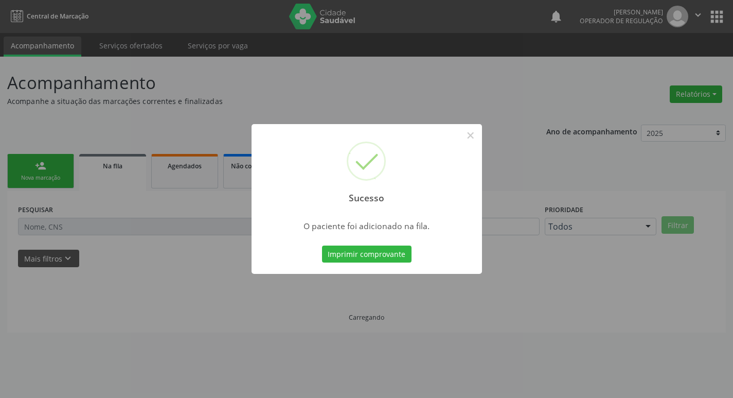
scroll to position [0, 0]
click at [472, 134] on button "×" at bounding box center [474, 135] width 17 height 17
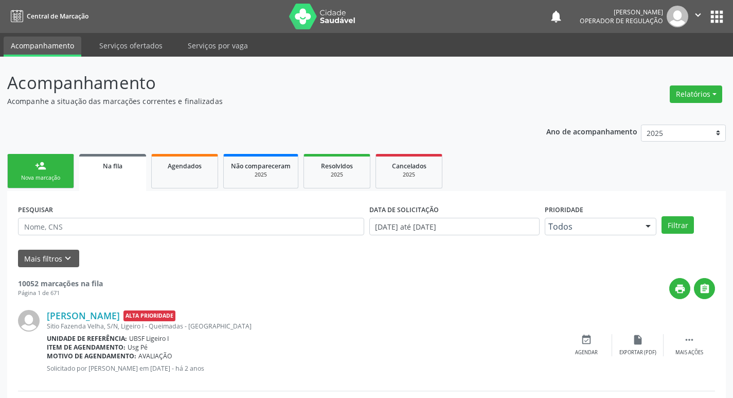
click at [54, 175] on div "Nova marcação" at bounding box center [40, 178] width 51 height 8
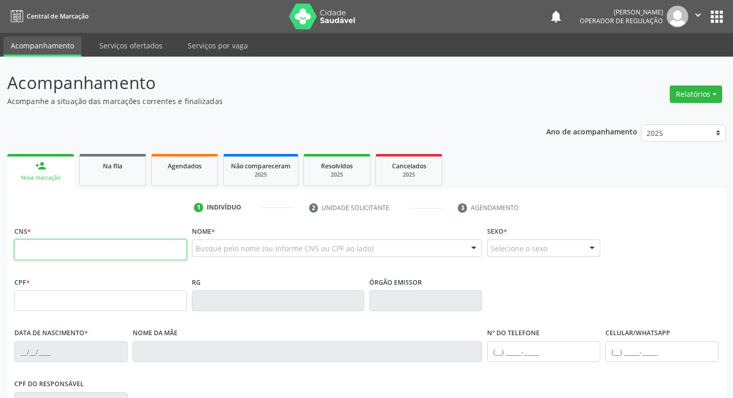
click at [27, 251] on input "text" at bounding box center [100, 249] width 172 height 21
type input "704 0098 1632 7667"
type input "675.400.404-59"
type input "24/06/1969"
type input "Margarida Trajano da Silva"
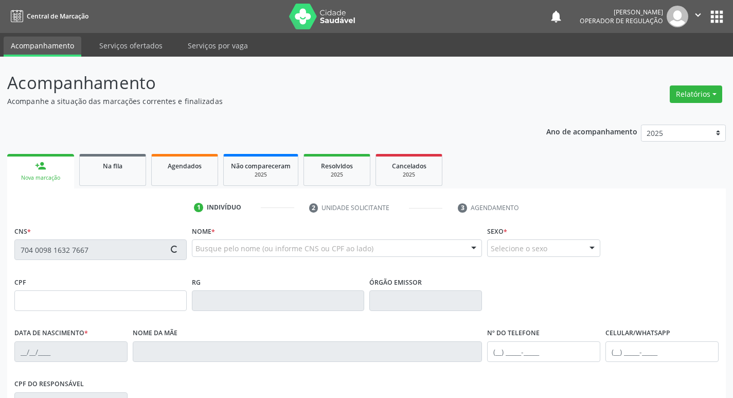
type input "(83) 98672-4583"
type input "66"
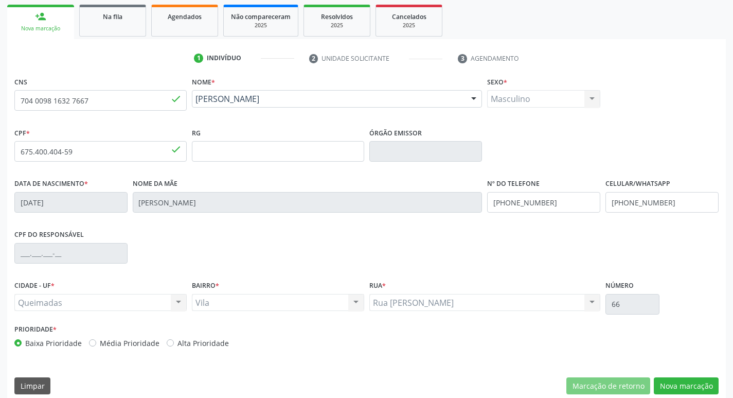
scroll to position [154, 0]
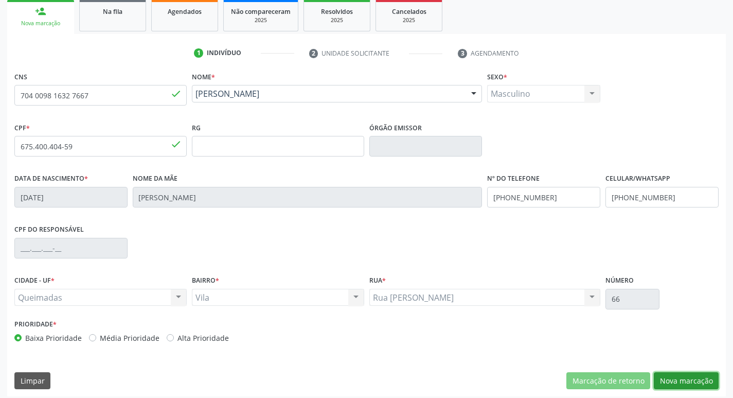
click at [680, 380] on button "Nova marcação" at bounding box center [686, 380] width 65 height 17
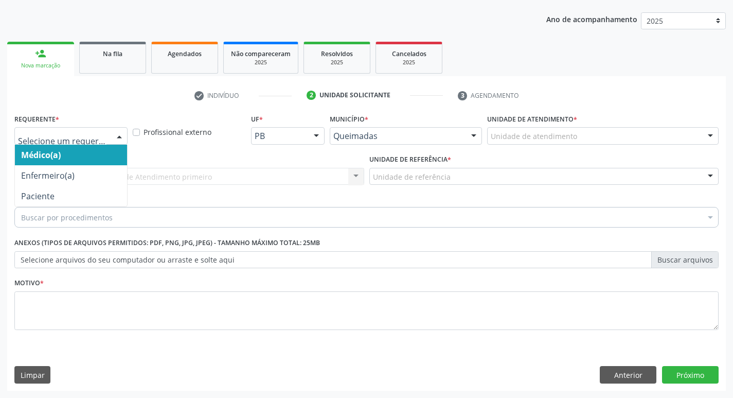
click at [113, 136] on div at bounding box center [119, 136] width 15 height 17
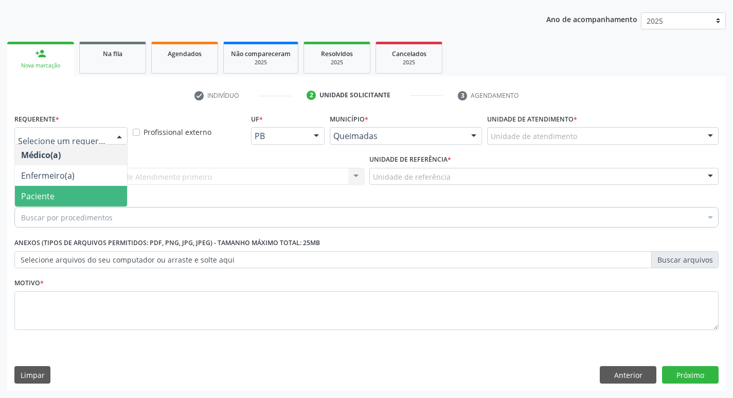
click at [47, 196] on span "Paciente" at bounding box center [37, 195] width 33 height 11
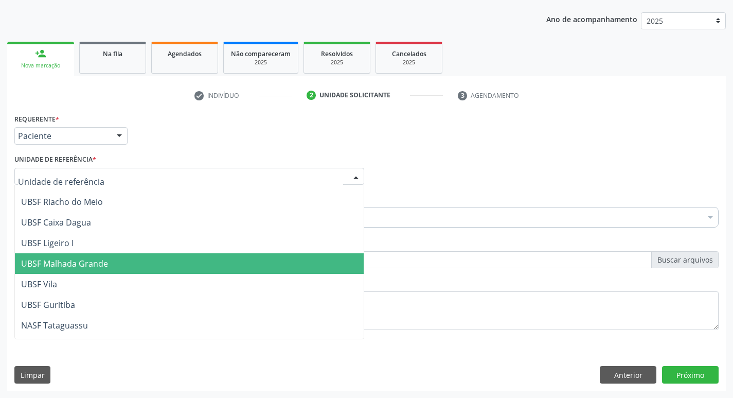
scroll to position [258, 0]
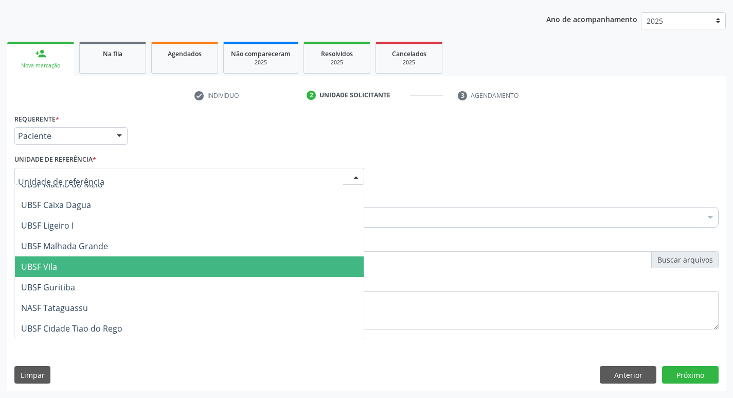
click at [44, 272] on span "UBSF Vila" at bounding box center [39, 266] width 36 height 11
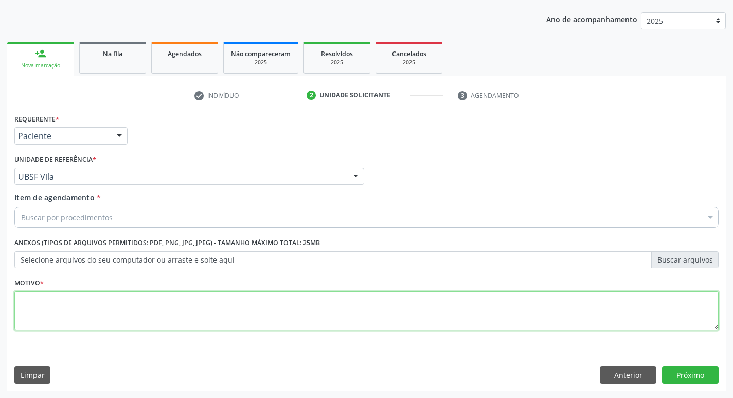
click at [30, 305] on textarea at bounding box center [366, 310] width 704 height 39
type textarea "AVALIACAO"
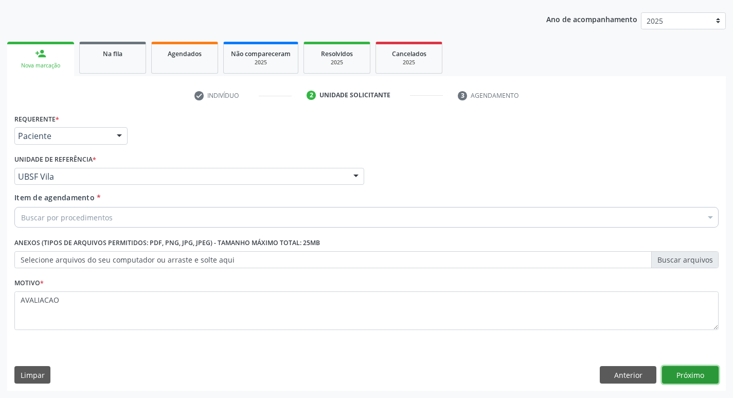
click at [685, 373] on button "Próximo" at bounding box center [690, 374] width 57 height 17
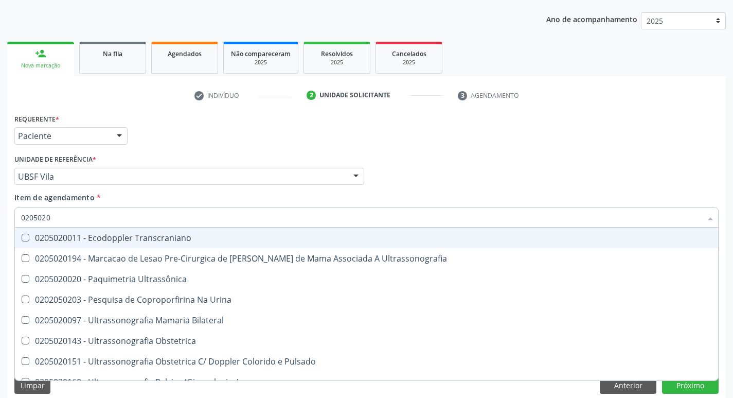
type input "02050200"
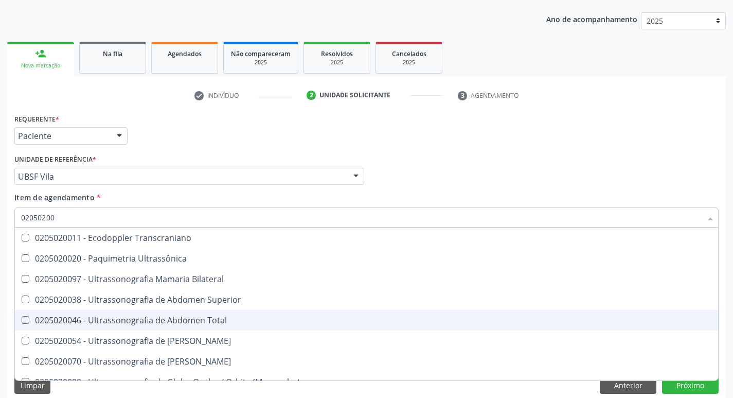
click at [26, 317] on Total at bounding box center [26, 320] width 8 height 8
click at [22, 317] on Total "checkbox" at bounding box center [18, 319] width 7 height 7
checkbox Total "true"
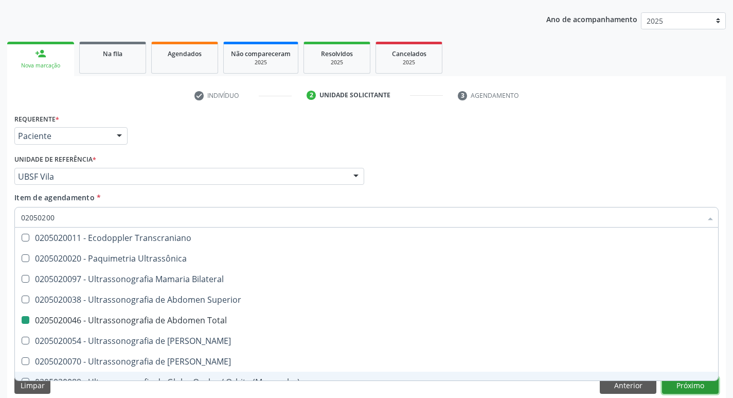
click at [688, 381] on button "Próximo" at bounding box center [690, 385] width 57 height 17
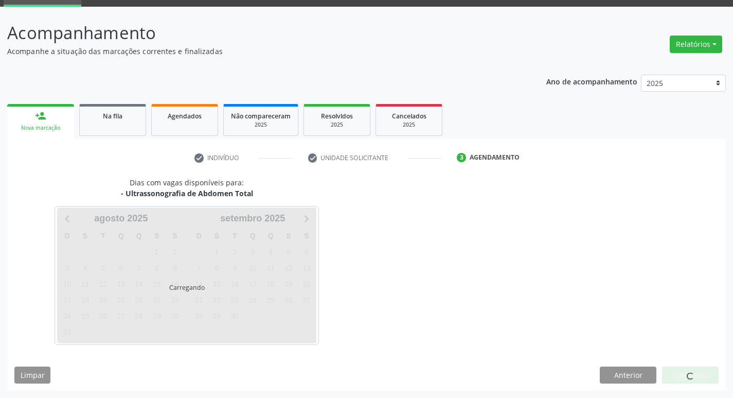
scroll to position [50, 0]
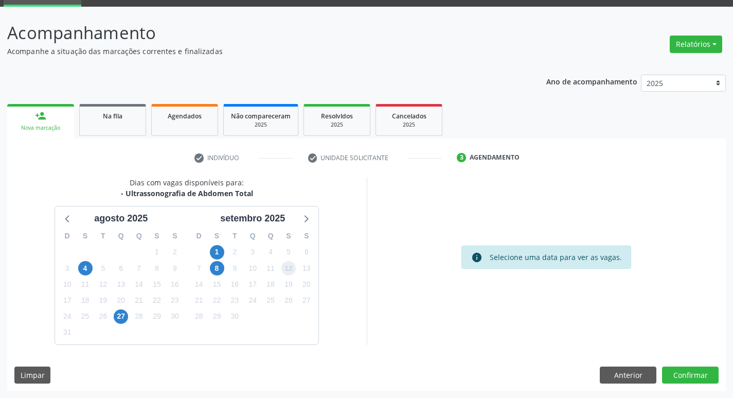
click at [284, 262] on span "12" at bounding box center [288, 268] width 14 height 14
click at [699, 374] on button "Confirmar" at bounding box center [690, 374] width 57 height 17
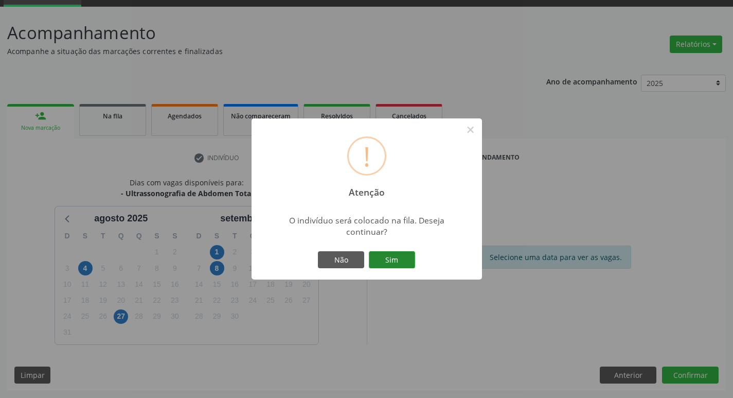
click at [394, 263] on button "Sim" at bounding box center [392, 259] width 46 height 17
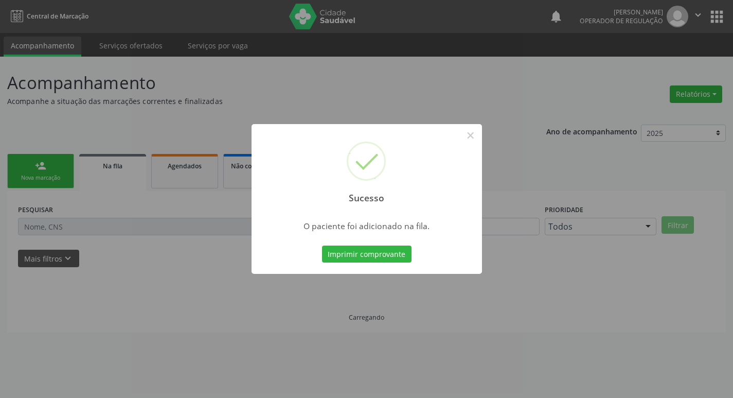
scroll to position [0, 0]
click at [469, 139] on button "×" at bounding box center [474, 135] width 17 height 17
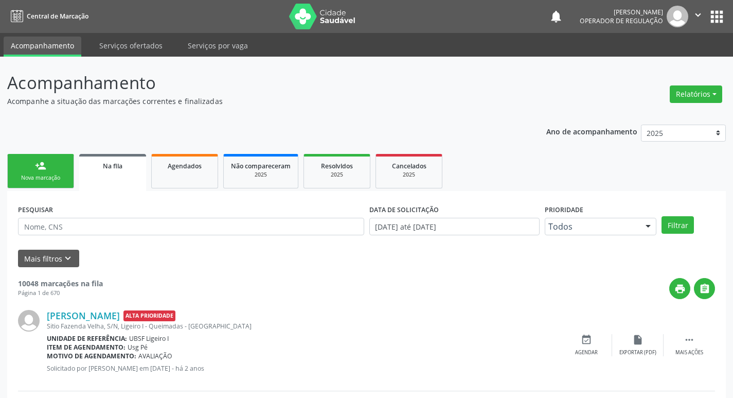
click at [50, 171] on link "person_add Nova marcação" at bounding box center [40, 171] width 67 height 34
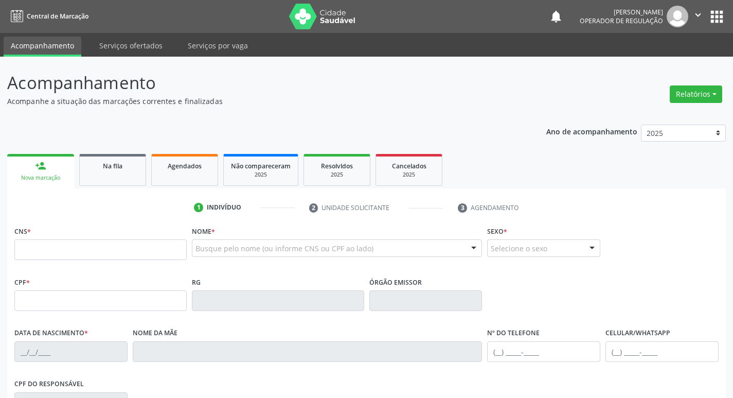
click at [35, 180] on div "Nova marcação" at bounding box center [40, 178] width 52 height 8
click at [44, 247] on input "text" at bounding box center [100, 249] width 172 height 21
type input "705 0074 8981 3153"
type input "218.527.744-87"
type input "12/09/1942"
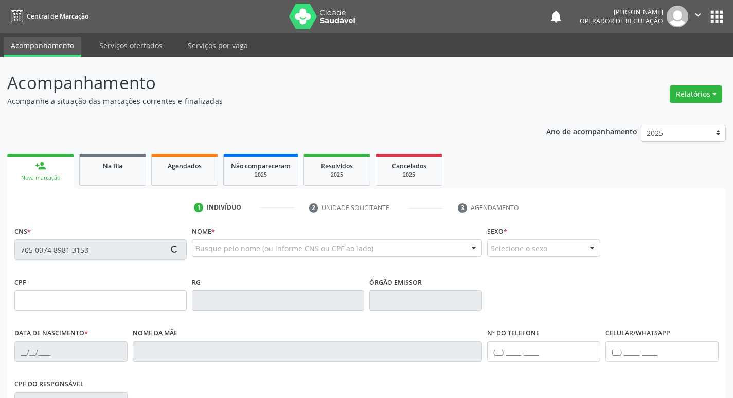
type input "Joana Belarmino de Souza"
type input "(83) 99986-3403"
type input "097.675.917-96"
type input "27"
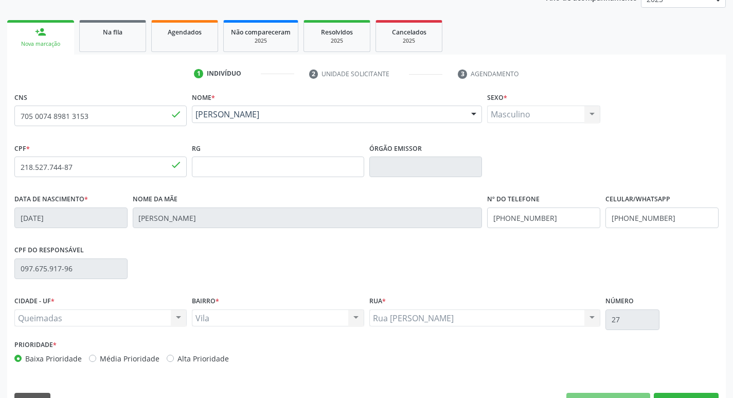
scroll to position [160, 0]
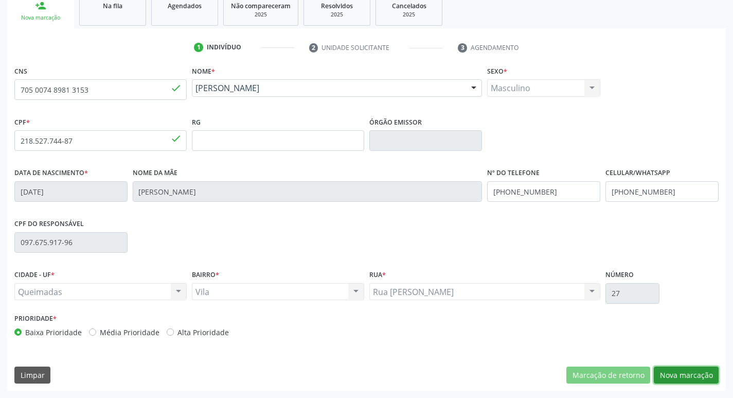
click at [689, 373] on button "Nova marcação" at bounding box center [686, 374] width 65 height 17
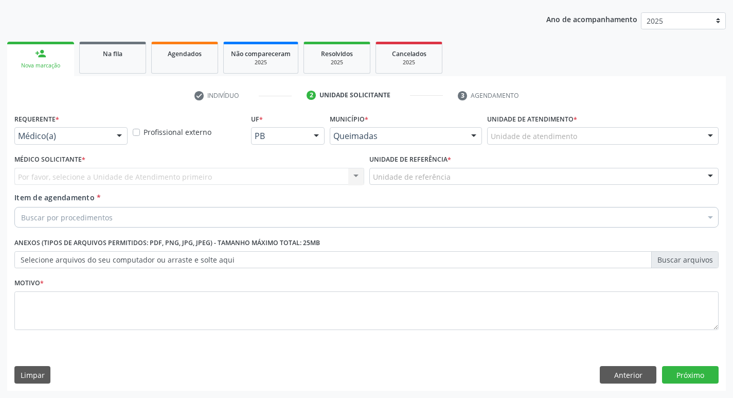
scroll to position [112, 0]
click at [119, 137] on div at bounding box center [119, 136] width 15 height 17
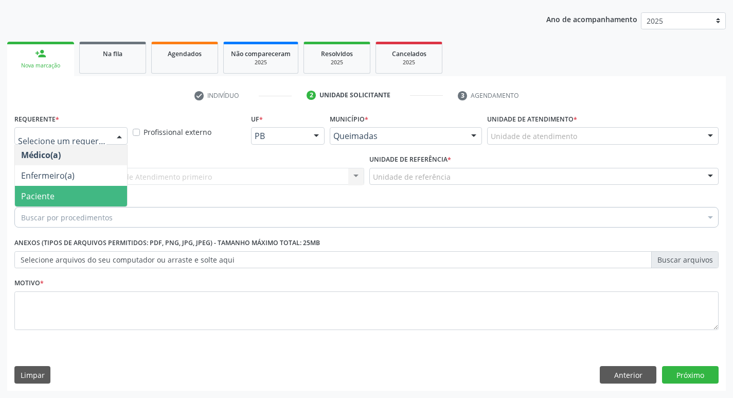
click at [95, 191] on span "Paciente" at bounding box center [71, 196] width 112 height 21
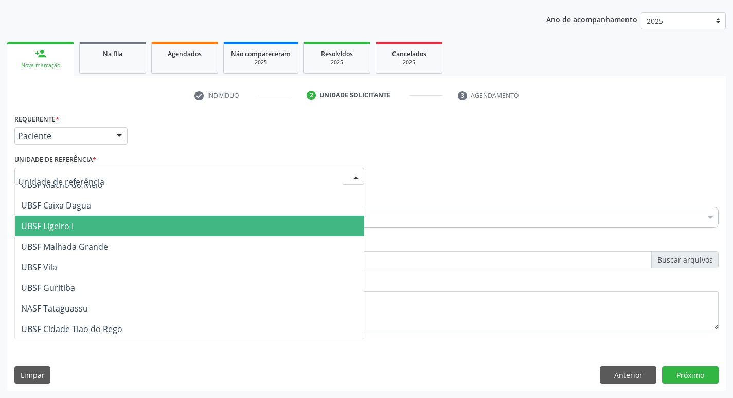
scroll to position [258, 0]
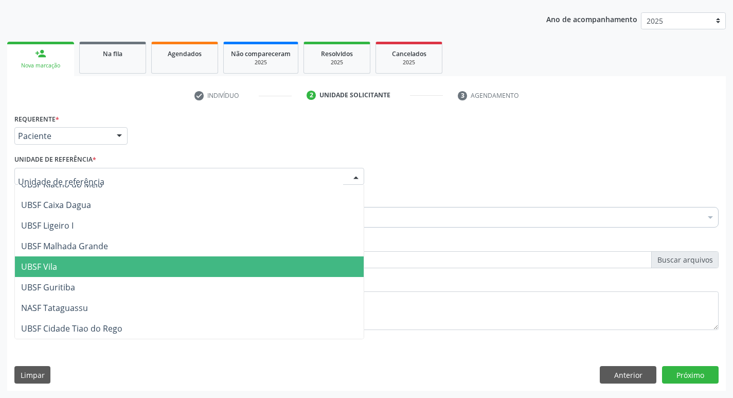
click at [55, 263] on span "UBSF Vila" at bounding box center [39, 266] width 36 height 11
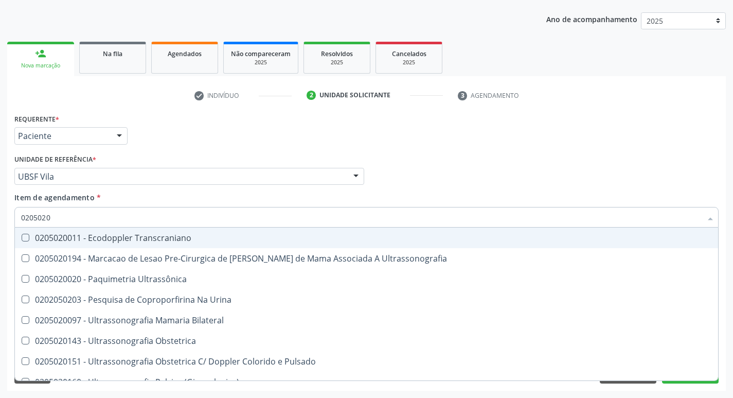
type input "02050200"
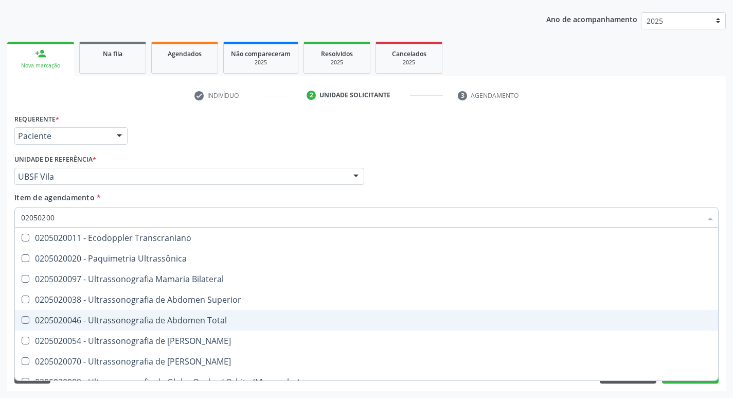
click at [23, 317] on Total at bounding box center [26, 320] width 8 height 8
click at [22, 317] on Total "checkbox" at bounding box center [18, 319] width 7 height 7
checkbox Total "true"
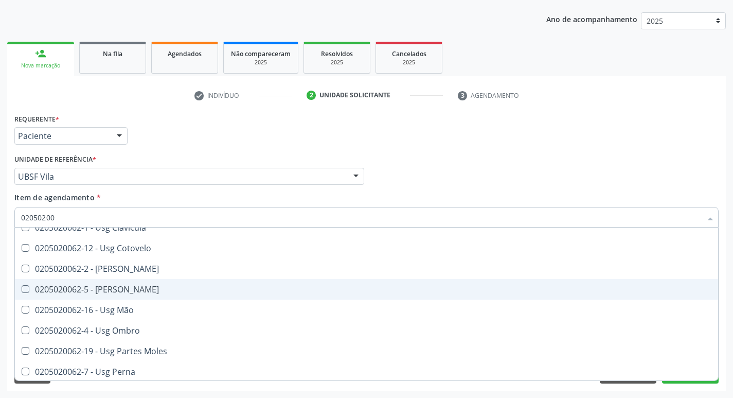
scroll to position [309, 0]
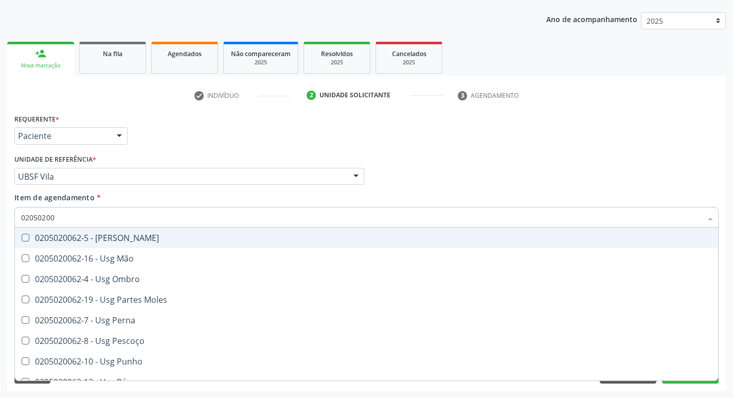
click at [508, 165] on div "Médico Solicitante Por favor, selecione a Unidade de Atendimento primeiro Nenhu…" at bounding box center [366, 172] width 709 height 40
checkbox Ultrassônica "true"
checkbox Total "false"
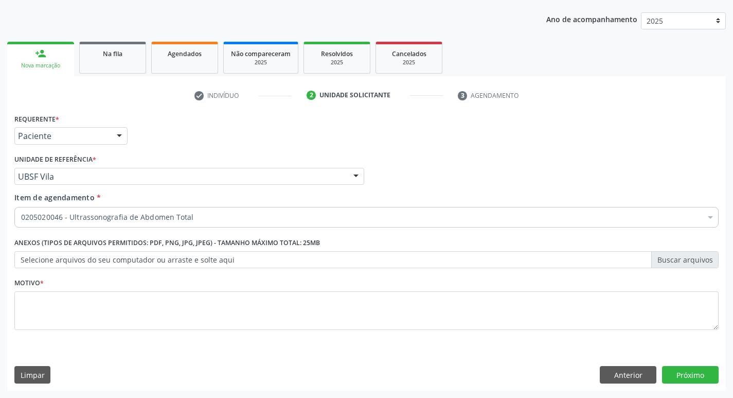
scroll to position [0, 0]
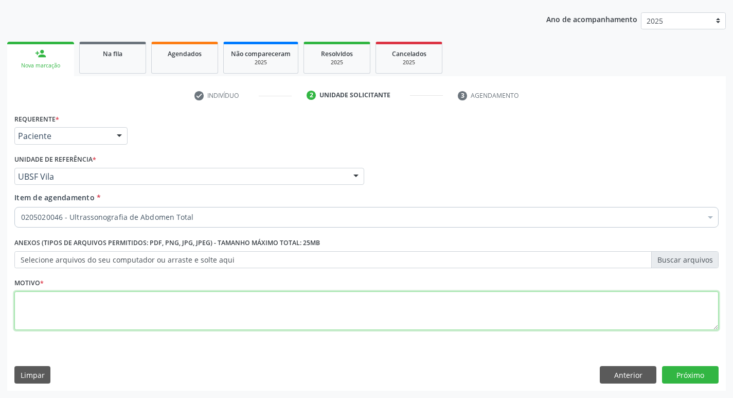
click at [22, 313] on textarea at bounding box center [366, 310] width 704 height 39
type textarea "AVALIACAO"
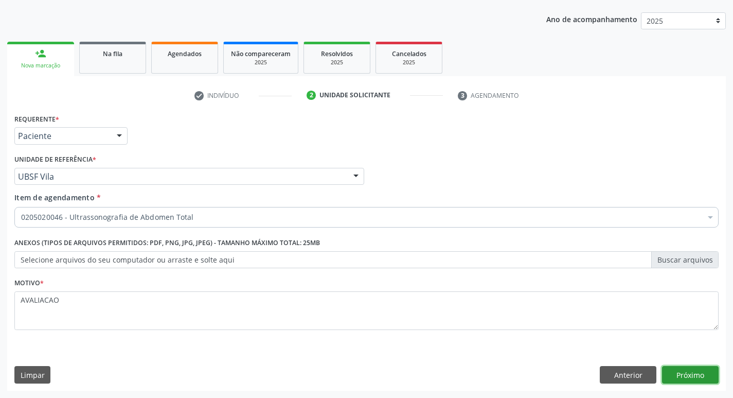
click at [703, 377] on button "Próximo" at bounding box center [690, 374] width 57 height 17
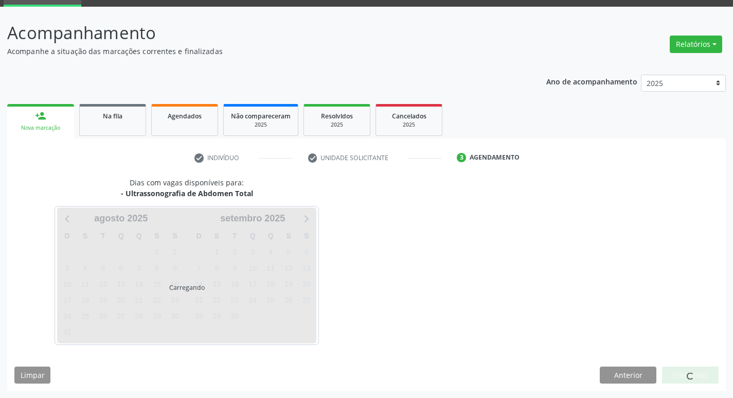
scroll to position [50, 0]
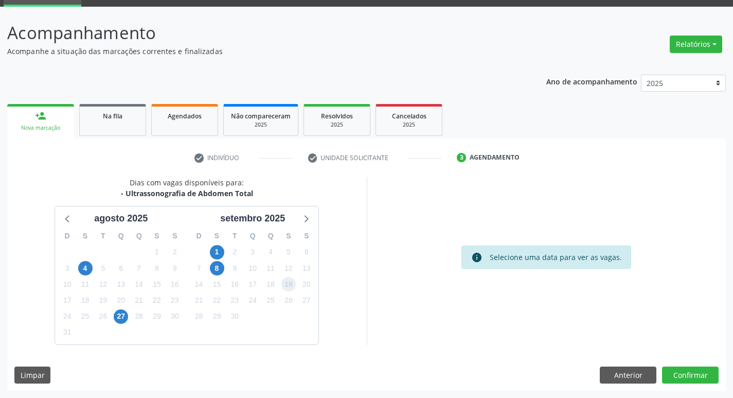
click at [292, 289] on span "19" at bounding box center [288, 284] width 14 height 14
click at [689, 377] on button "Confirmar" at bounding box center [690, 374] width 57 height 17
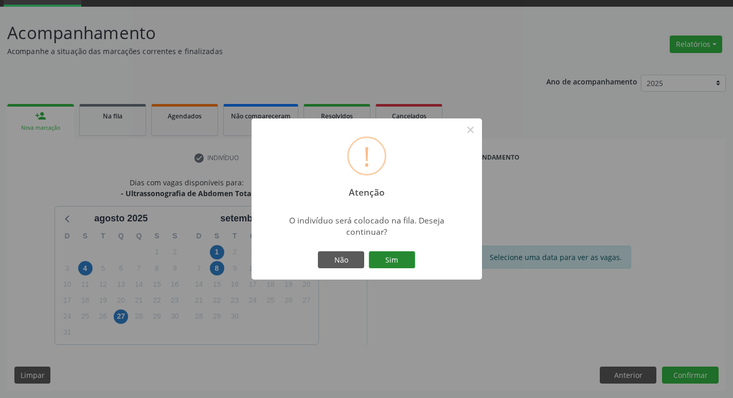
click at [402, 259] on button "Sim" at bounding box center [392, 259] width 46 height 17
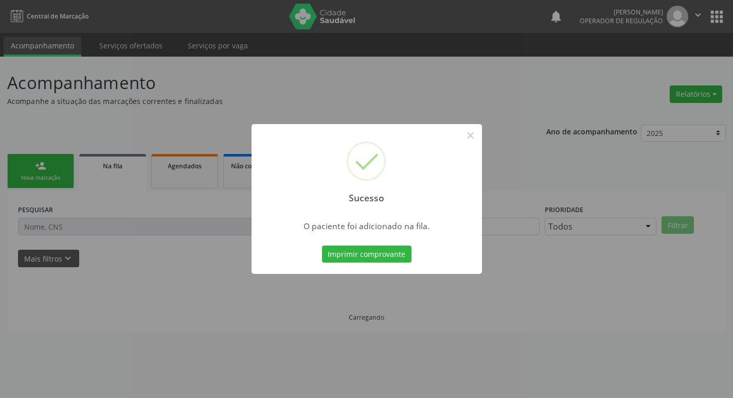
scroll to position [0, 0]
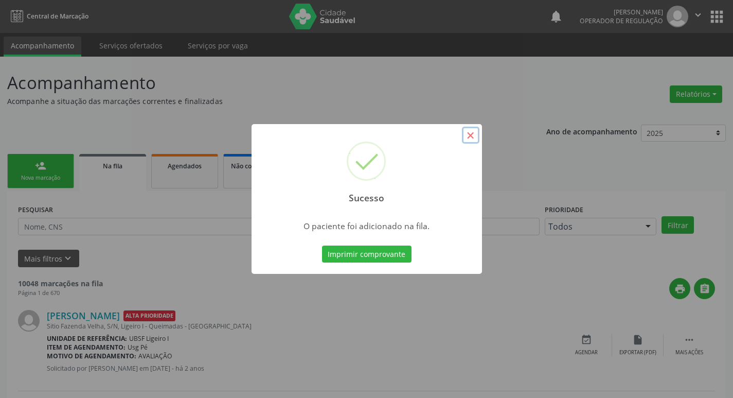
click at [475, 134] on button "×" at bounding box center [470, 135] width 17 height 17
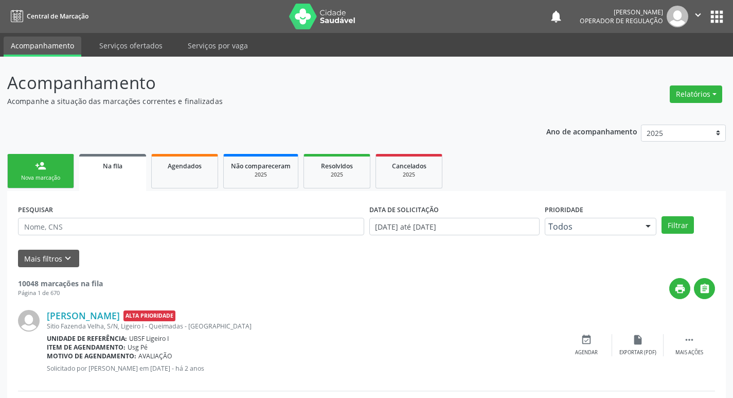
click at [44, 173] on link "person_add Nova marcação" at bounding box center [40, 171] width 67 height 34
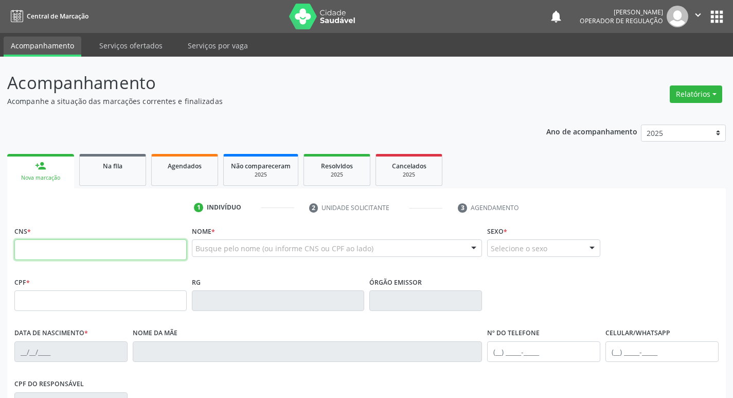
click at [43, 255] on input "text" at bounding box center [100, 249] width 172 height 21
type input "706 2020 4248 1264"
type input "28/01/2008"
type input "Rosilda Galdino do Nascimento"
type input "(83) 8847-6758"
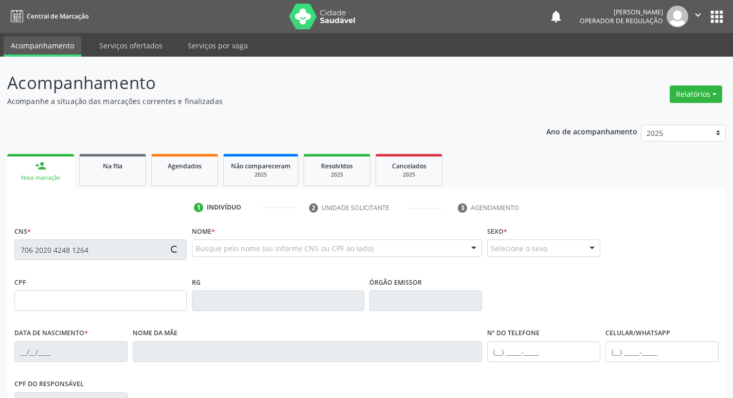
type input "85"
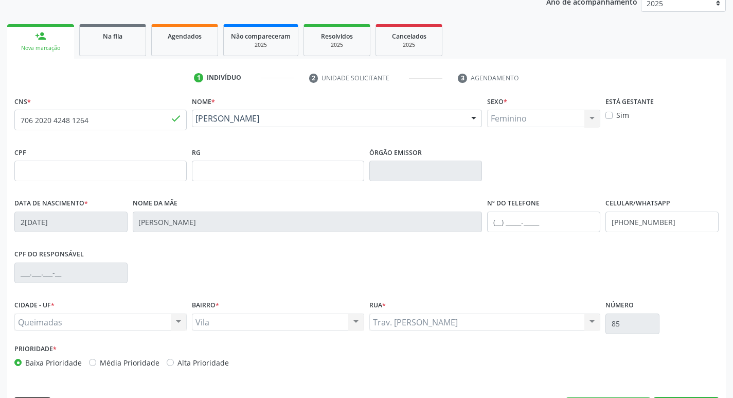
scroll to position [160, 0]
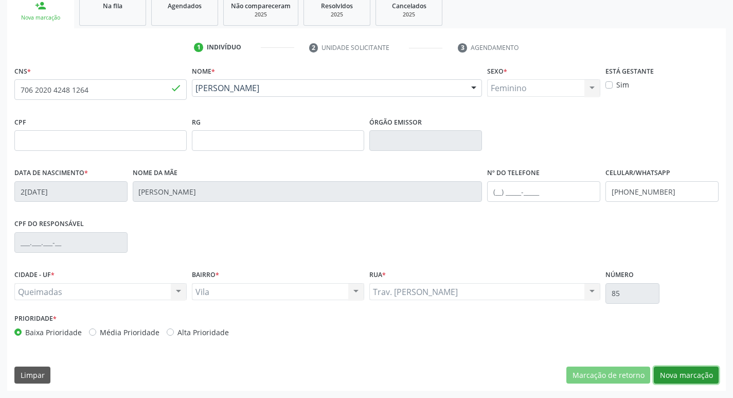
click at [679, 371] on button "Nova marcação" at bounding box center [686, 374] width 65 height 17
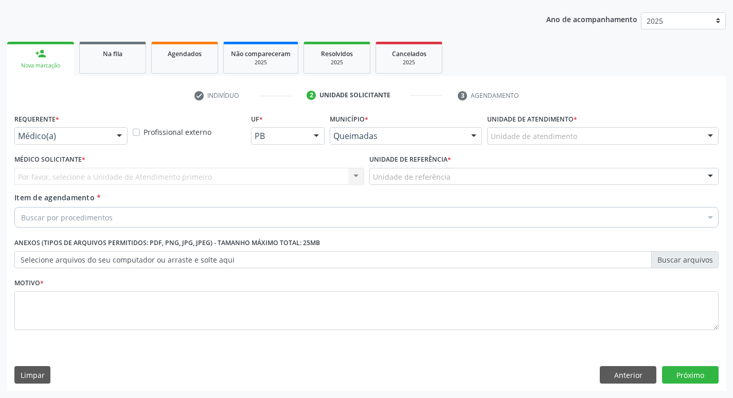
scroll to position [112, 0]
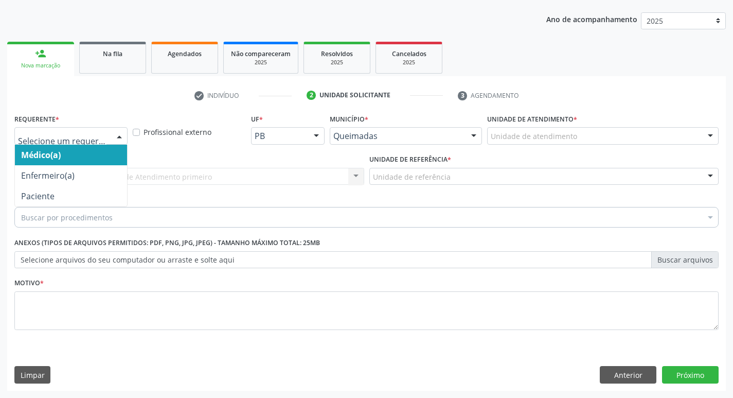
click at [118, 132] on div at bounding box center [119, 136] width 15 height 17
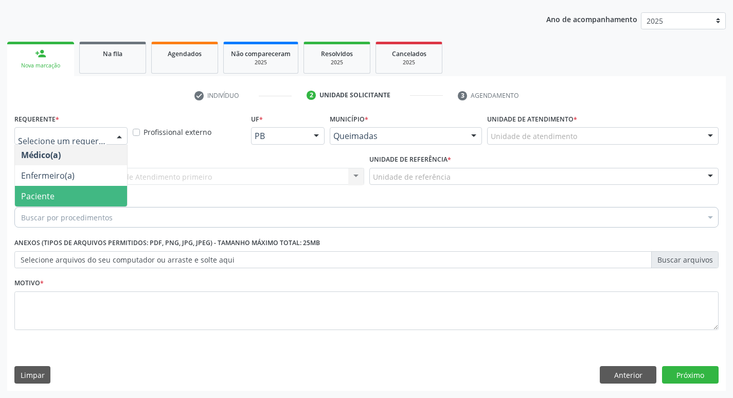
click at [59, 194] on span "Paciente" at bounding box center [71, 196] width 112 height 21
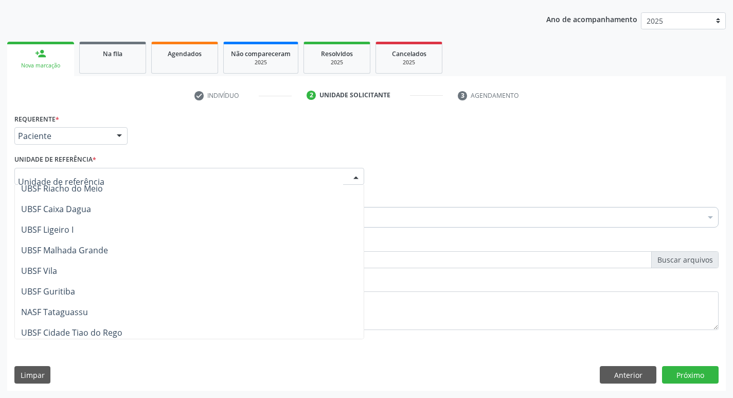
scroll to position [257, 0]
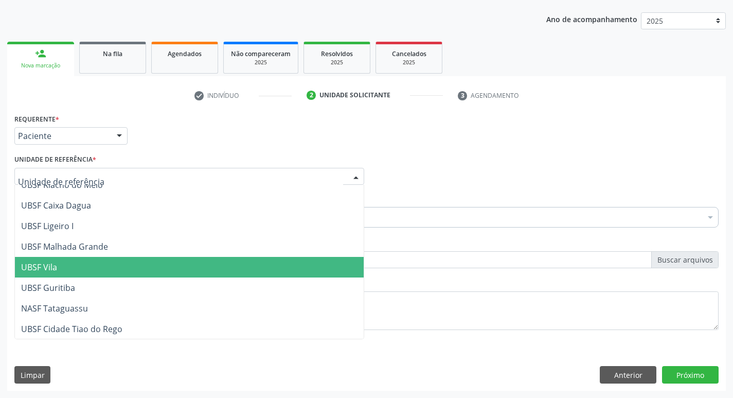
click at [67, 269] on span "UBSF Vila" at bounding box center [189, 267] width 349 height 21
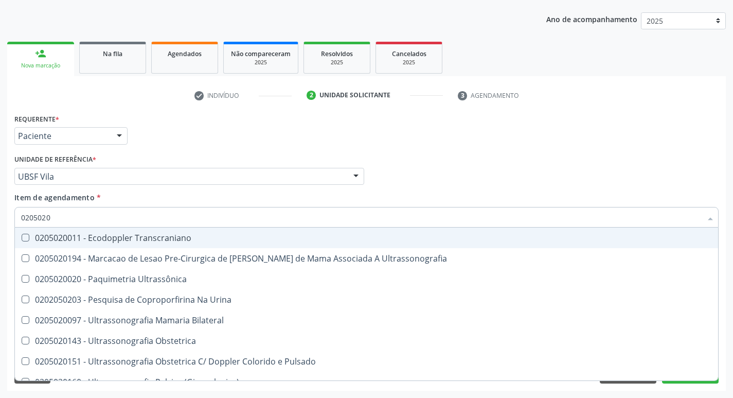
type input "02050200"
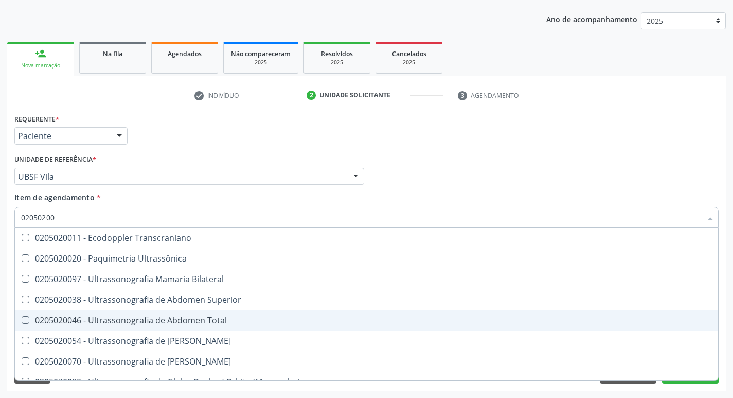
click at [28, 315] on span "0205020046 - Ultrassonografia de Abdomen Total" at bounding box center [366, 320] width 703 height 21
checkbox Total "true"
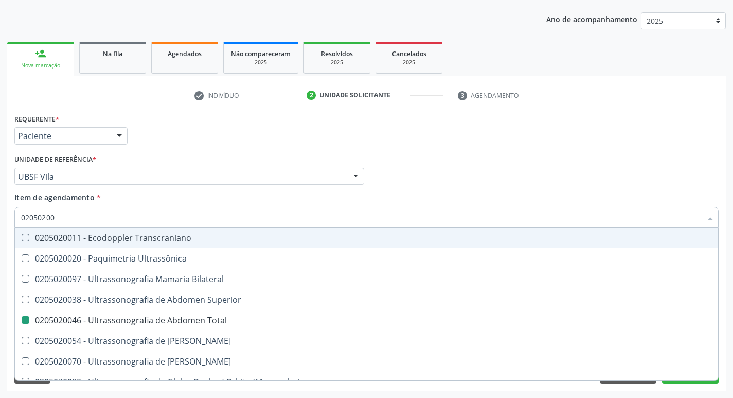
click at [633, 152] on div "Médico Solicitante Por favor, selecione a Unidade de Atendimento primeiro Nenhu…" at bounding box center [366, 172] width 709 height 40
checkbox Ultrassônica "true"
checkbox Total "false"
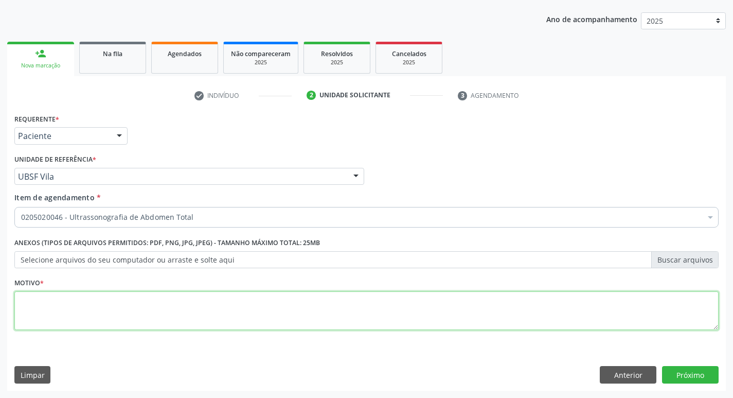
click at [27, 304] on textarea at bounding box center [366, 310] width 704 height 39
type textarea "AVALIACAO"
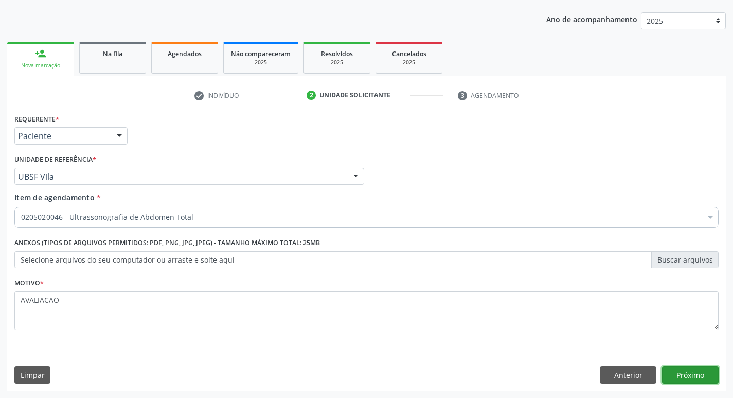
click at [691, 380] on button "Próximo" at bounding box center [690, 374] width 57 height 17
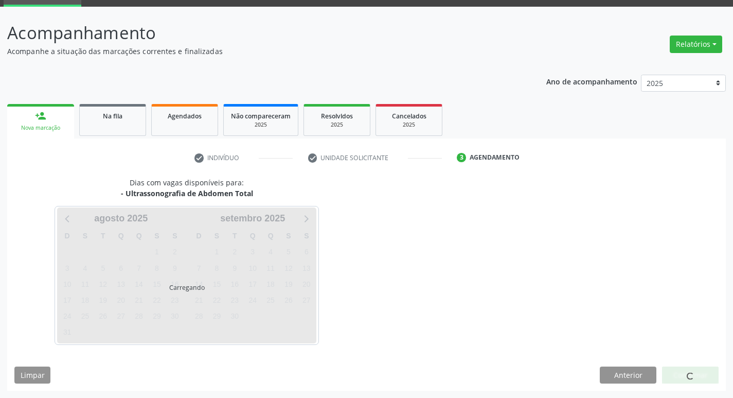
scroll to position [50, 0]
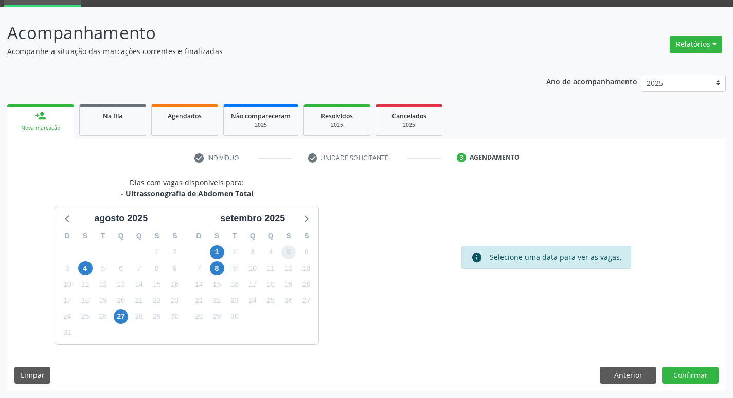
click at [284, 254] on span "5" at bounding box center [288, 252] width 14 height 14
click at [687, 375] on button "Confirmar" at bounding box center [690, 374] width 57 height 17
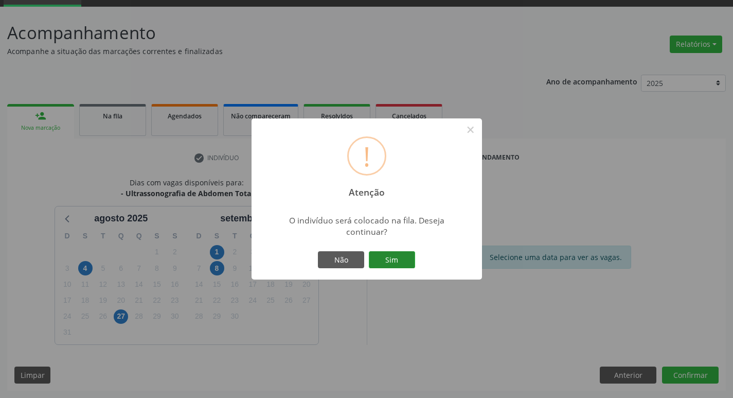
click at [390, 257] on button "Sim" at bounding box center [392, 259] width 46 height 17
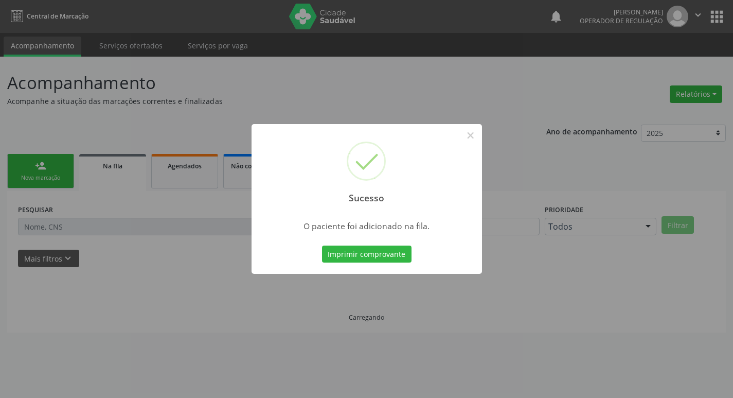
scroll to position [0, 0]
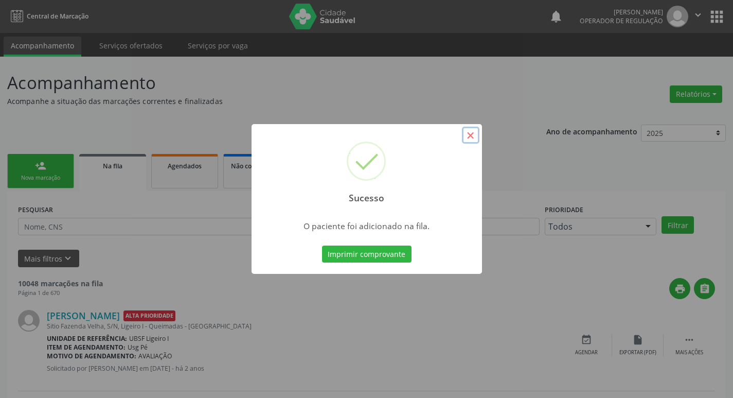
click at [475, 138] on button "×" at bounding box center [470, 135] width 17 height 17
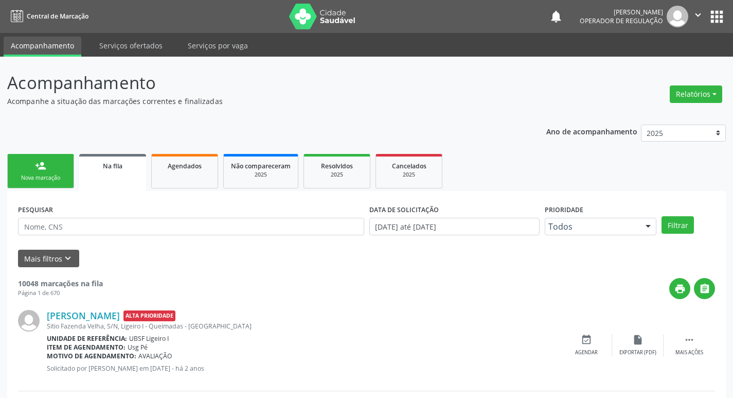
click at [46, 165] on div "person_add" at bounding box center [40, 165] width 11 height 11
